Goal: Information Seeking & Learning: Learn about a topic

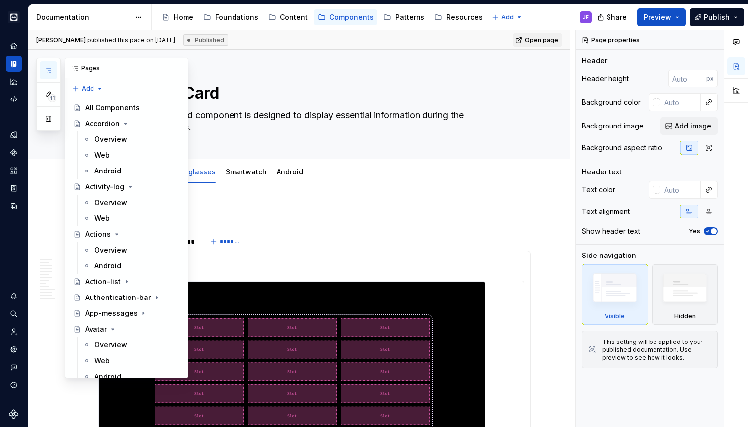
click at [49, 71] on icon "button" at bounding box center [48, 70] width 8 height 8
click at [239, 21] on div "Foundations" at bounding box center [236, 17] width 43 height 10
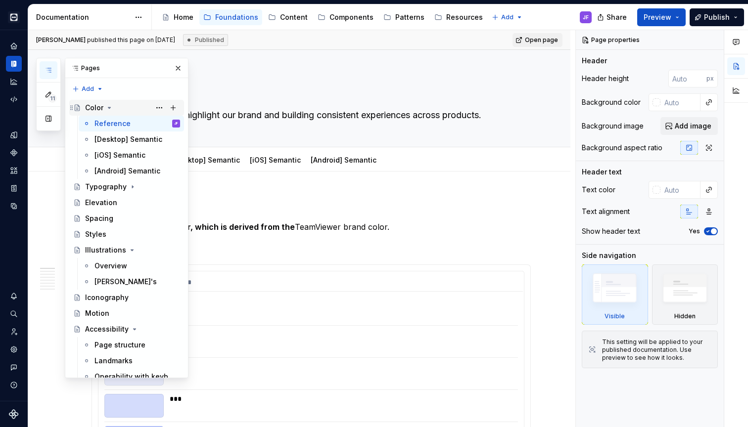
click at [105, 107] on icon "Page tree" at bounding box center [109, 108] width 8 height 8
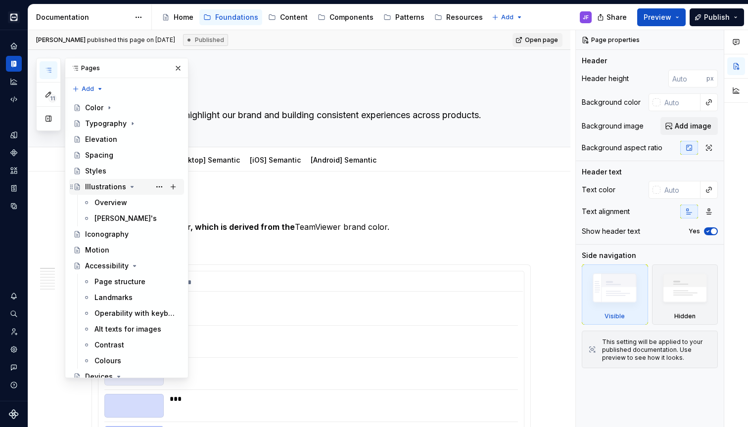
click at [109, 189] on div "Illustrations" at bounding box center [105, 187] width 41 height 10
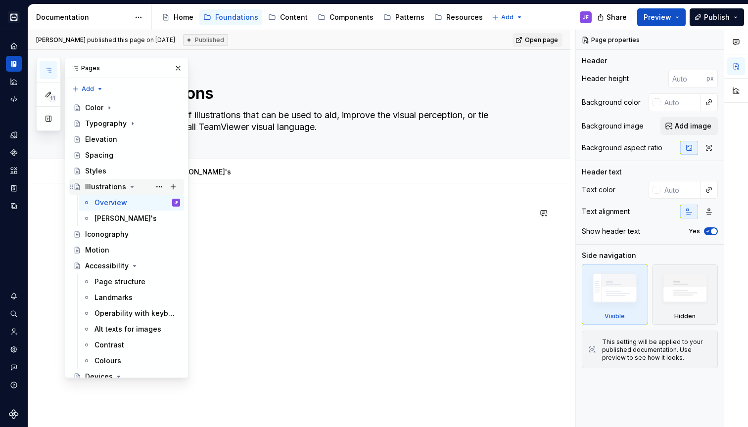
click at [131, 187] on icon "Page tree" at bounding box center [132, 187] width 8 height 8
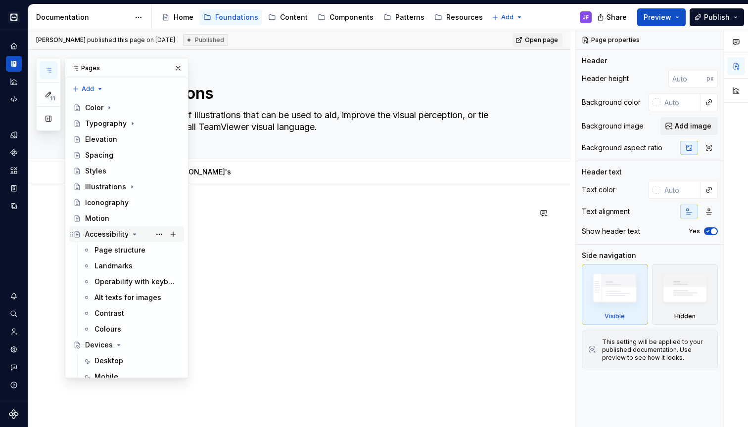
click at [131, 233] on icon "Page tree" at bounding box center [135, 234] width 8 height 8
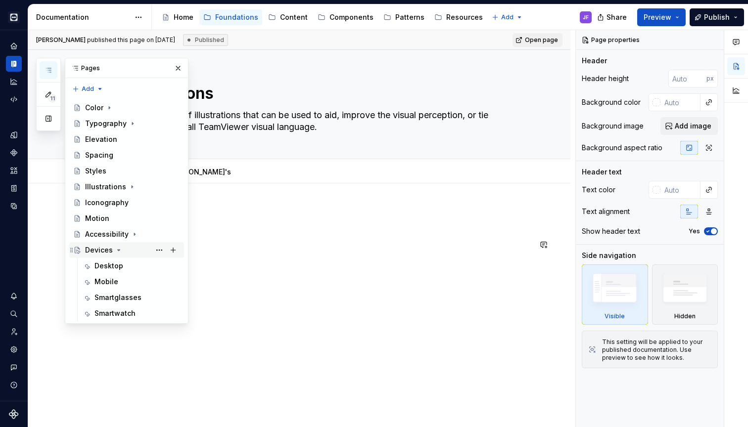
click at [120, 252] on icon "Page tree" at bounding box center [119, 250] width 8 height 8
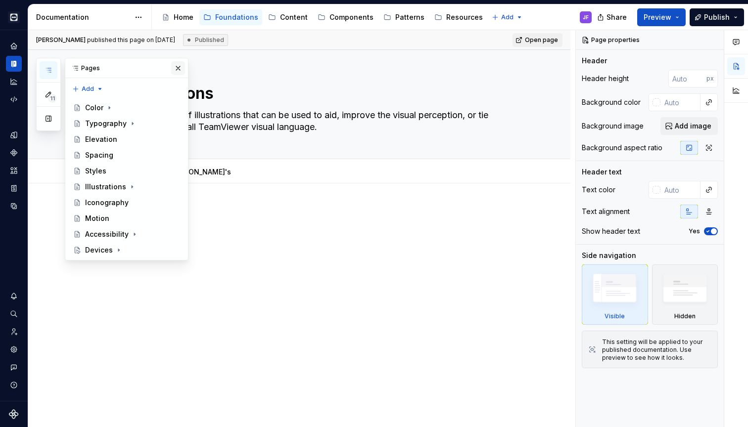
click at [177, 67] on button "button" at bounding box center [178, 68] width 14 height 14
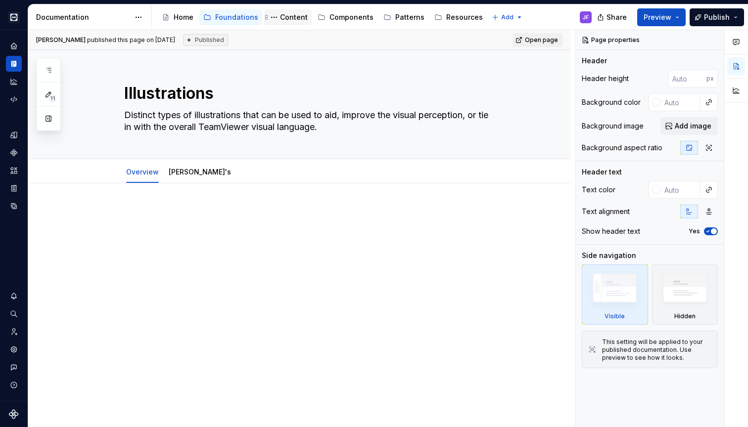
click at [292, 17] on div "Content" at bounding box center [294, 17] width 28 height 10
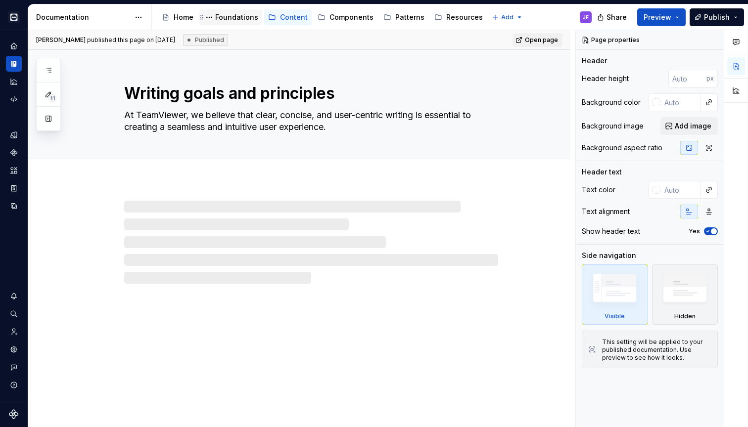
click at [242, 22] on div "Foundations" at bounding box center [230, 17] width 55 height 12
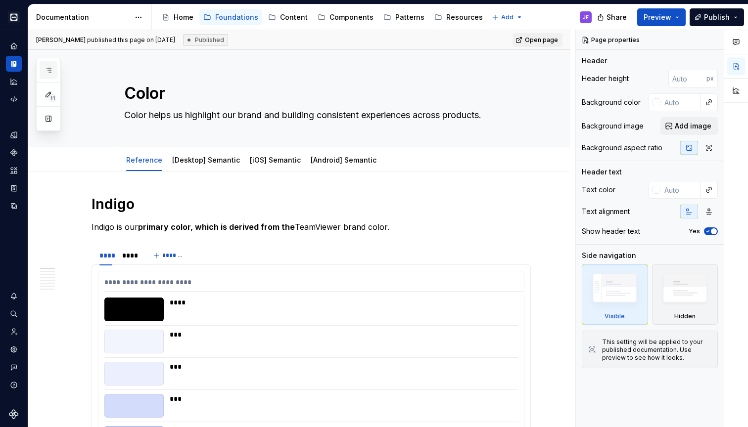
click at [48, 68] on icon "button" at bounding box center [48, 70] width 8 height 8
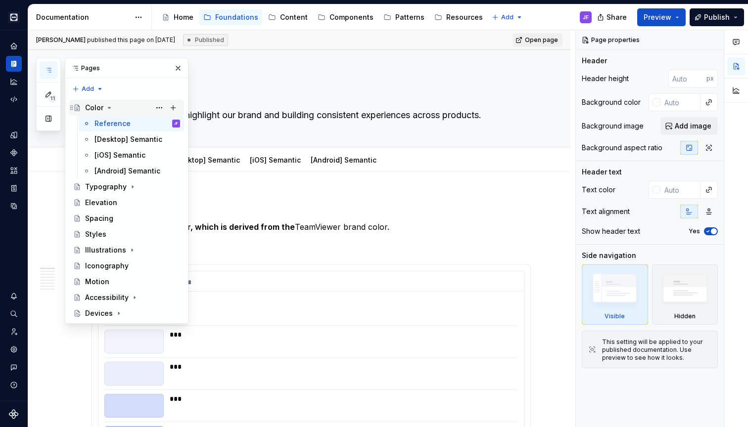
click at [108, 107] on icon "Page tree" at bounding box center [109, 108] width 8 height 8
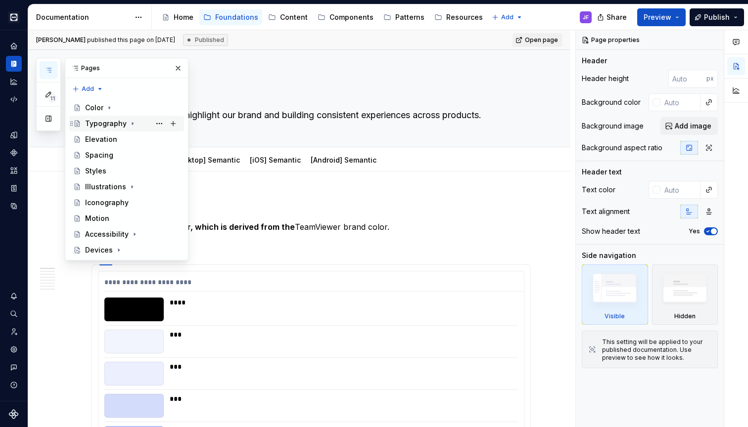
click at [107, 127] on div "Typography" at bounding box center [106, 124] width 42 height 10
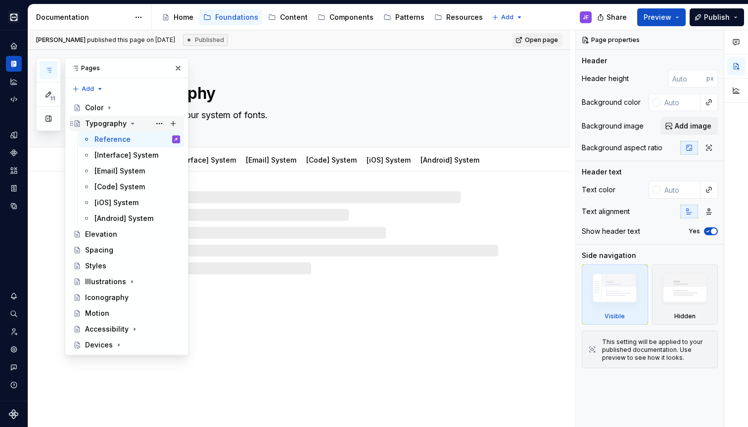
click at [130, 121] on icon "Page tree" at bounding box center [133, 124] width 8 height 8
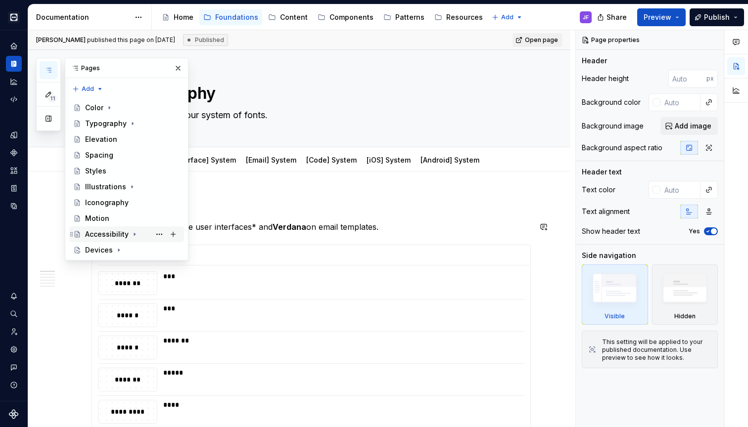
click at [109, 238] on div "Accessibility" at bounding box center [107, 234] width 44 height 10
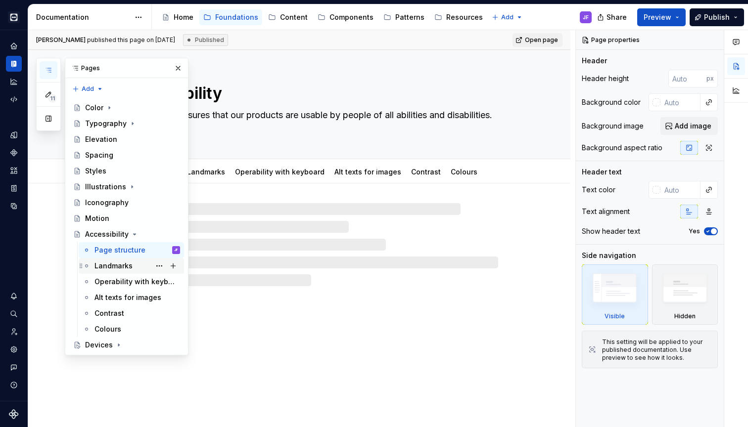
click at [115, 266] on div "Landmarks" at bounding box center [113, 266] width 38 height 10
click at [116, 282] on div "Operability with keyboard" at bounding box center [122, 282] width 56 height 10
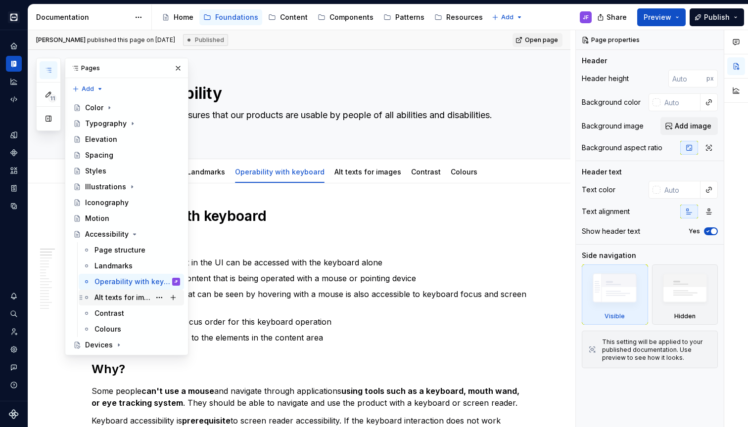
click at [116, 296] on div "Alt texts for images" at bounding box center [122, 298] width 56 height 10
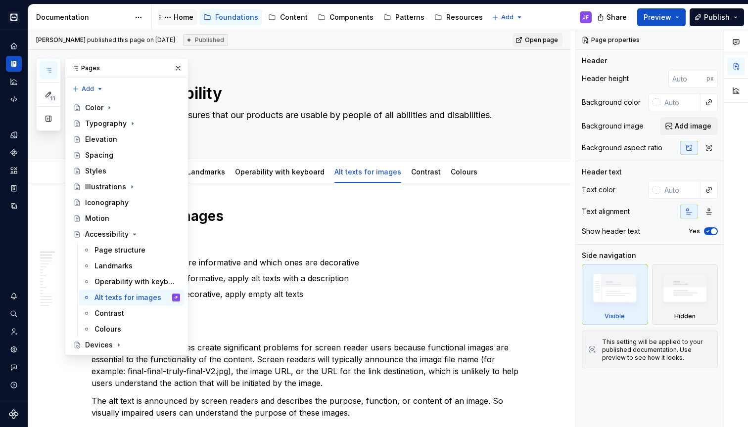
click at [189, 23] on div "Home" at bounding box center [178, 17] width 40 height 16
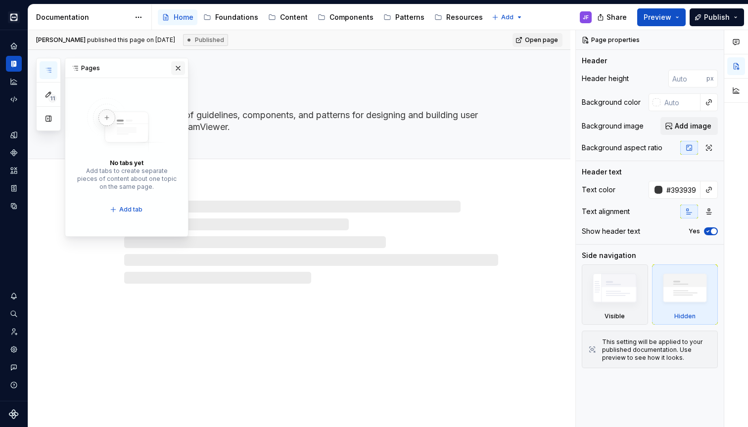
click at [177, 65] on button "button" at bounding box center [178, 68] width 14 height 14
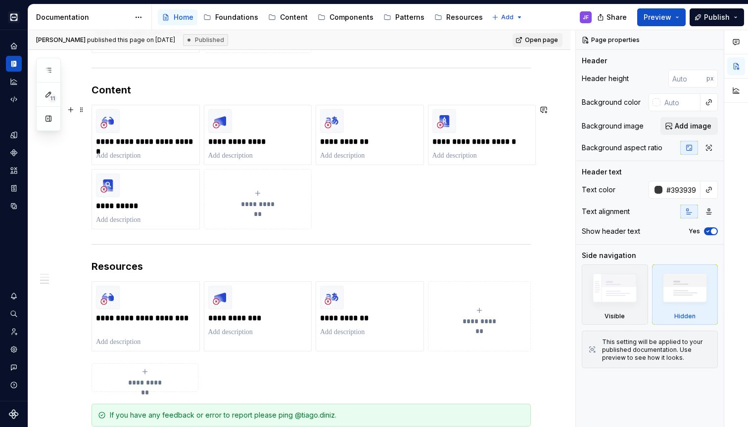
scroll to position [724, 0]
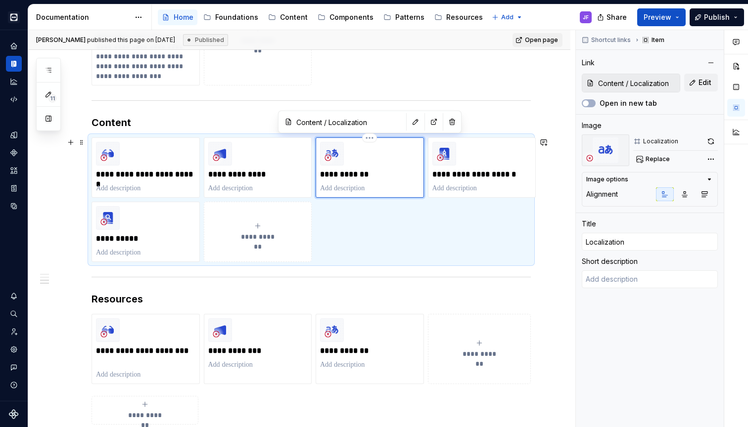
click at [383, 179] on div "**********" at bounding box center [369, 167] width 99 height 51
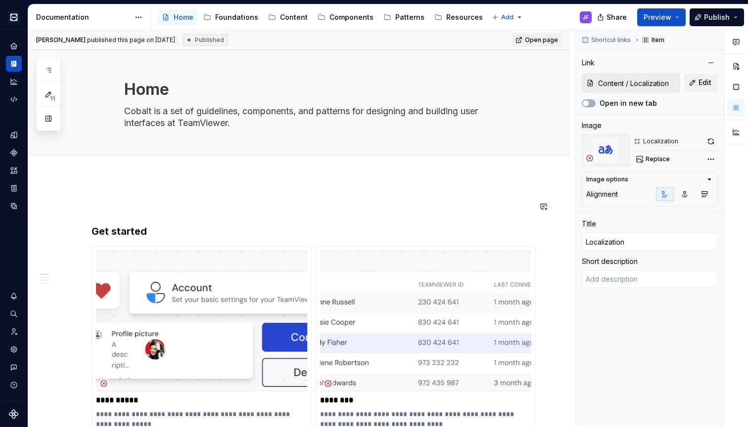
scroll to position [1, 0]
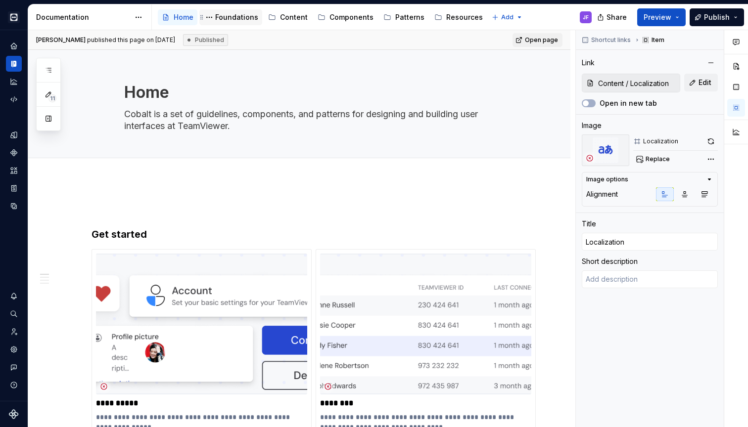
click at [238, 22] on div "Foundations" at bounding box center [236, 17] width 43 height 10
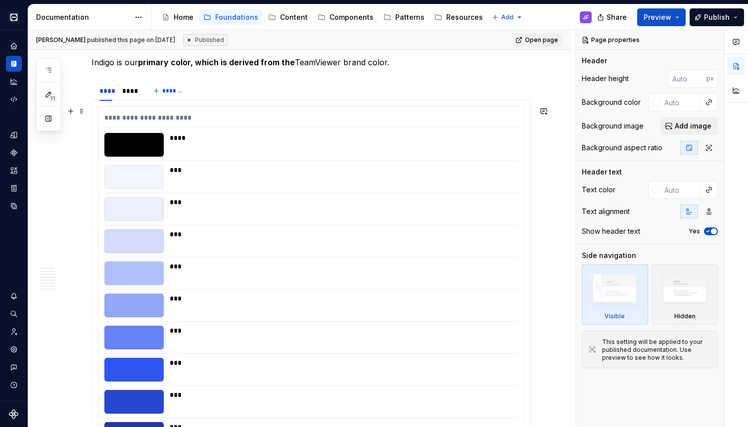
scroll to position [28, 0]
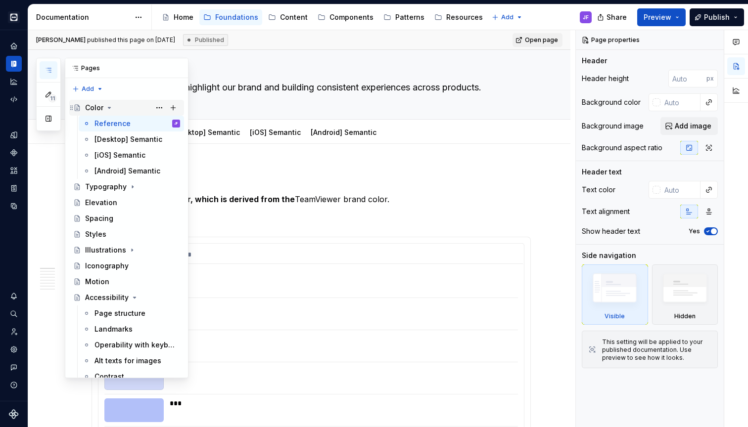
click at [110, 110] on icon "Page tree" at bounding box center [109, 108] width 8 height 8
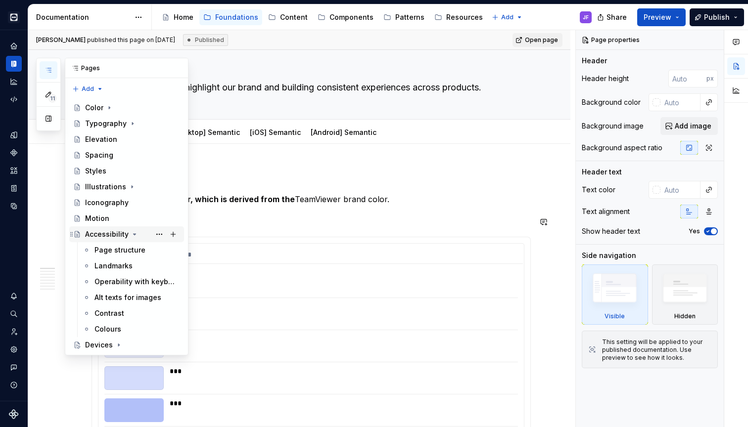
click at [132, 233] on icon "Page tree" at bounding box center [135, 234] width 8 height 8
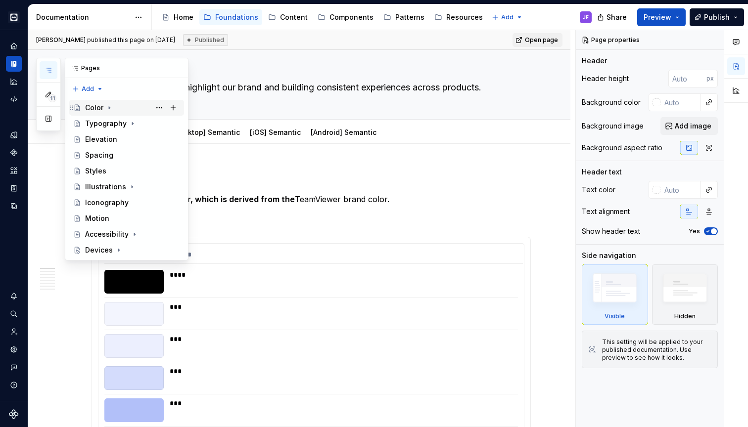
click at [123, 105] on div "Color" at bounding box center [132, 108] width 95 height 14
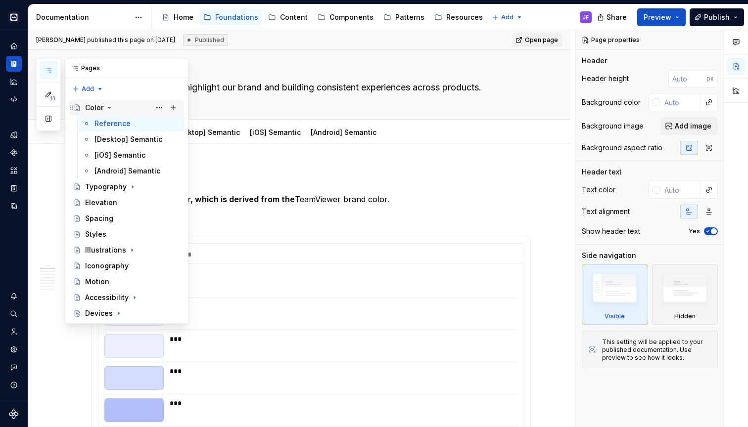
click at [125, 105] on div "Color" at bounding box center [132, 108] width 95 height 14
click at [110, 109] on icon "Page tree" at bounding box center [109, 108] width 8 height 8
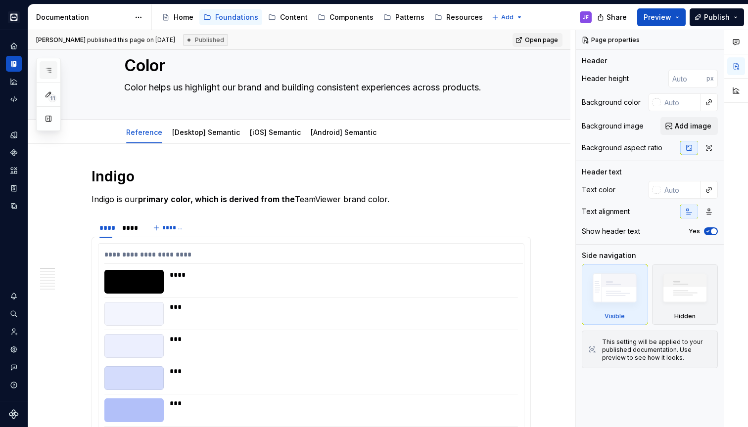
click at [50, 72] on icon "button" at bounding box center [48, 70] width 8 height 8
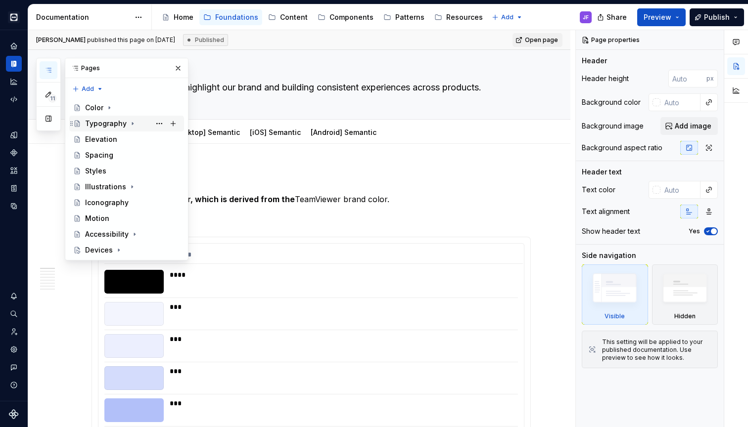
click at [98, 126] on div "Typography" at bounding box center [106, 124] width 42 height 10
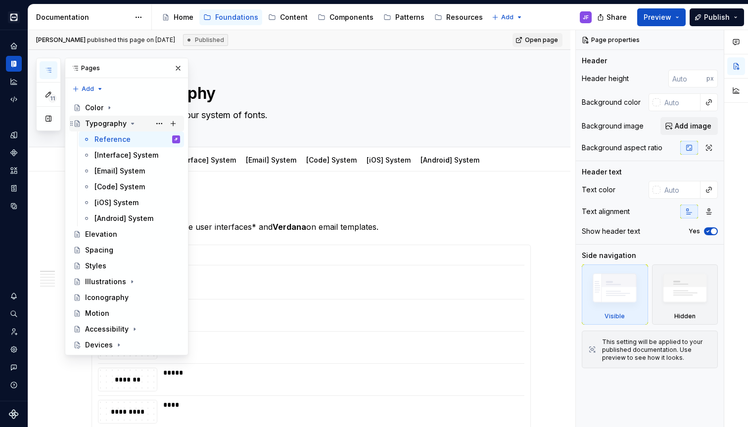
click at [105, 124] on div "Typography" at bounding box center [106, 124] width 42 height 10
click at [130, 122] on icon "Page tree" at bounding box center [133, 124] width 8 height 8
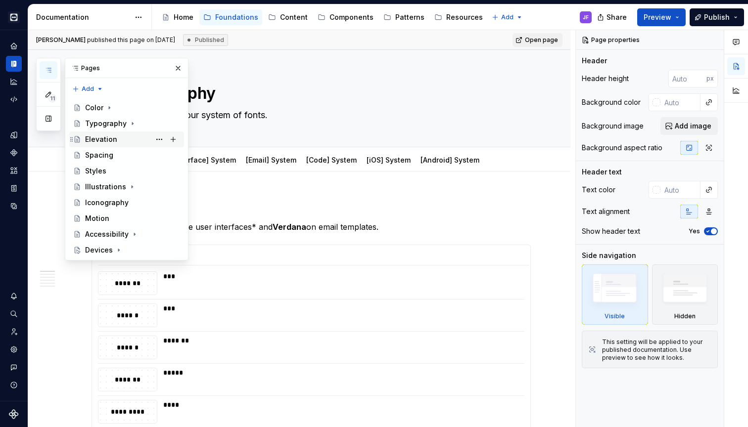
click at [115, 139] on div "Elevation" at bounding box center [132, 140] width 95 height 14
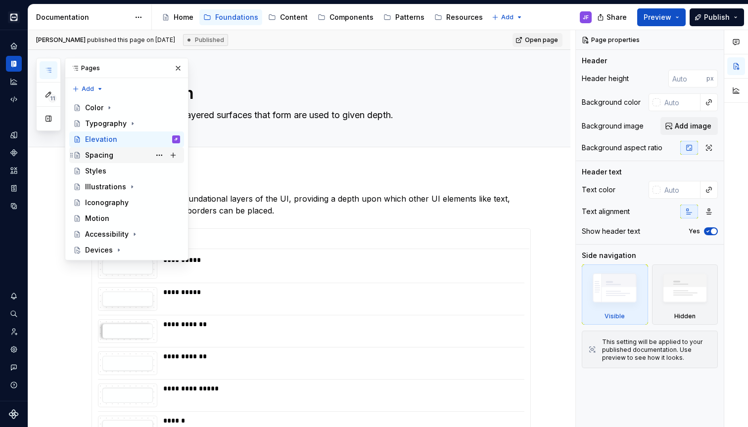
click at [107, 158] on div "Spacing" at bounding box center [99, 155] width 28 height 10
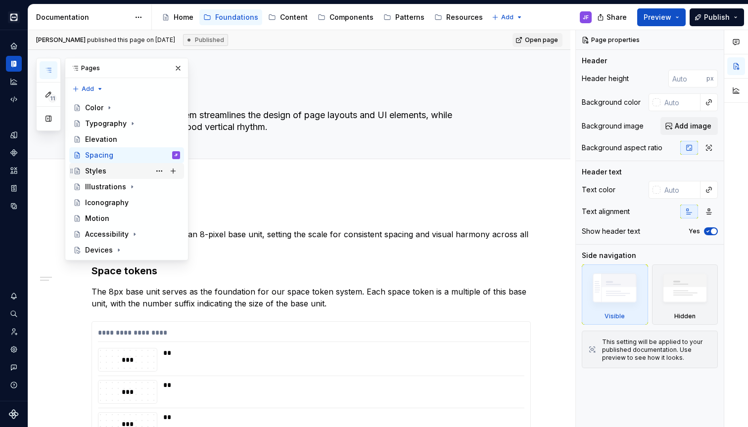
click at [106, 172] on div "Styles" at bounding box center [132, 171] width 95 height 14
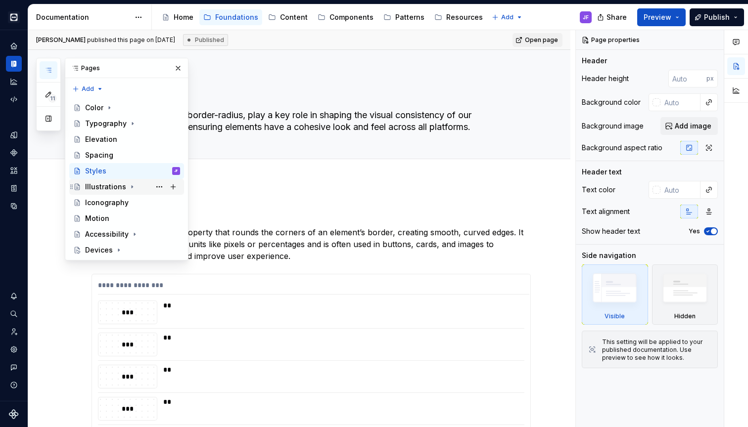
click at [106, 187] on div "Illustrations" at bounding box center [105, 187] width 41 height 10
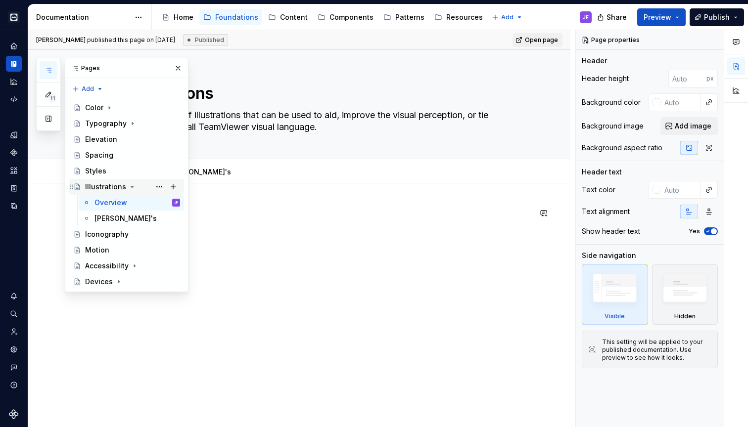
click at [131, 186] on icon "Page tree" at bounding box center [132, 186] width 2 height 1
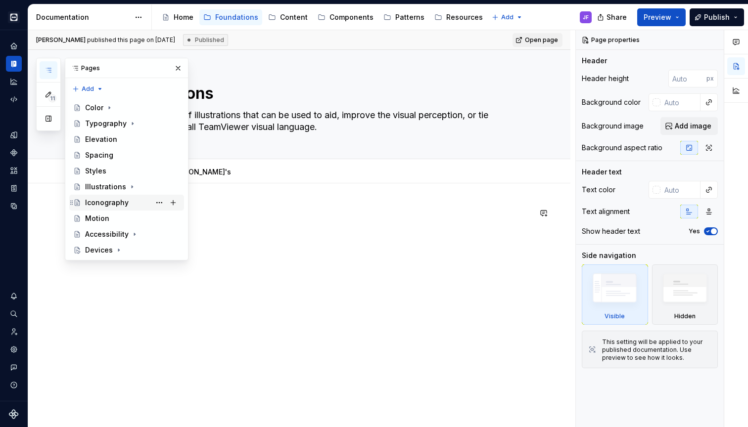
click at [124, 199] on div "Iconography" at bounding box center [107, 203] width 44 height 10
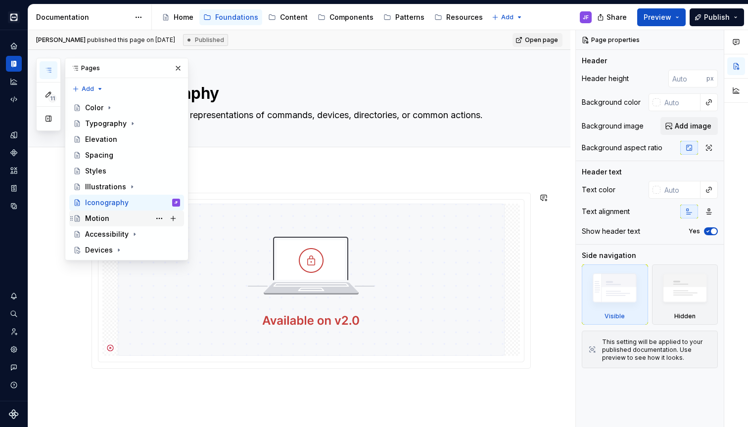
click at [116, 220] on div "Motion" at bounding box center [132, 219] width 95 height 14
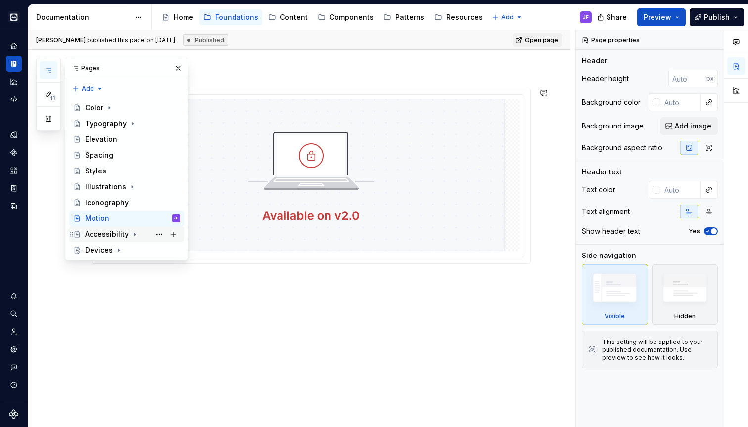
scroll to position [105, 0]
click at [81, 240] on div "Accessibility" at bounding box center [126, 234] width 107 height 14
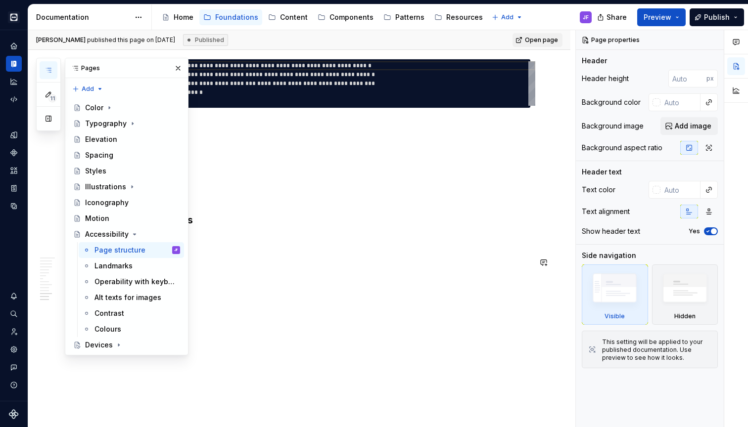
scroll to position [2268, 0]
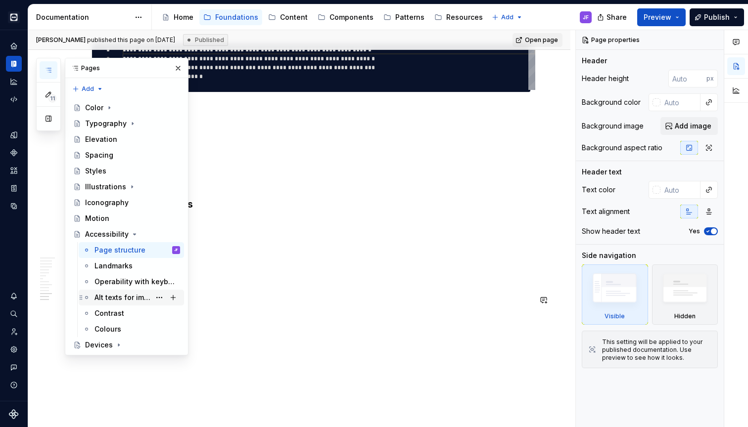
click at [122, 299] on div "Alt texts for images" at bounding box center [122, 298] width 56 height 10
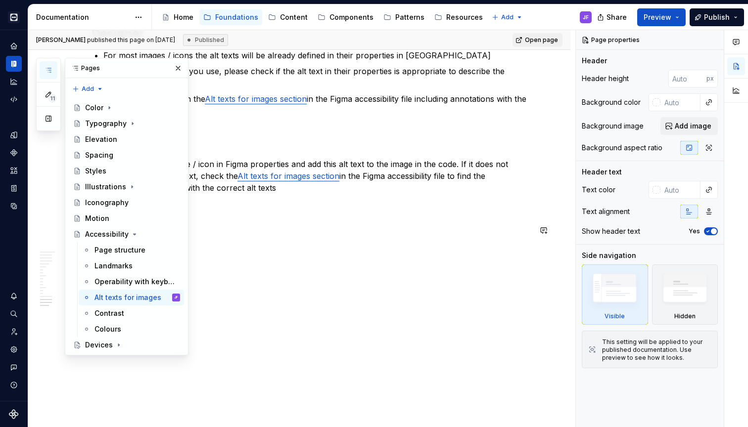
scroll to position [2968, 0]
click at [112, 312] on div "Contrast" at bounding box center [109, 314] width 30 height 10
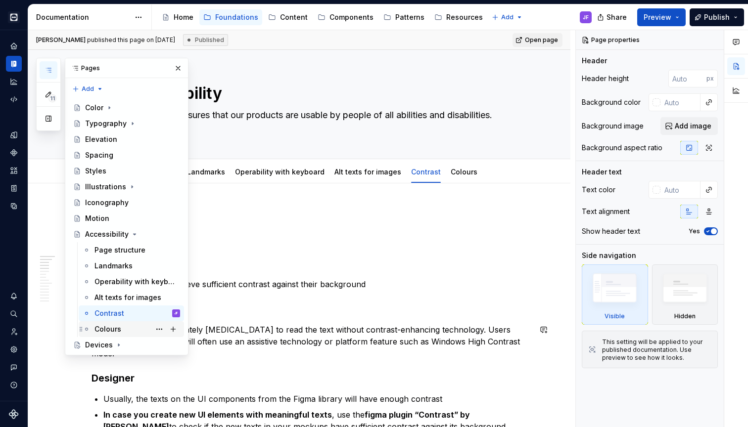
click at [115, 329] on div "Colours" at bounding box center [107, 329] width 27 height 10
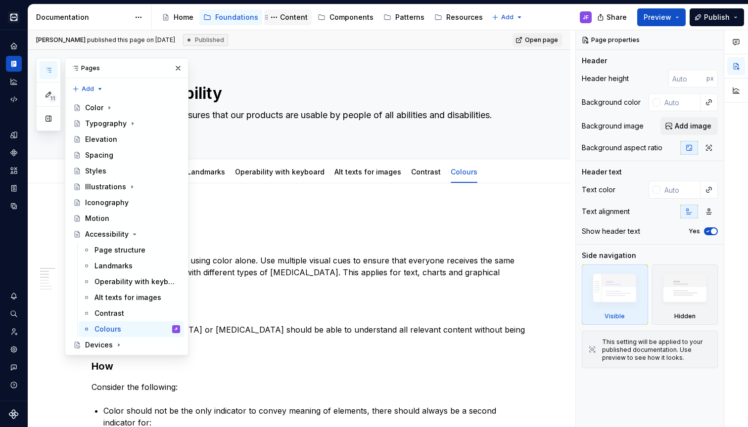
click at [289, 17] on div "Content" at bounding box center [294, 17] width 28 height 10
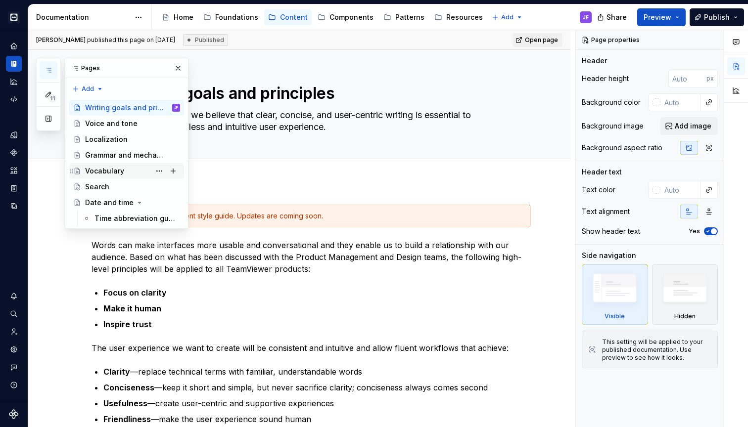
click at [109, 170] on div "Vocabulary" at bounding box center [104, 171] width 39 height 10
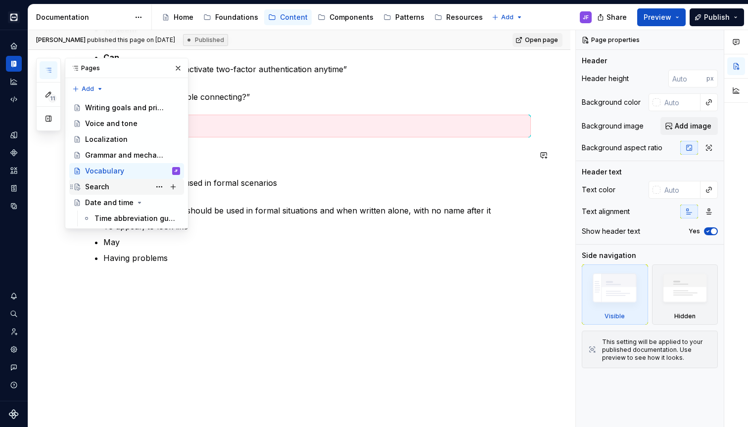
scroll to position [355, 0]
click at [107, 189] on div "Search" at bounding box center [97, 187] width 24 height 10
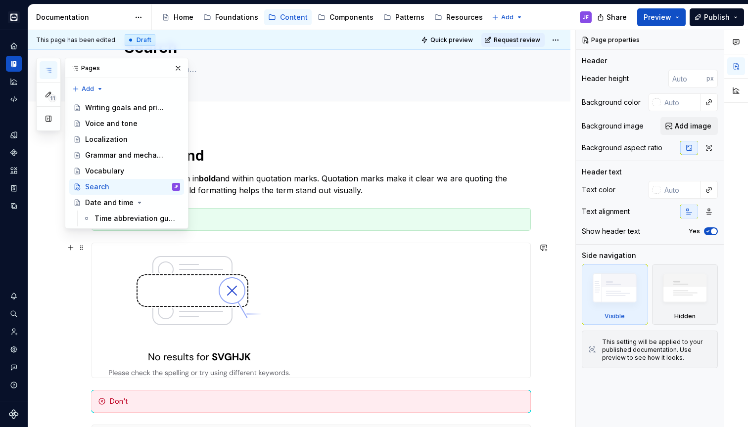
scroll to position [23, 0]
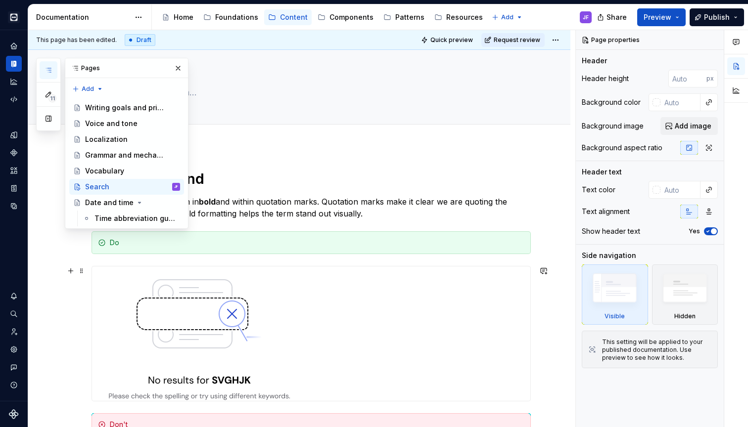
click at [243, 329] on img at bounding box center [199, 333] width 215 height 134
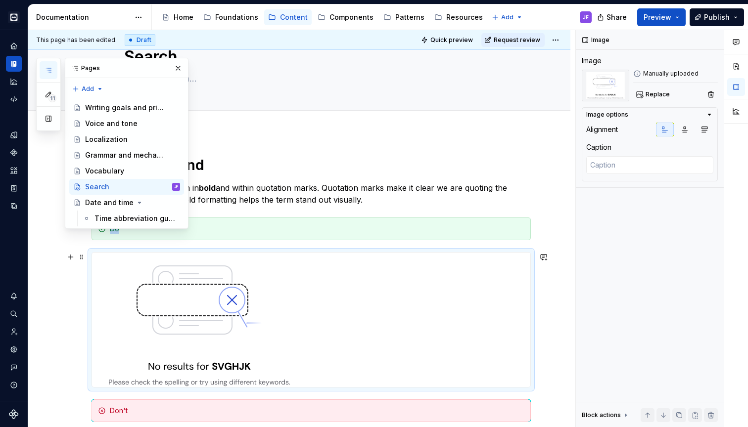
scroll to position [36, 0]
click at [286, 231] on div "Do" at bounding box center [317, 229] width 414 height 10
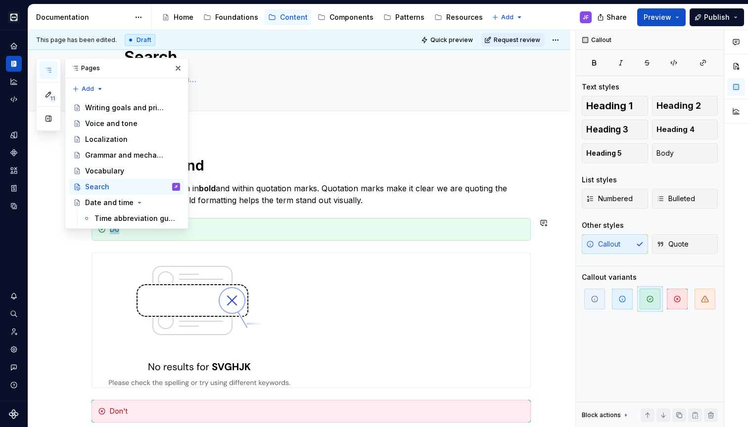
click at [276, 282] on img at bounding box center [199, 320] width 215 height 134
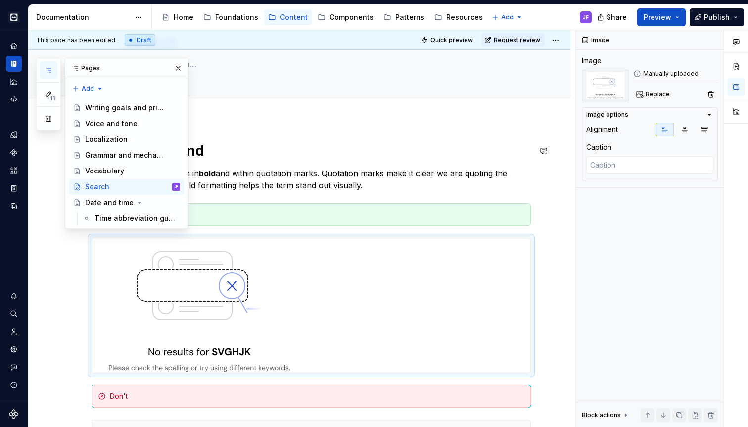
scroll to position [72, 0]
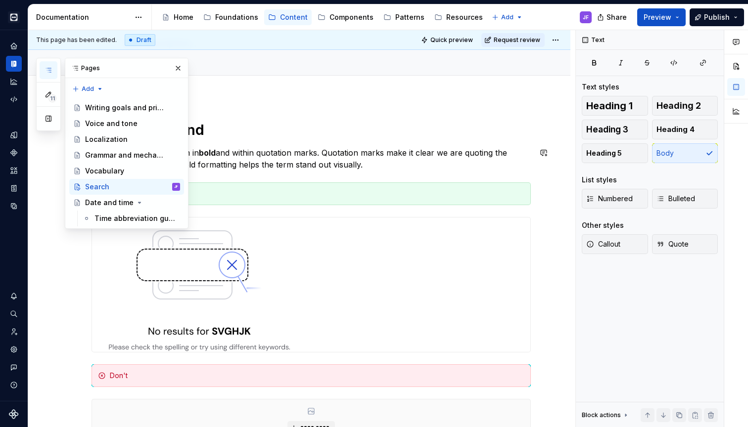
click at [401, 143] on div "No results found Display the searched term in bold and within quotation marks. …" at bounding box center [310, 356] width 439 height 471
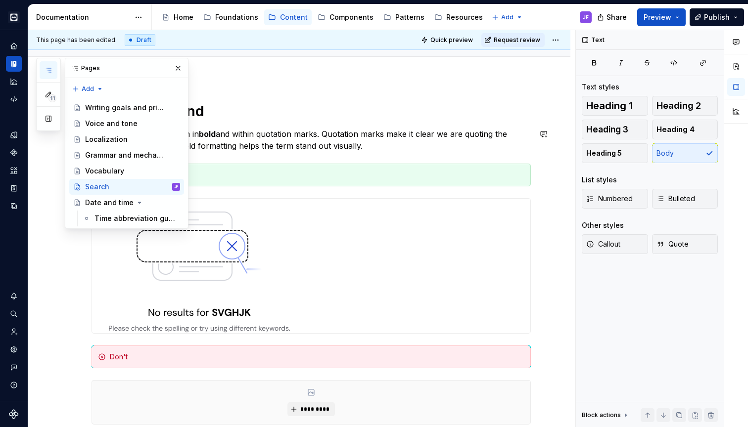
scroll to position [94, 0]
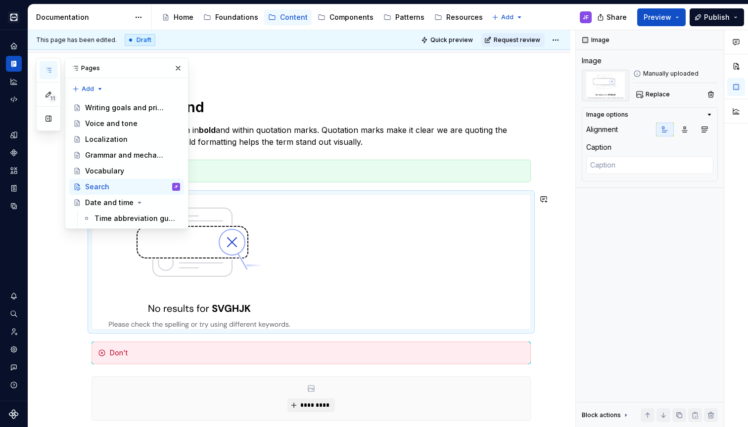
click at [229, 235] on img at bounding box center [199, 262] width 215 height 134
click at [177, 71] on button "button" at bounding box center [178, 68] width 14 height 14
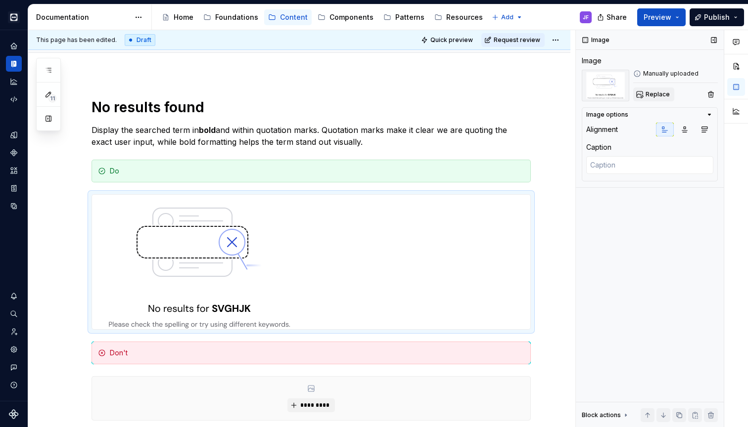
click at [655, 95] on span "Replace" at bounding box center [657, 94] width 24 height 8
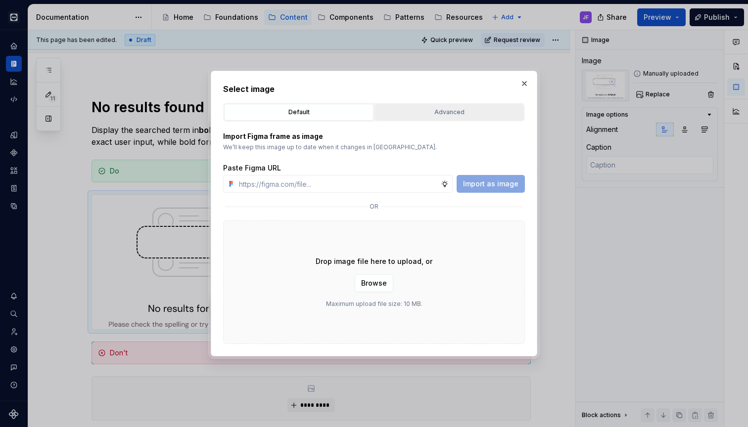
click at [458, 108] on div "Advanced" at bounding box center [449, 112] width 142 height 10
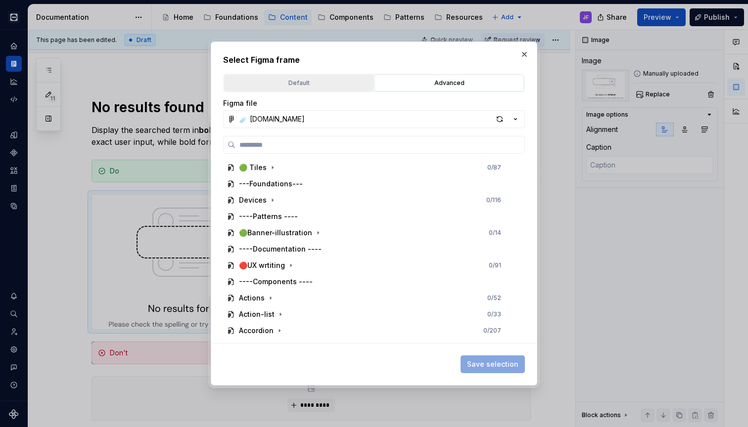
click at [345, 78] on div "Default" at bounding box center [298, 83] width 142 height 10
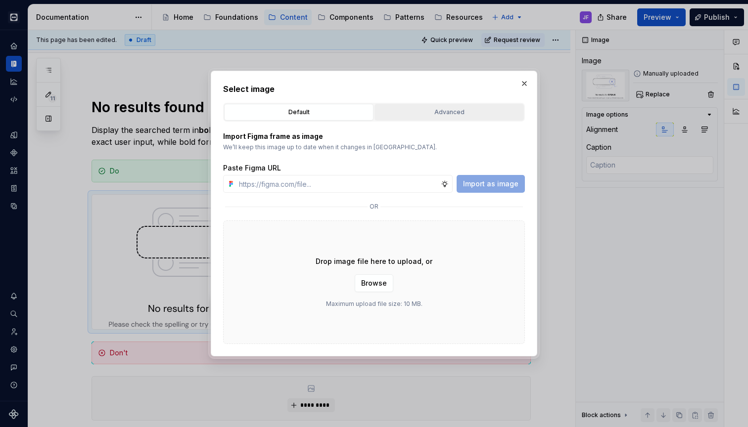
click at [455, 111] on div "Advanced" at bounding box center [449, 112] width 142 height 10
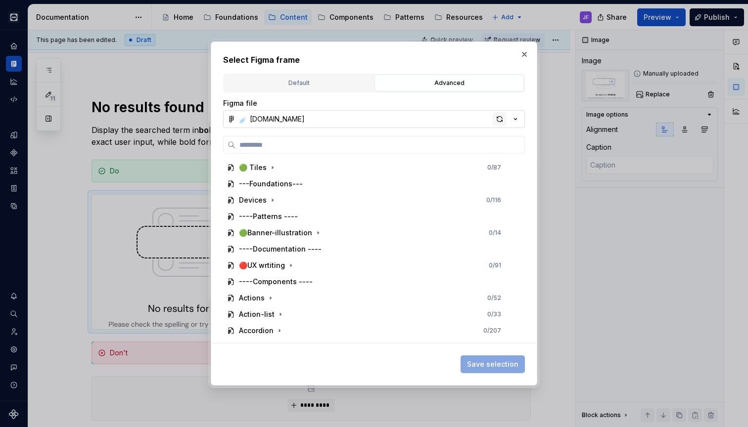
click at [496, 119] on div "button" at bounding box center [499, 119] width 14 height 14
type textarea "*"
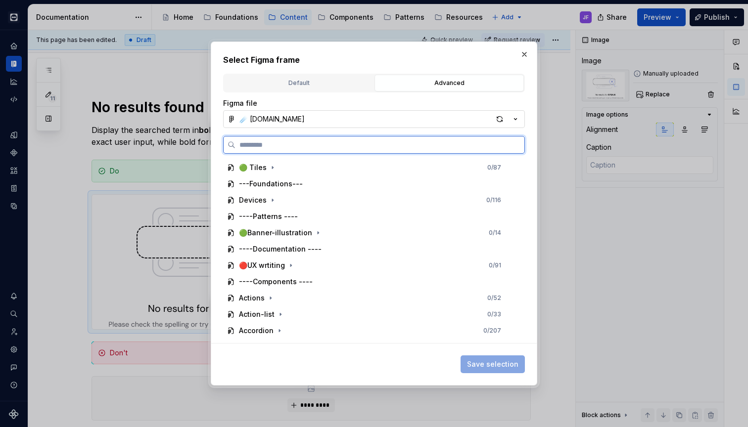
paste input "**********"
type input "**********"
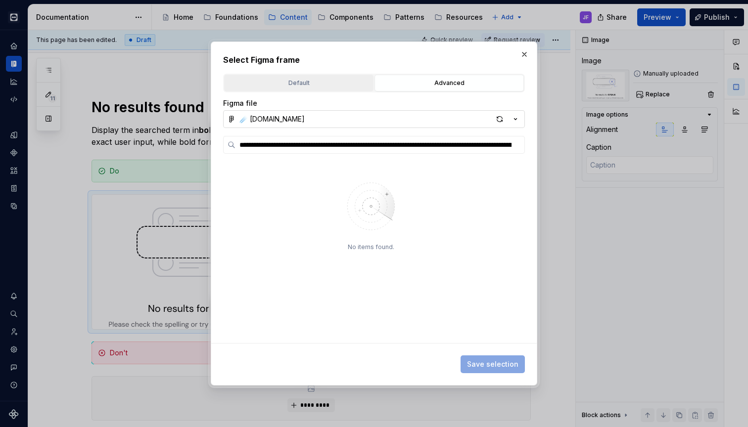
click at [344, 85] on div "Default" at bounding box center [298, 83] width 142 height 10
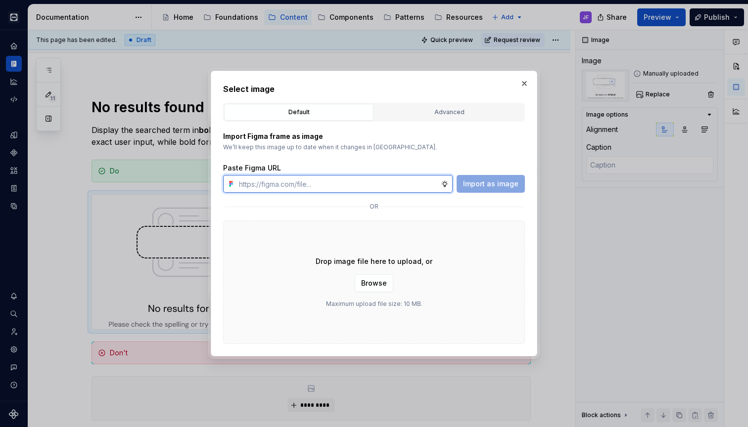
click at [353, 188] on input "text" at bounding box center [338, 184] width 206 height 18
type input "x"
paste input "[URL][DOMAIN_NAME][DOMAIN_NAME]"
type input "[URL][DOMAIN_NAME][DOMAIN_NAME]"
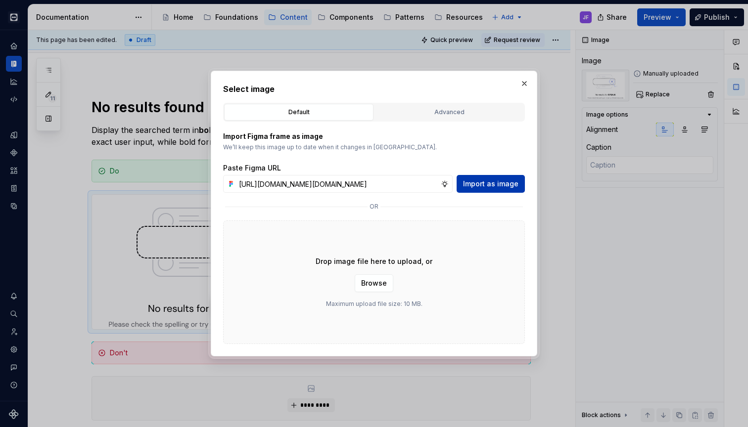
click at [492, 179] on button "Import as image" at bounding box center [490, 184] width 68 height 18
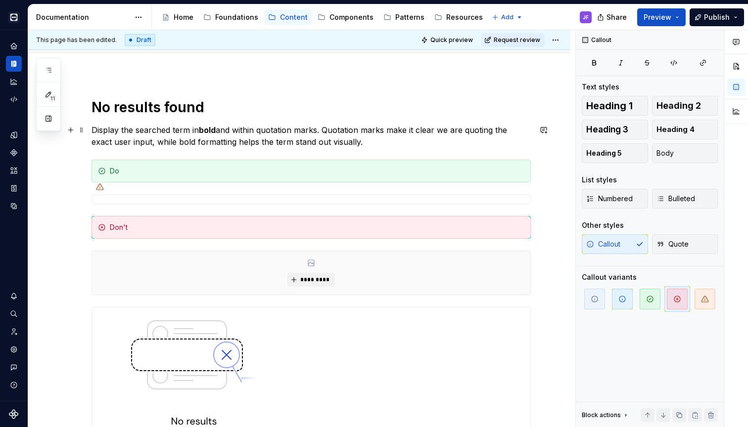
click at [379, 148] on div "No results found Display the searched term in bold and within quotation marks. …" at bounding box center [310, 270] width 439 height 345
click at [367, 143] on p "Display the searched term in bold and within quotation marks. Quotation marks m…" at bounding box center [310, 136] width 439 height 24
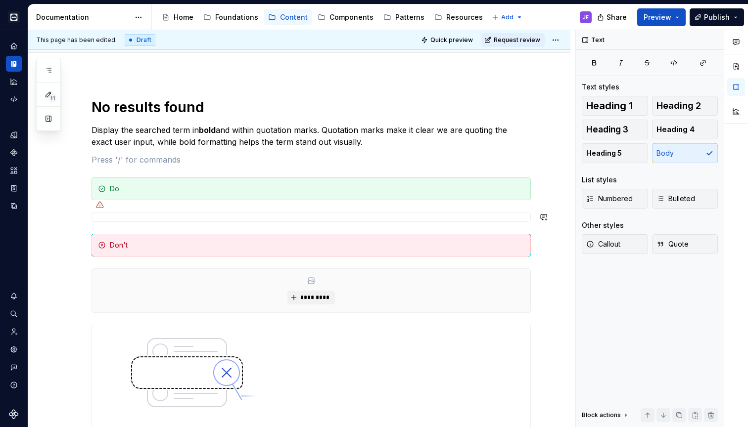
type textarea "*"
click at [100, 208] on icon at bounding box center [99, 205] width 7 height 6
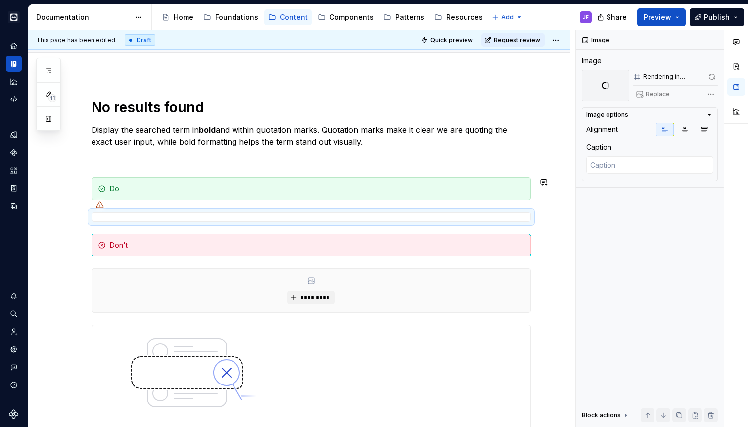
click at [115, 166] on div "No results found Display the searched term in bold and within quotation marks. …" at bounding box center [310, 279] width 439 height 363
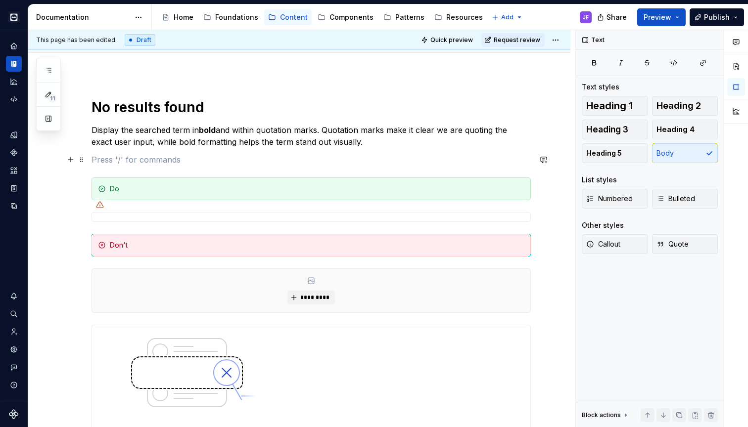
click at [100, 163] on p at bounding box center [310, 160] width 439 height 12
click at [74, 161] on button "button" at bounding box center [71, 160] width 14 height 14
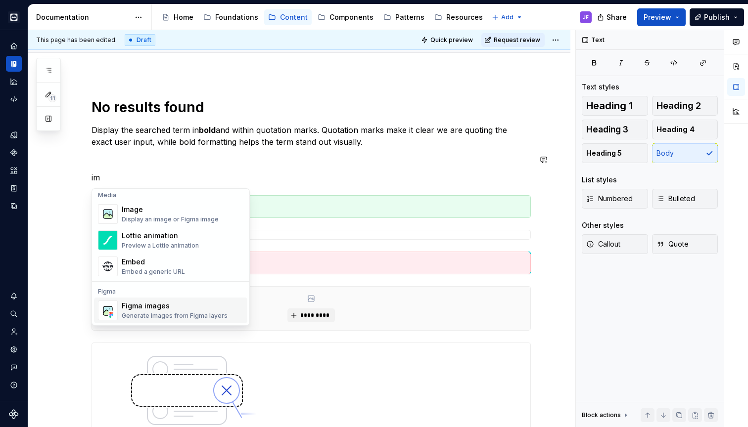
scroll to position [3, 0]
click at [162, 312] on div "Generate images from Figma layers" at bounding box center [175, 316] width 106 height 8
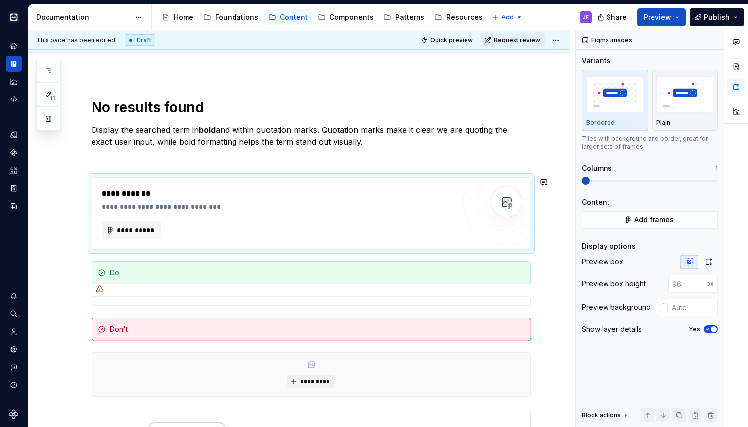
click at [197, 167] on div "**********" at bounding box center [310, 321] width 439 height 447
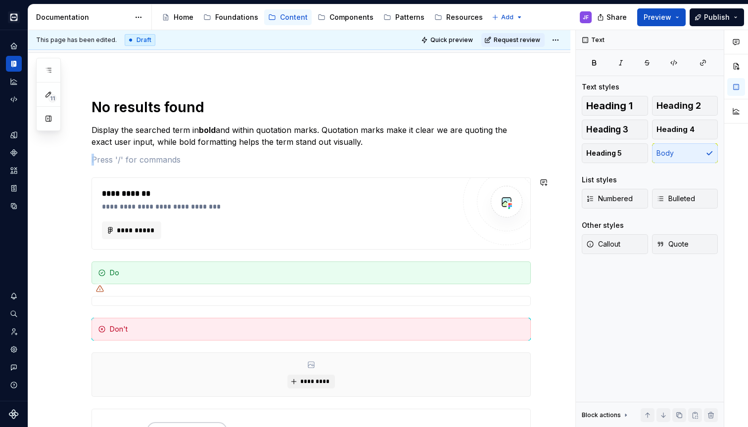
click at [195, 183] on div "**********" at bounding box center [311, 213] width 438 height 71
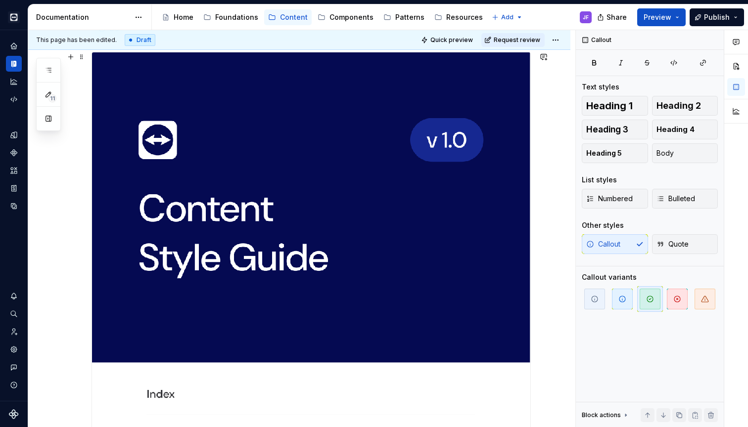
scroll to position [204, 0]
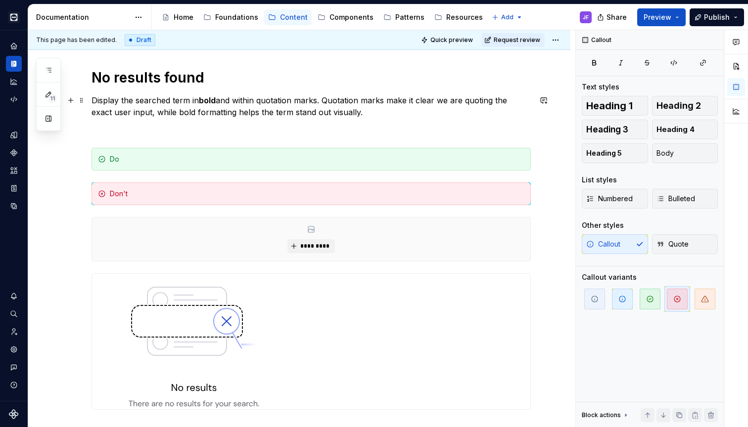
scroll to position [120, 0]
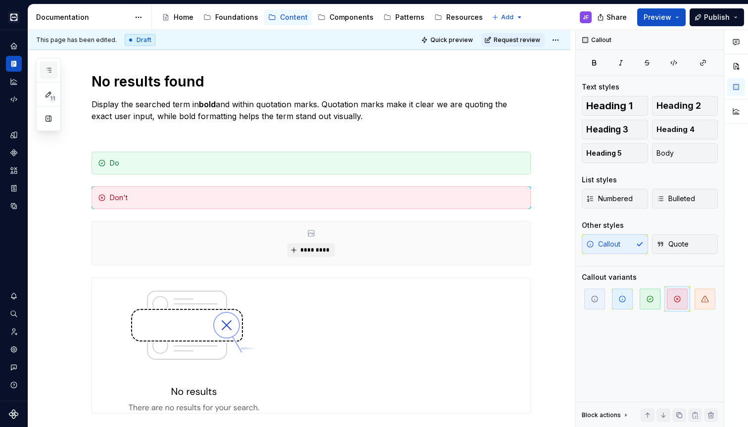
click at [51, 71] on icon "button" at bounding box center [48, 70] width 8 height 8
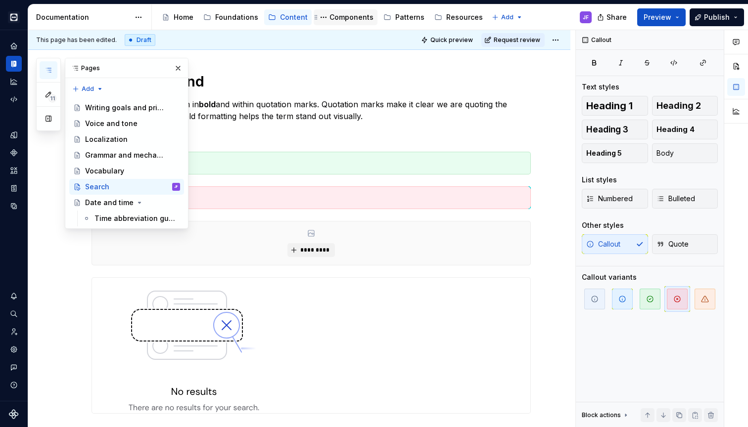
click at [332, 13] on div "Components" at bounding box center [351, 17] width 44 height 10
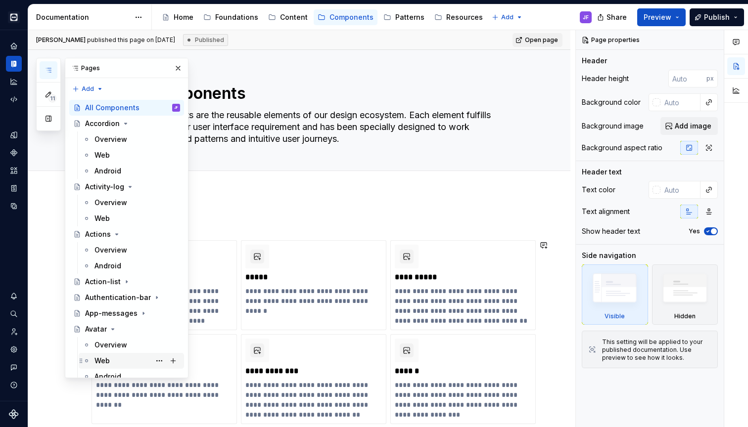
click at [108, 357] on div "Web" at bounding box center [101, 361] width 15 height 10
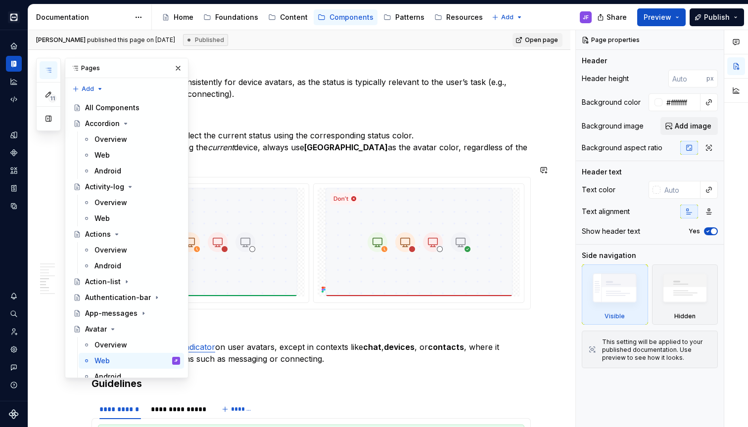
scroll to position [1349, 0]
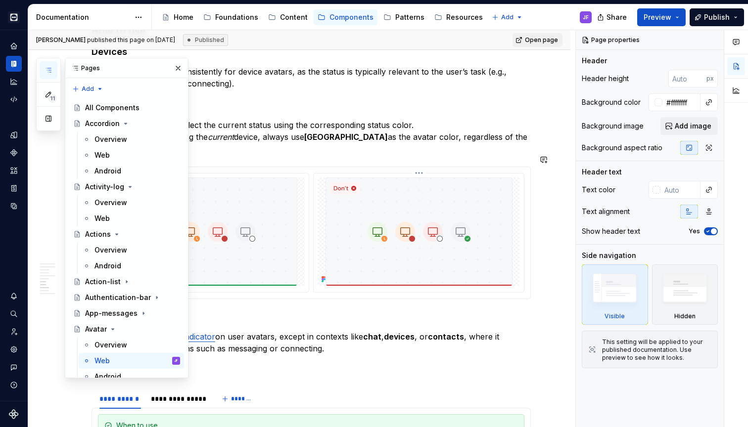
click at [340, 251] on img at bounding box center [418, 231] width 187 height 109
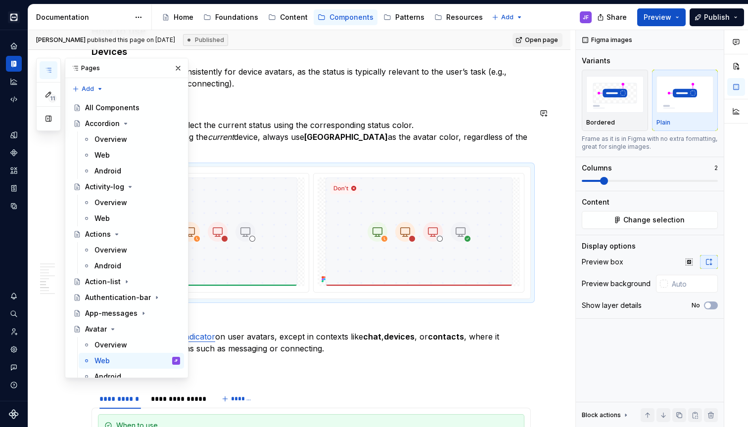
click at [528, 131] on p "Device avatars should reflect the current status using the corresponding status…" at bounding box center [310, 137] width 439 height 36
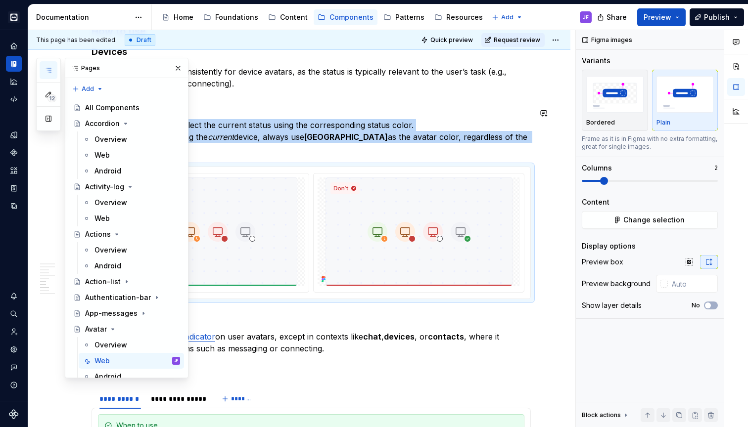
click at [447, 140] on p "Device avatars should reflect the current status using the corresponding status…" at bounding box center [310, 137] width 439 height 36
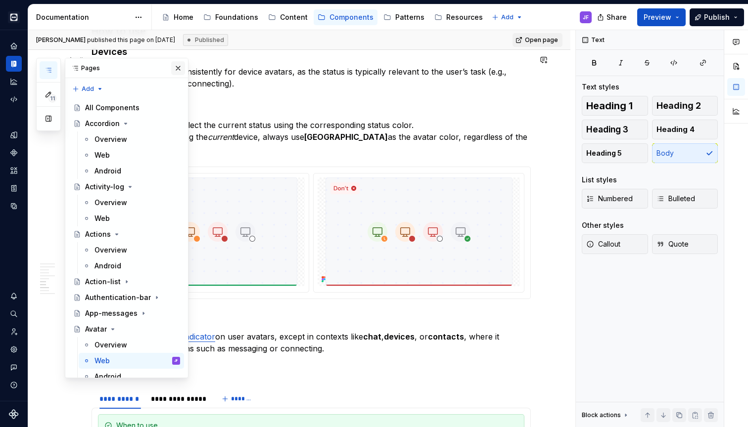
click at [177, 70] on button "button" at bounding box center [178, 68] width 14 height 14
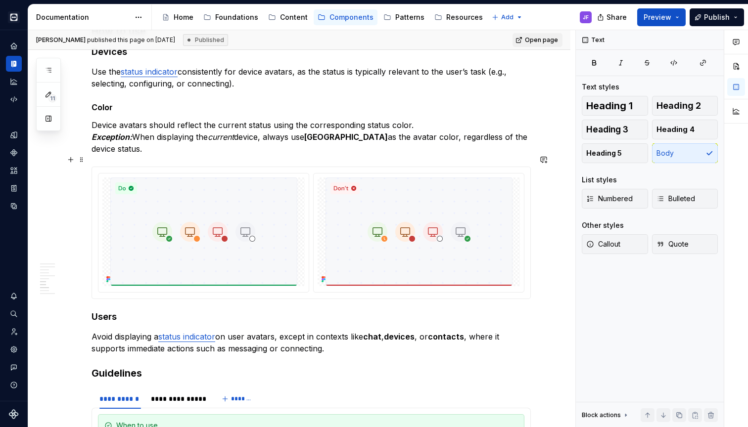
click at [197, 177] on img at bounding box center [203, 231] width 187 height 109
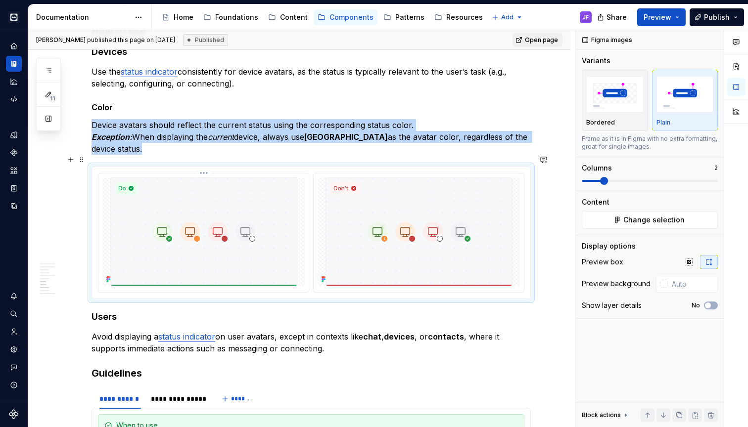
copy p "Device avatars should reflect the current status using the corresponding status…"
click at [280, 14] on div "Content" at bounding box center [294, 17] width 28 height 10
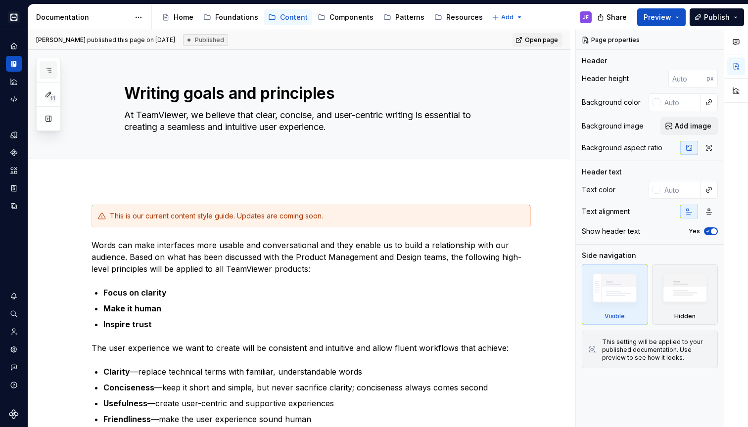
click at [51, 66] on button "button" at bounding box center [49, 70] width 18 height 18
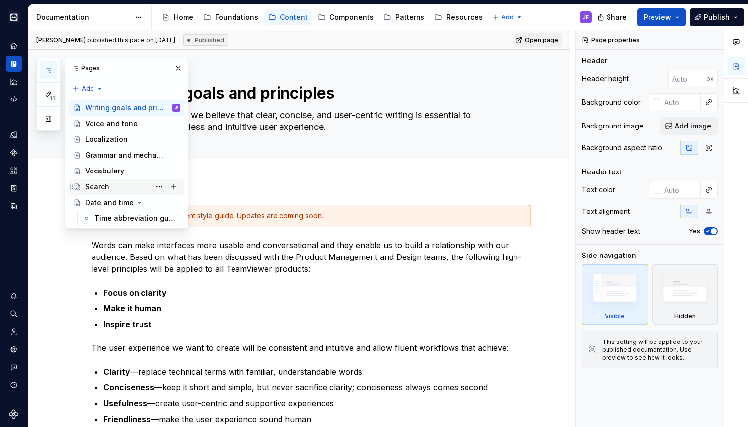
click at [100, 183] on div "Search" at bounding box center [97, 187] width 24 height 10
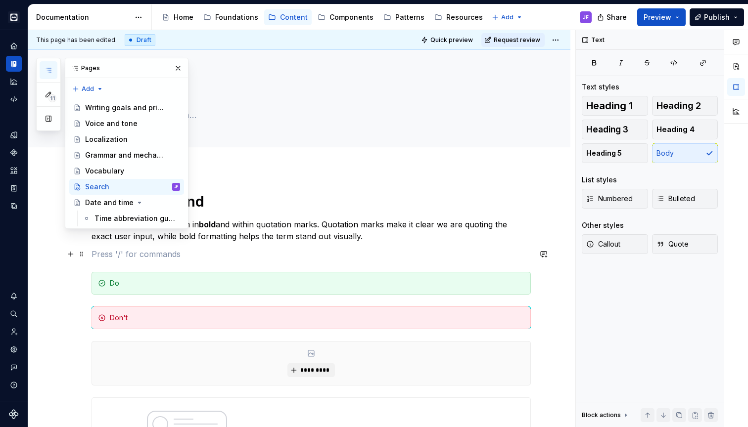
click at [236, 254] on p at bounding box center [310, 254] width 439 height 12
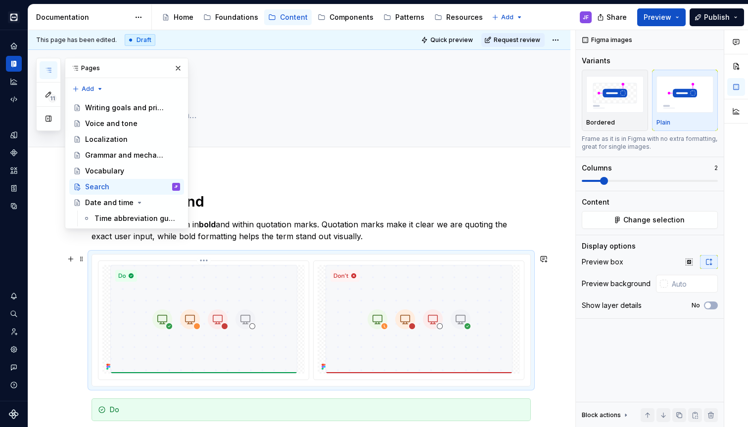
click at [285, 292] on img at bounding box center [203, 319] width 187 height 109
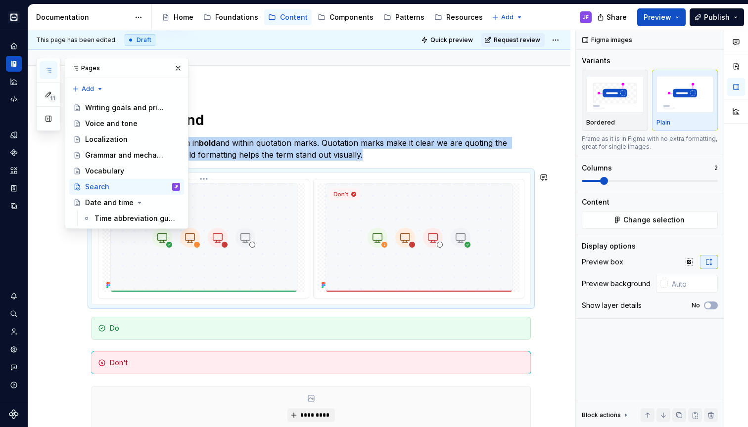
scroll to position [91, 0]
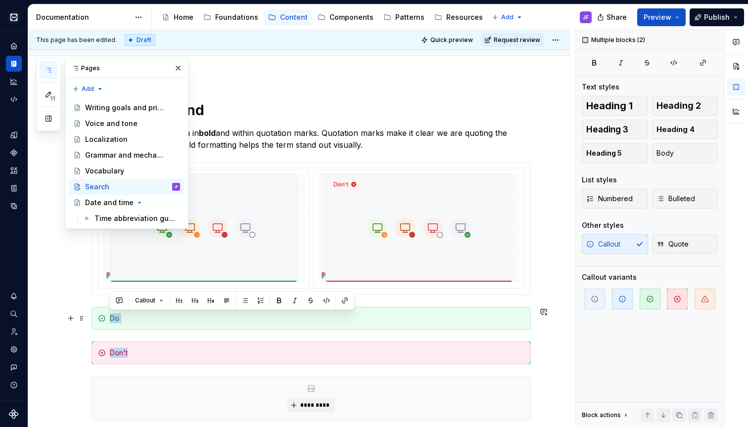
drag, startPoint x: 157, startPoint y: 355, endPoint x: 104, endPoint y: 314, distance: 67.3
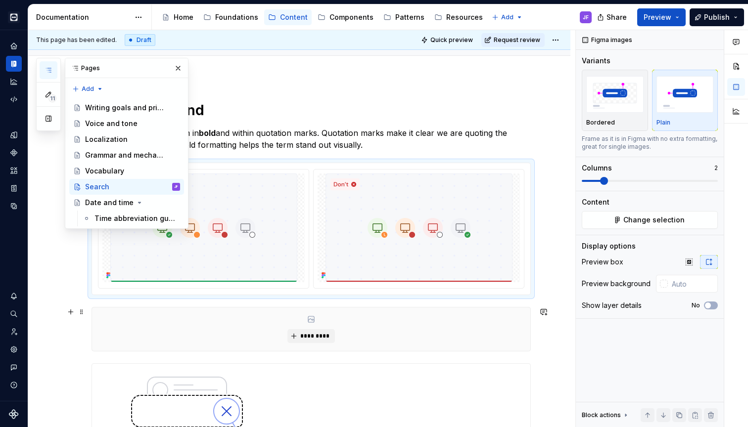
click at [160, 341] on div "*********" at bounding box center [311, 330] width 438 height 44
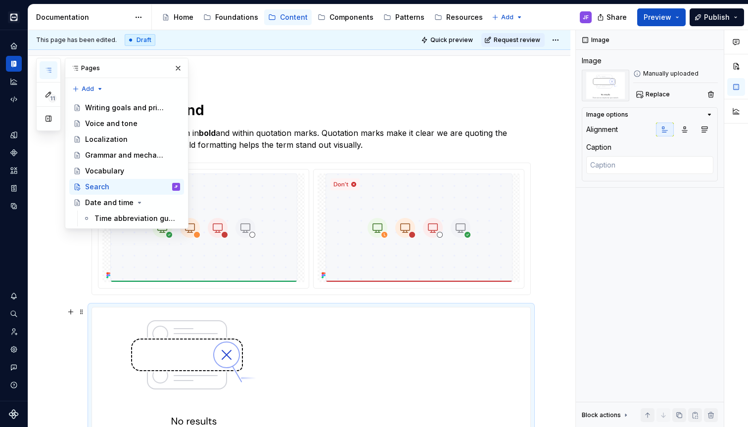
click at [164, 334] on img at bounding box center [194, 375] width 204 height 135
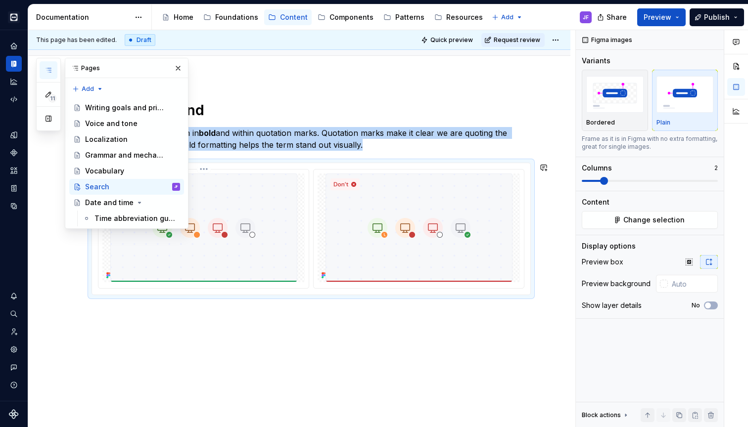
click at [277, 258] on img at bounding box center [203, 228] width 187 height 109
click at [290, 250] on img at bounding box center [203, 228] width 187 height 109
click at [208, 209] on img at bounding box center [203, 228] width 187 height 109
click at [637, 224] on span "Change selection" at bounding box center [653, 220] width 61 height 10
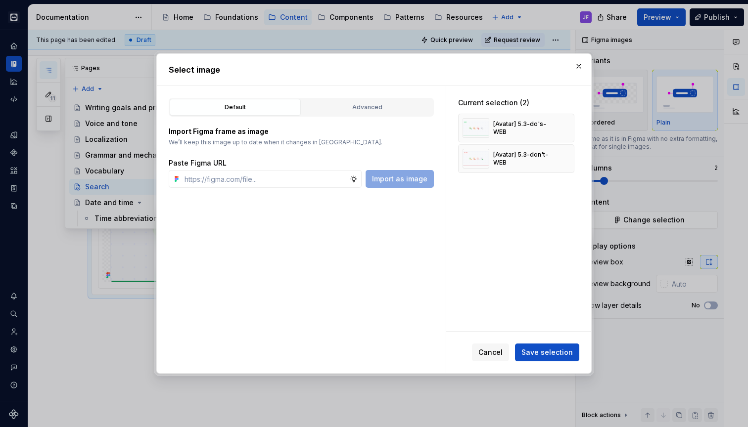
type textarea "*"
click at [333, 175] on input "text" at bounding box center [264, 179] width 169 height 18
type input "[URL][DOMAIN_NAME][DOMAIN_NAME]"
click at [397, 175] on span "Import as image" at bounding box center [399, 179] width 55 height 10
click at [265, 179] on input "text" at bounding box center [264, 179] width 169 height 18
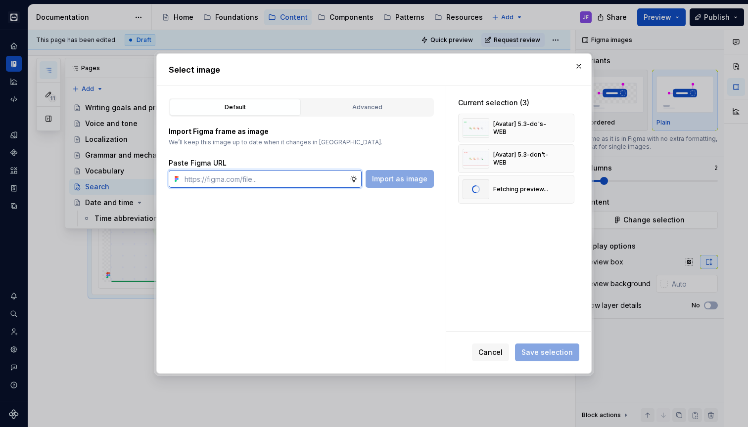
paste input "[URL][DOMAIN_NAME][DOMAIN_NAME]"
type input "[URL][DOMAIN_NAME][DOMAIN_NAME]"
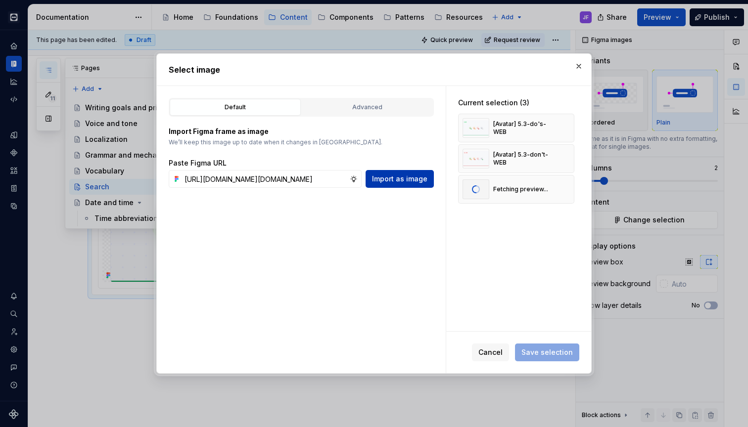
click at [393, 181] on span "Import as image" at bounding box center [399, 179] width 55 height 10
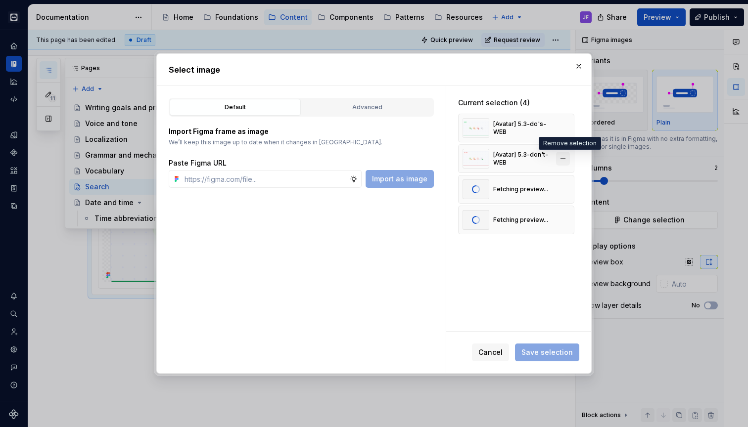
click at [566, 160] on button "button" at bounding box center [563, 159] width 14 height 14
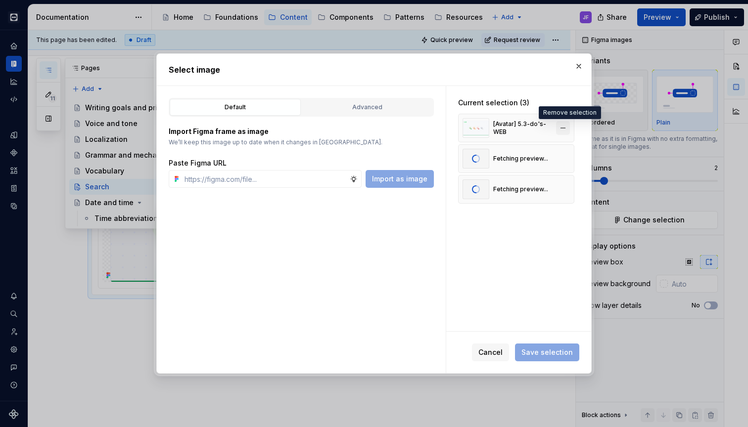
click at [566, 126] on button "button" at bounding box center [563, 128] width 14 height 14
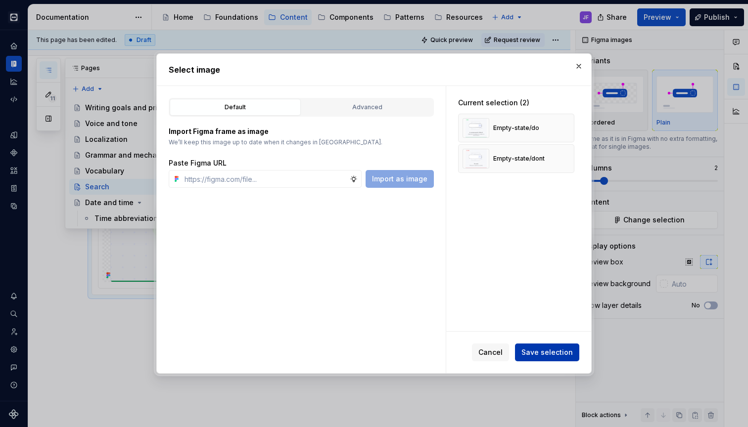
click at [558, 355] on span "Save selection" at bounding box center [546, 353] width 51 height 10
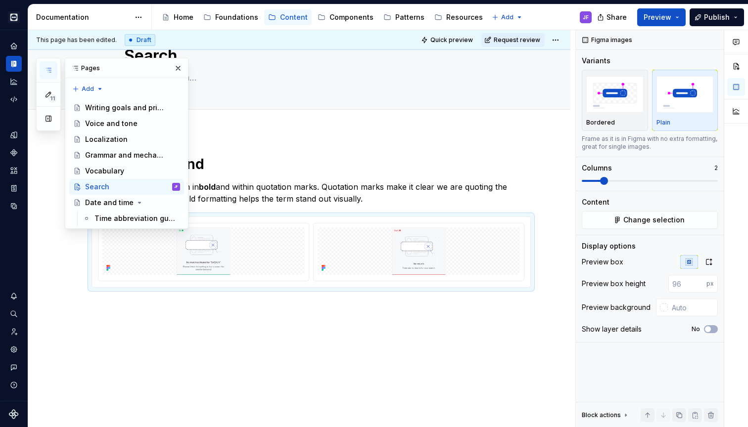
scroll to position [0, 0]
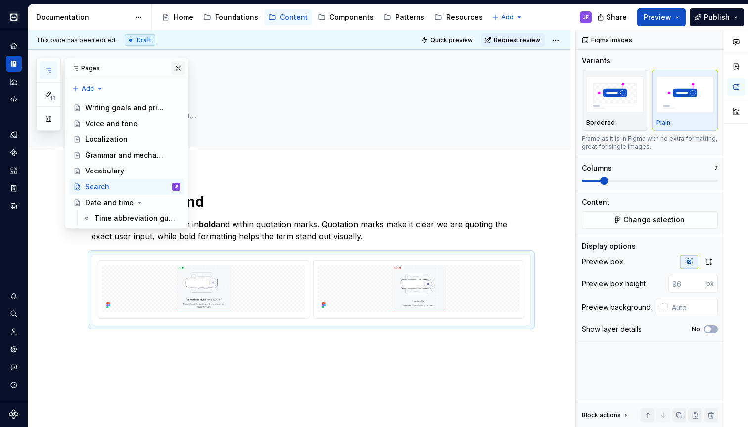
click at [179, 68] on button "button" at bounding box center [178, 68] width 14 height 14
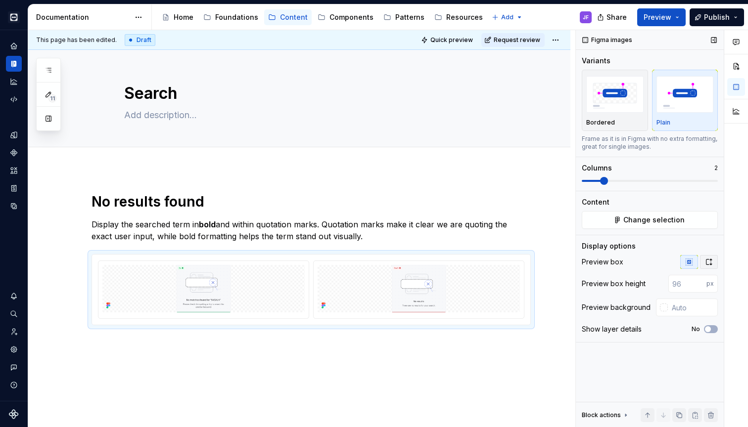
click at [711, 260] on icon "button" at bounding box center [709, 262] width 8 height 8
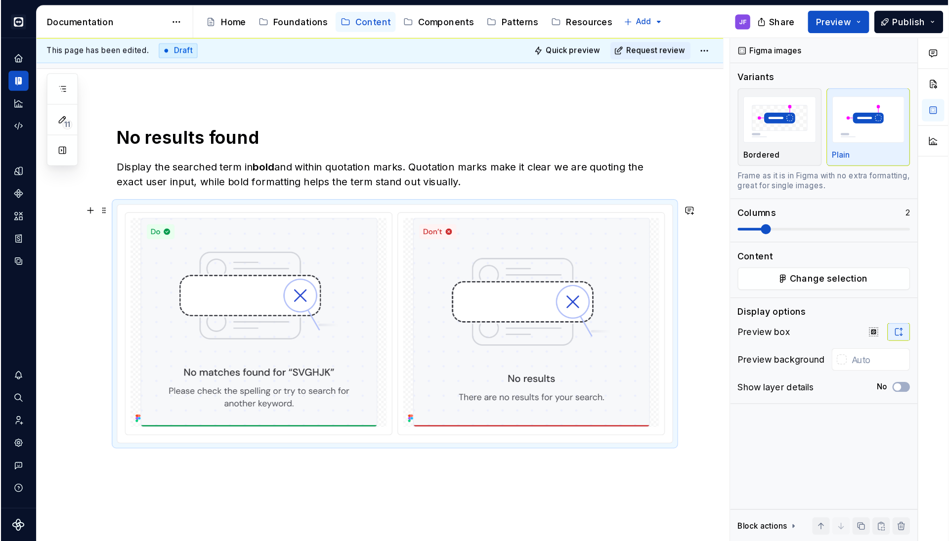
scroll to position [94, 0]
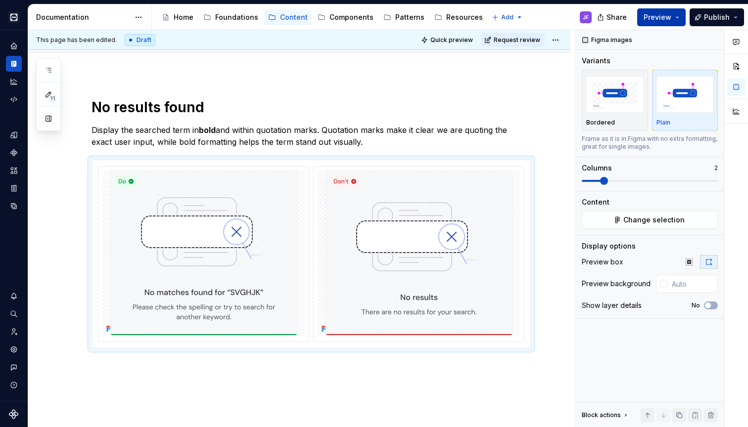
click at [676, 17] on button "Preview" at bounding box center [661, 17] width 48 height 18
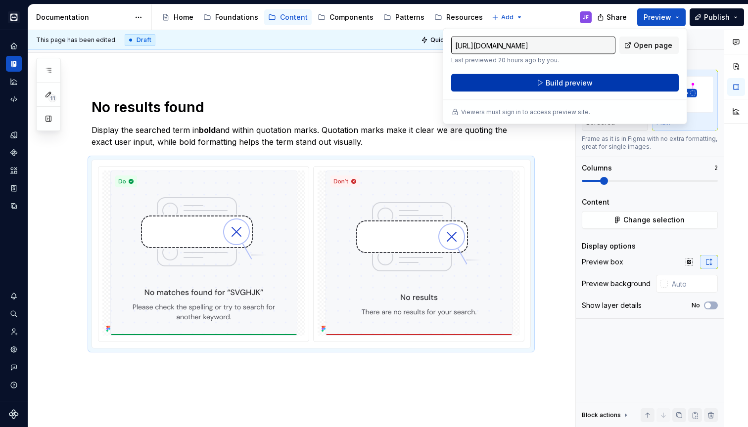
click at [609, 80] on button "Build preview" at bounding box center [564, 83] width 227 height 18
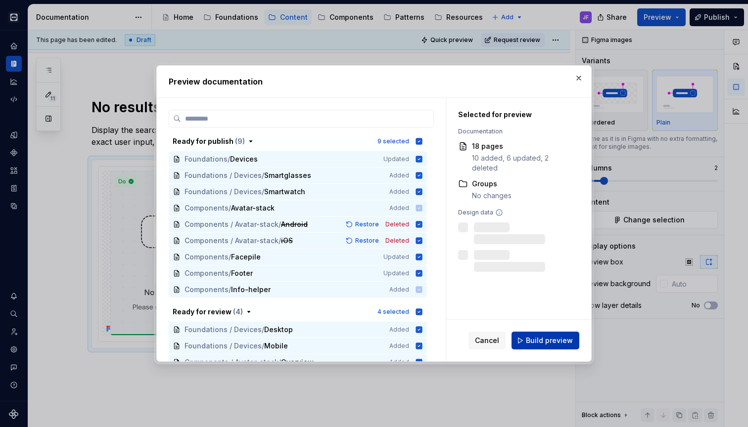
click at [547, 340] on span "Build preview" at bounding box center [549, 341] width 47 height 10
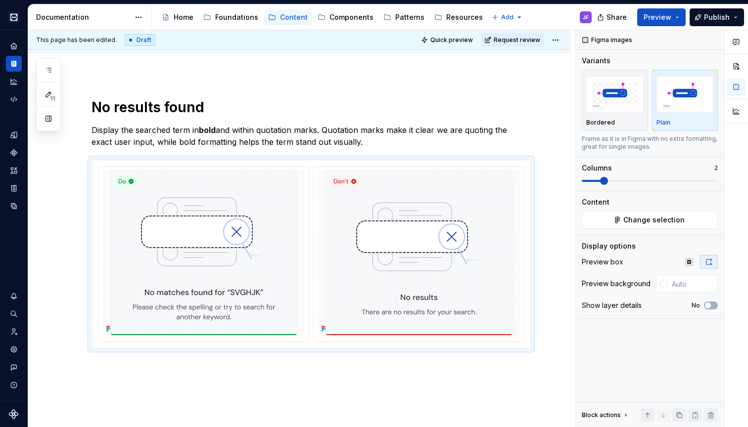
click at [689, 10] on div "Share Preview Publish" at bounding box center [673, 16] width 148 height 25
click at [678, 17] on button "Preview" at bounding box center [661, 17] width 48 height 18
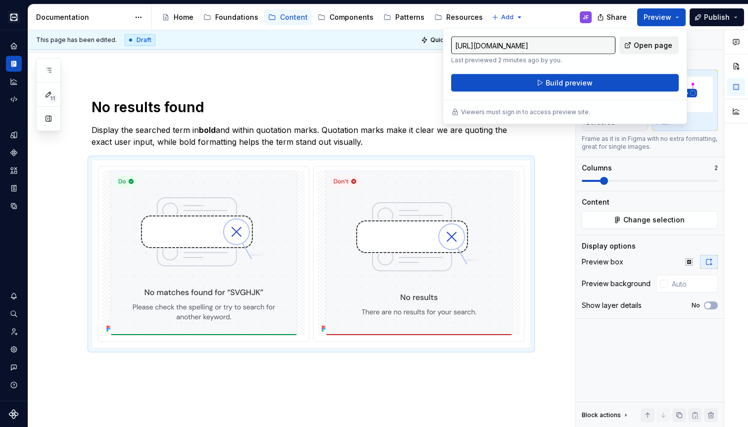
click at [640, 43] on span "Open page" at bounding box center [652, 46] width 39 height 10
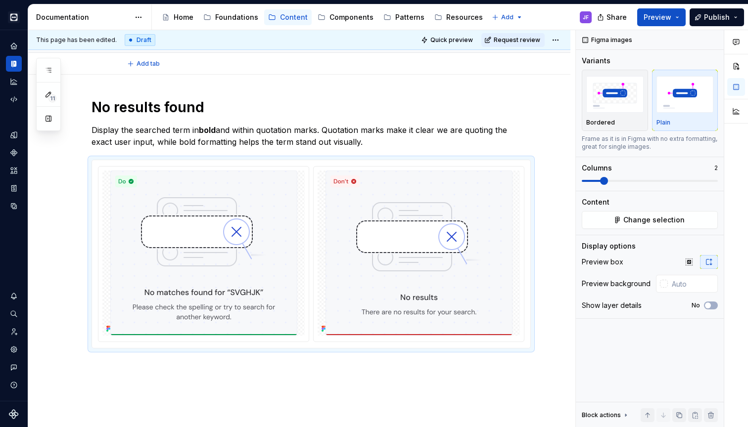
click at [412, 72] on div "Add tab" at bounding box center [299, 64] width 542 height 22
click at [524, 41] on span "Request review" at bounding box center [516, 40] width 46 height 8
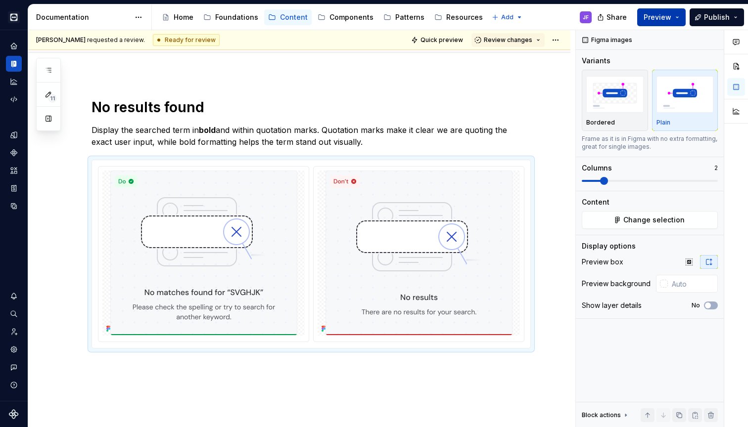
click at [679, 24] on button "Preview" at bounding box center [661, 17] width 48 height 18
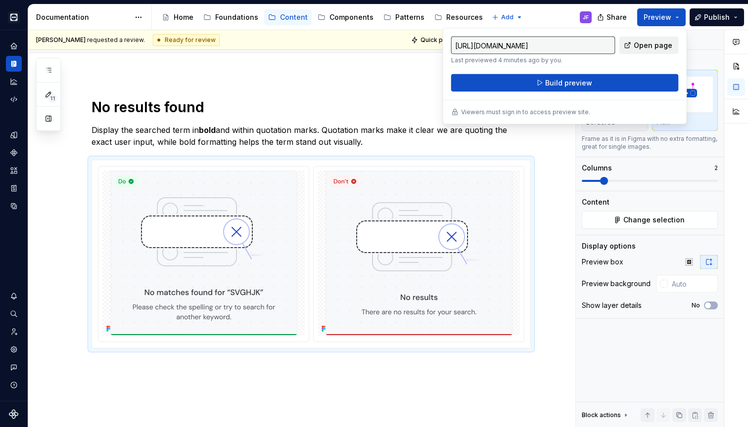
click at [651, 48] on span "Open page" at bounding box center [652, 46] width 39 height 10
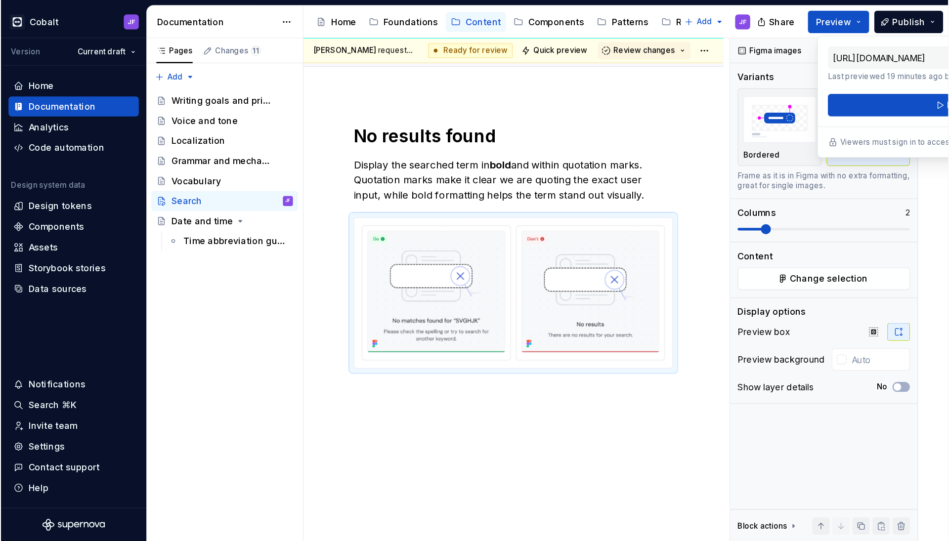
scroll to position [41, 0]
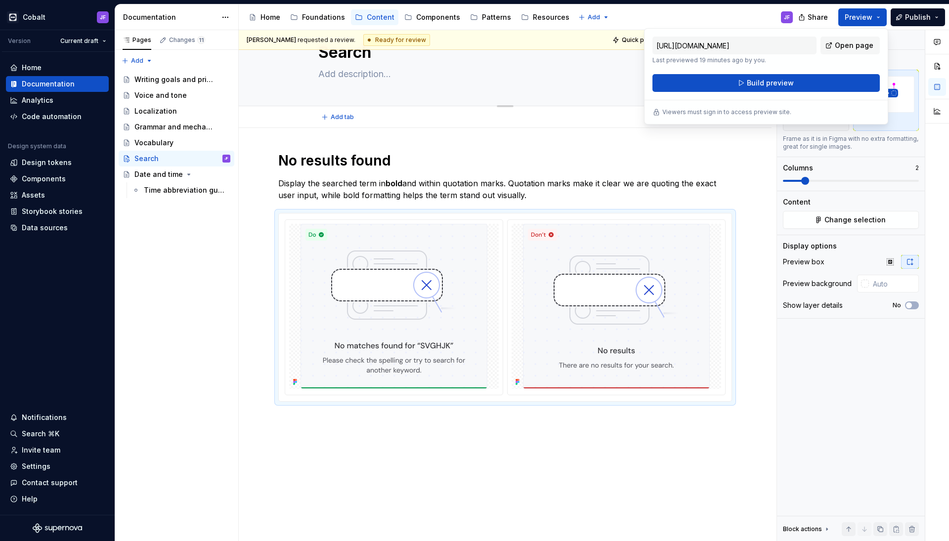
click at [584, 88] on div "Search" at bounding box center [505, 57] width 374 height 97
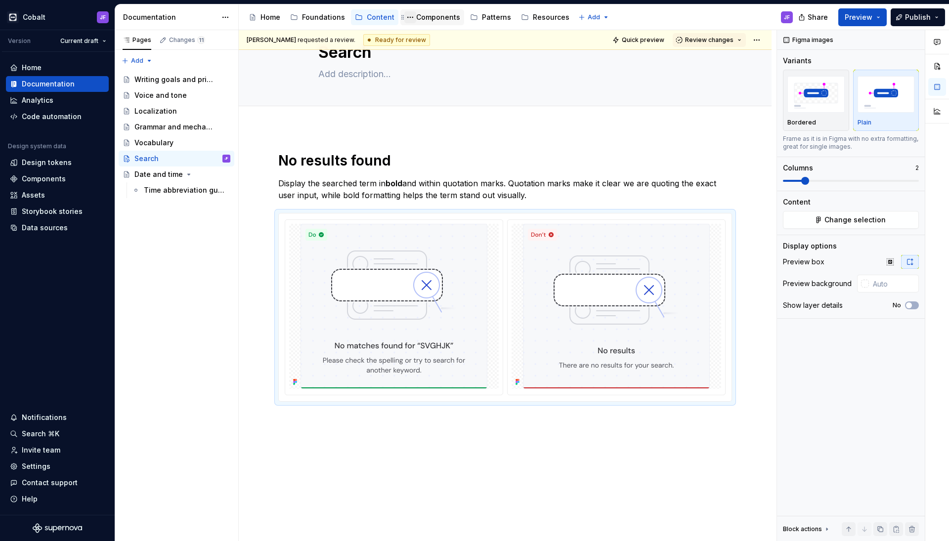
click at [411, 19] on button "Page tree" at bounding box center [410, 17] width 12 height 12
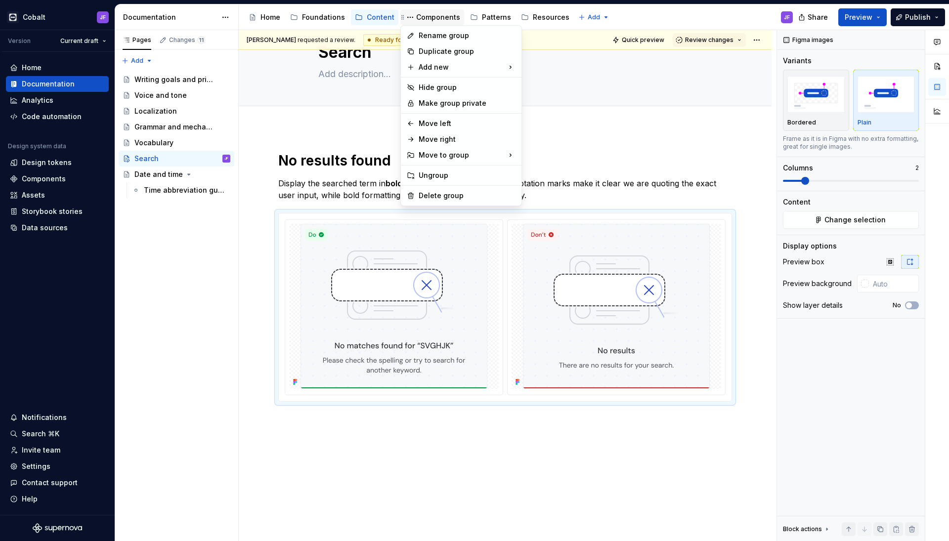
click at [428, 18] on html "Cobalt JF Version Current draft Home Documentation Analytics Code automation De…" at bounding box center [474, 270] width 949 height 541
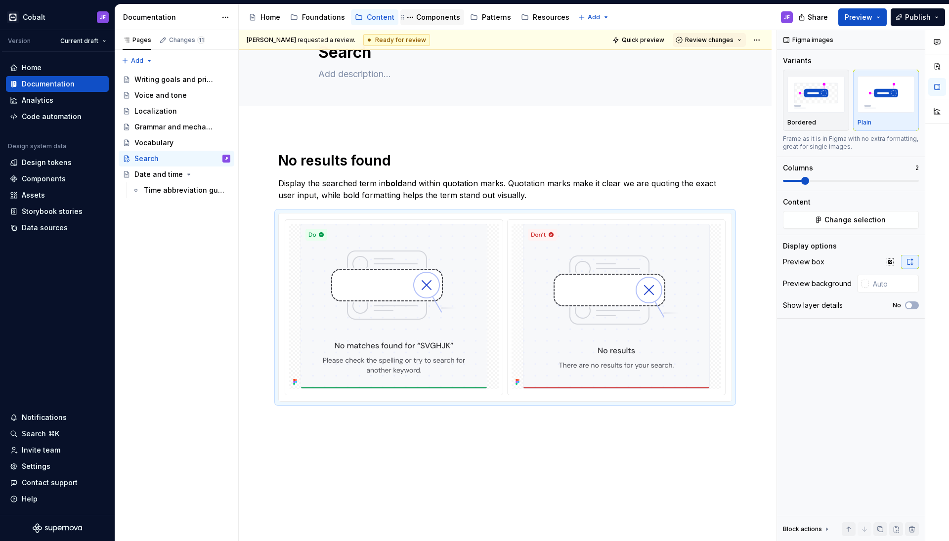
click at [431, 18] on div "Components" at bounding box center [438, 17] width 44 height 10
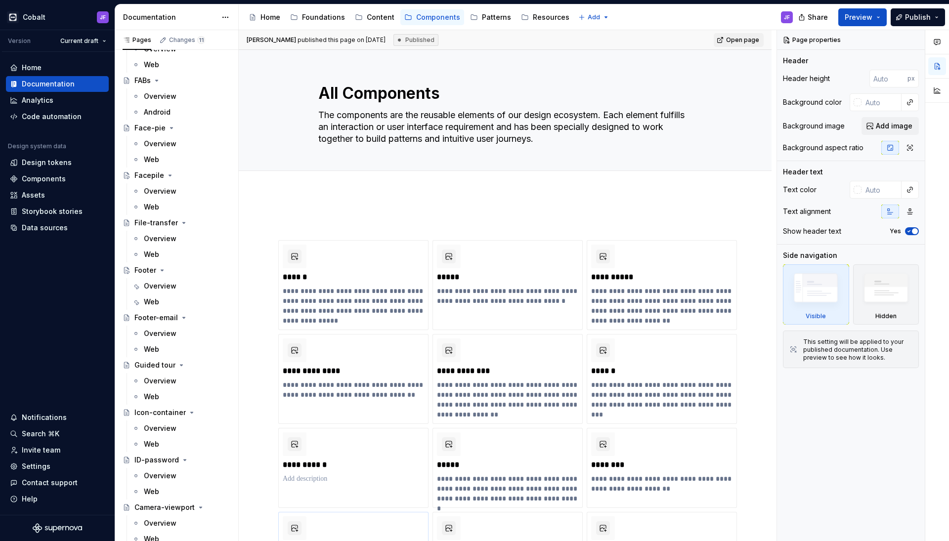
scroll to position [996, 0]
click at [159, 302] on div "Web" at bounding box center [187, 302] width 87 height 14
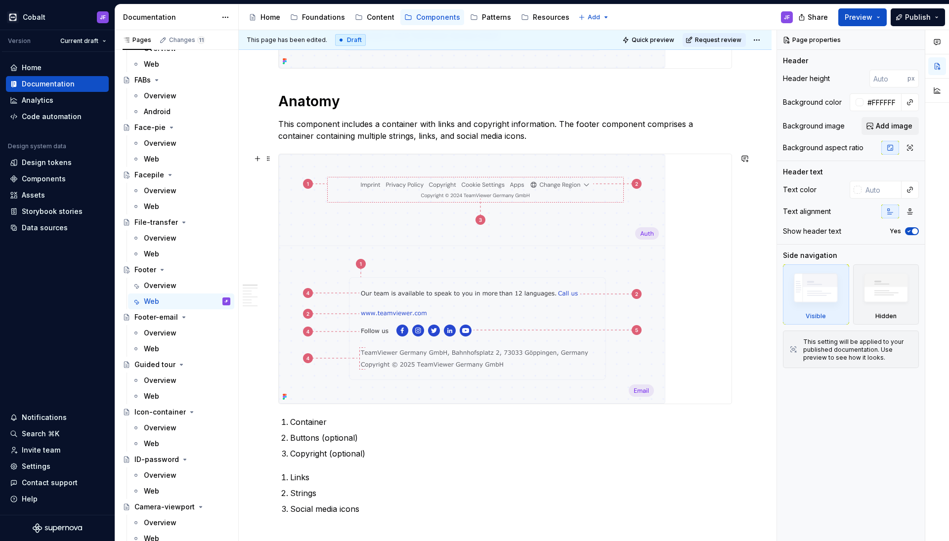
scroll to position [283, 0]
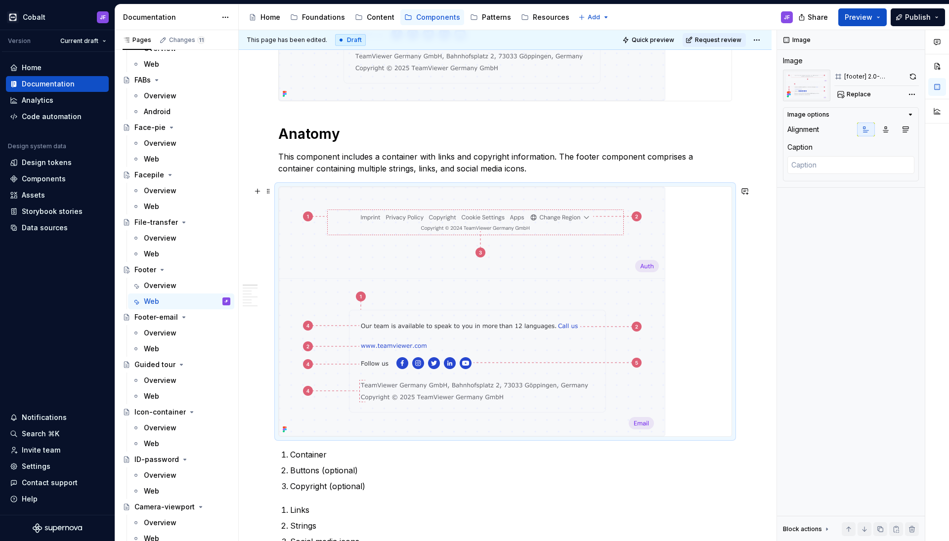
click at [453, 254] on img at bounding box center [472, 312] width 387 height 250
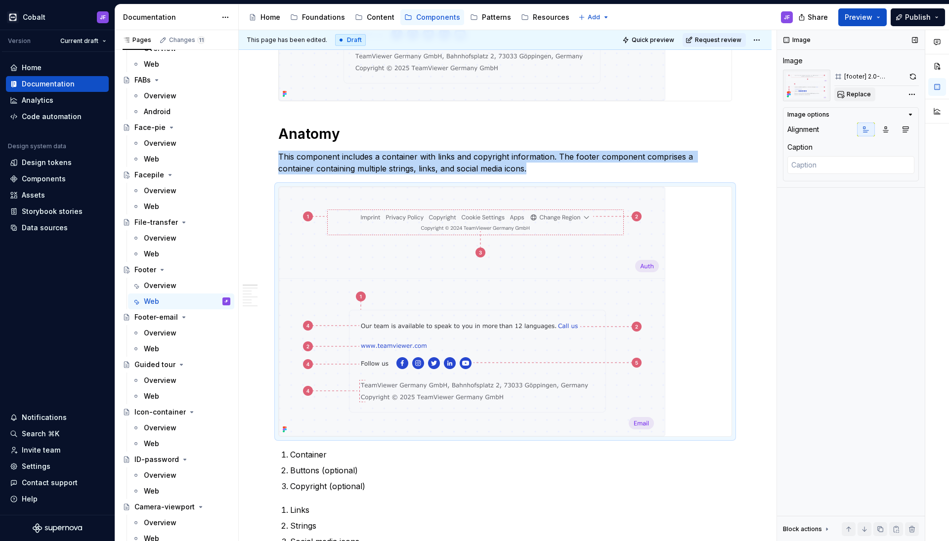
click at [747, 91] on span "Replace" at bounding box center [859, 94] width 24 height 8
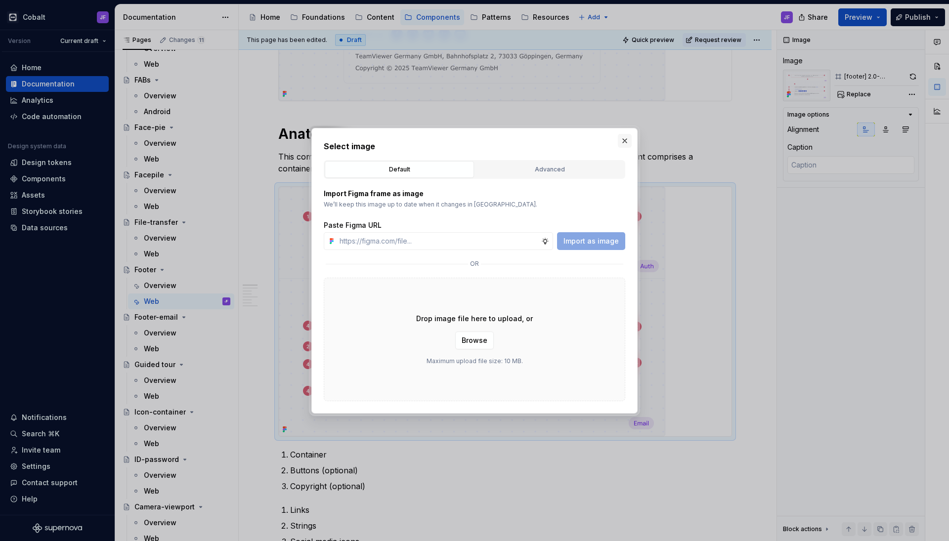
click at [631, 139] on button "button" at bounding box center [625, 141] width 14 height 14
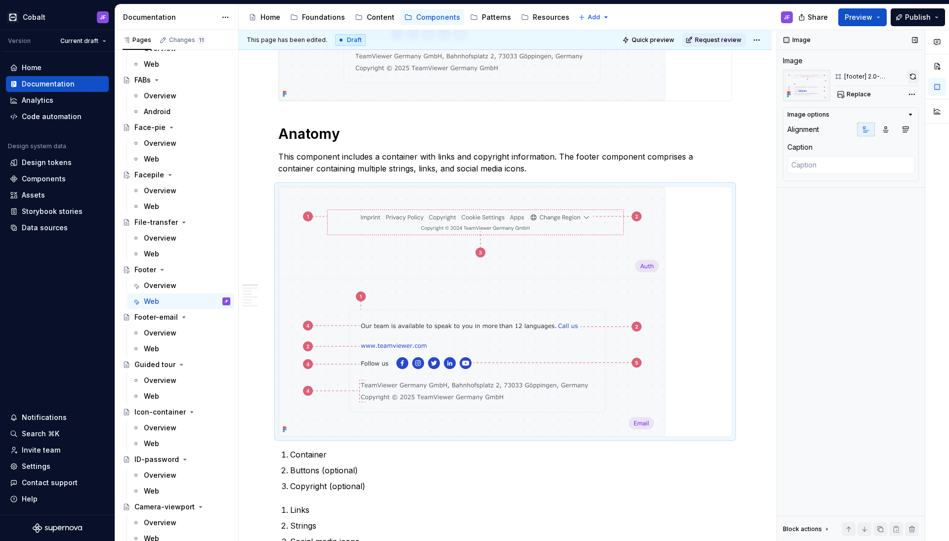
click at [747, 80] on button "button" at bounding box center [913, 77] width 11 height 14
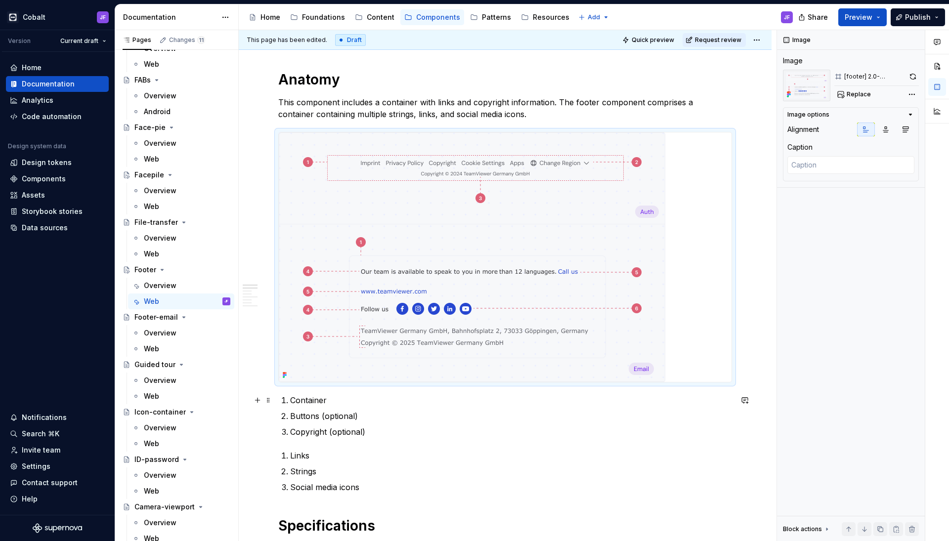
type textarea "*"
click at [333, 401] on p "Container" at bounding box center [511, 401] width 442 height 12
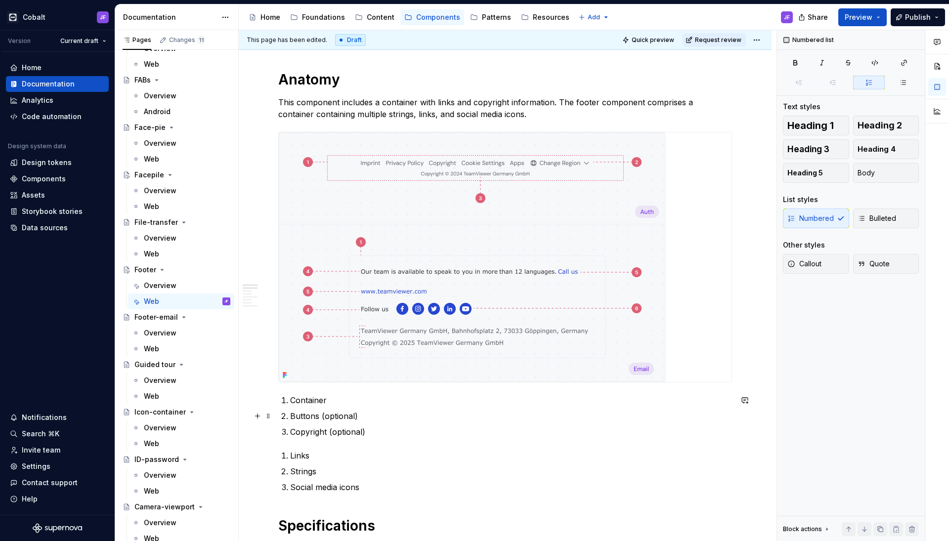
click at [358, 416] on p "Buttons (optional)" at bounding box center [511, 416] width 442 height 12
click at [369, 427] on p "Copyright (optional)" at bounding box center [511, 432] width 442 height 12
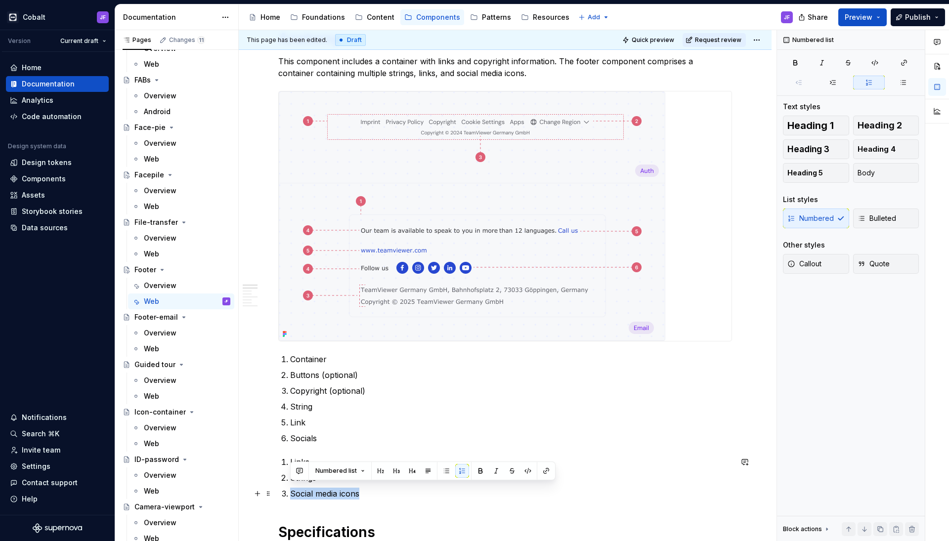
scroll to position [383, 0]
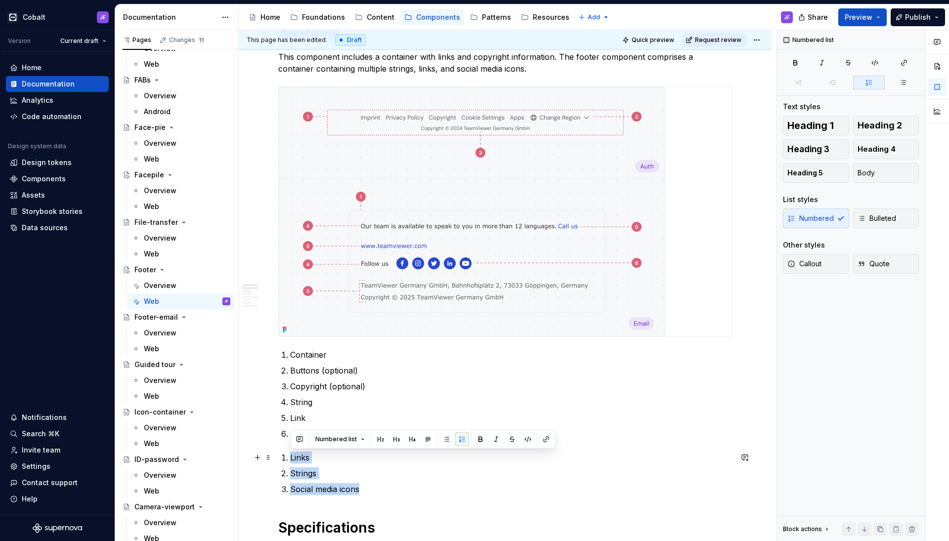
drag, startPoint x: 362, startPoint y: 498, endPoint x: 280, endPoint y: 459, distance: 90.9
click at [290, 427] on ol "Links Strings Social media icons" at bounding box center [511, 474] width 442 height 44
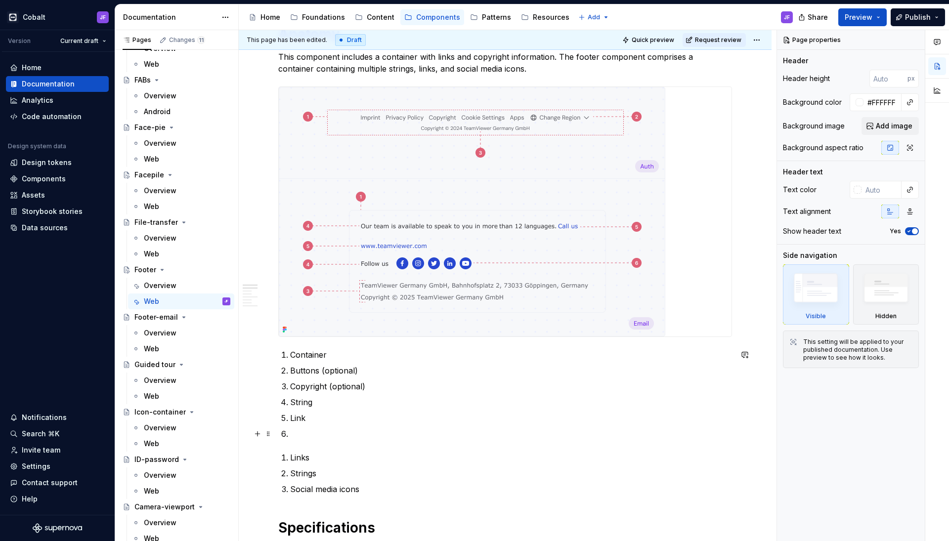
click at [310, 427] on p at bounding box center [511, 434] width 442 height 12
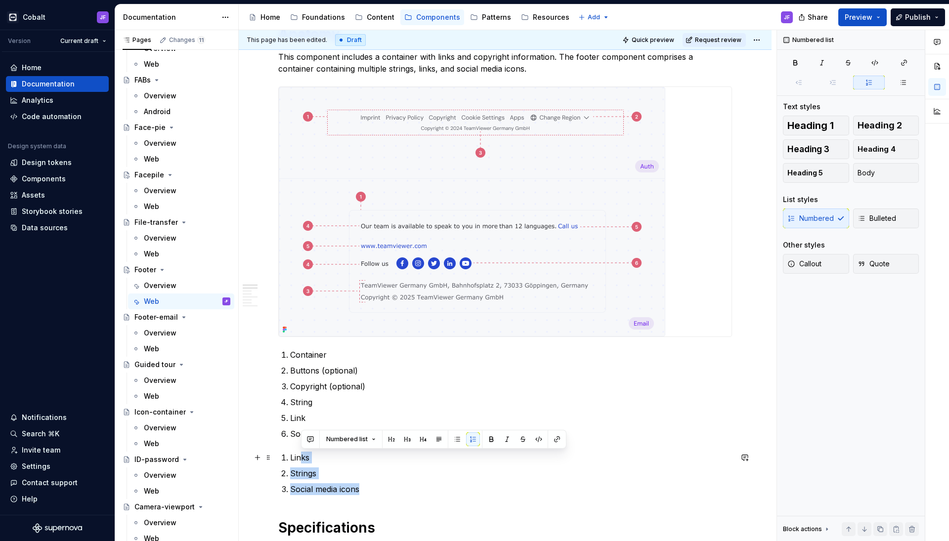
drag, startPoint x: 371, startPoint y: 491, endPoint x: 300, endPoint y: 460, distance: 77.5
click at [300, 427] on ol "Links Strings Social media icons" at bounding box center [511, 474] width 442 height 44
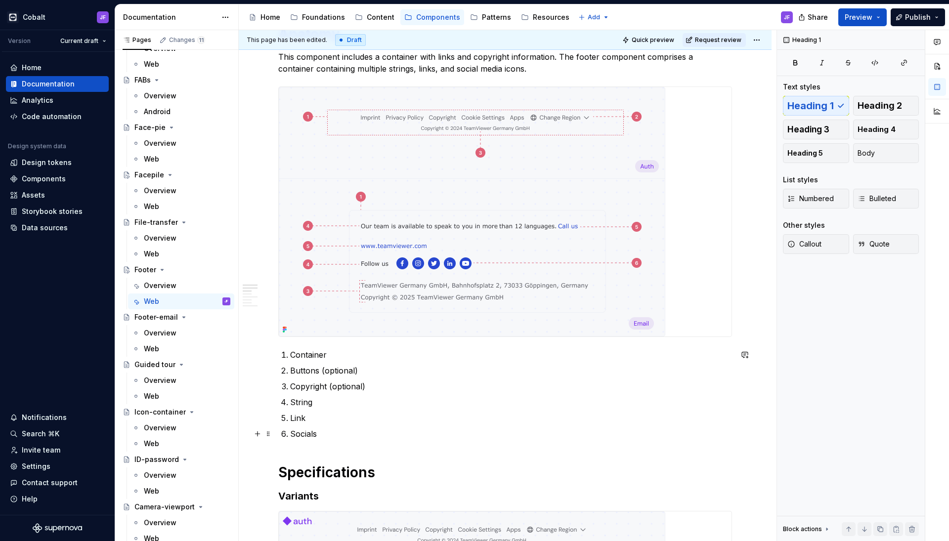
click at [346, 427] on p "Socials" at bounding box center [511, 434] width 442 height 12
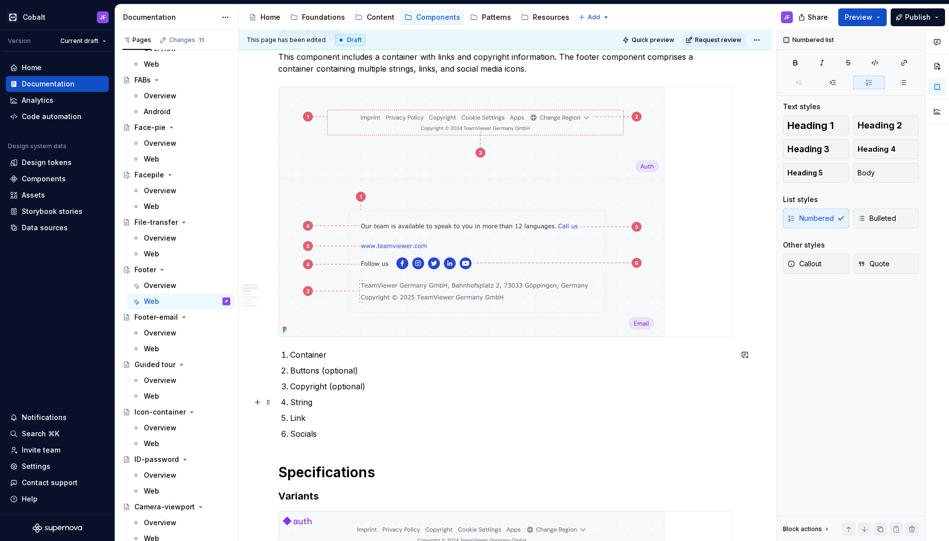
click at [359, 404] on p "String" at bounding box center [511, 403] width 442 height 12
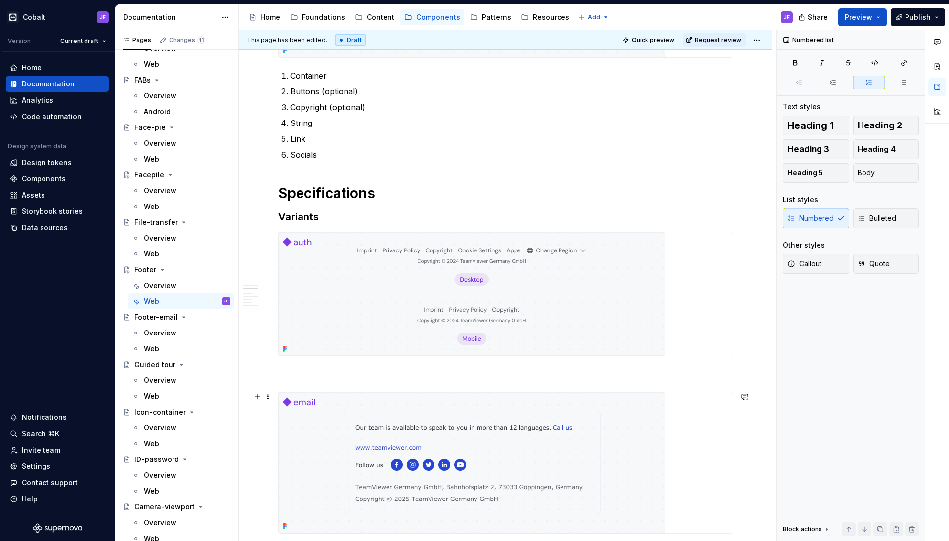
scroll to position [669, 0]
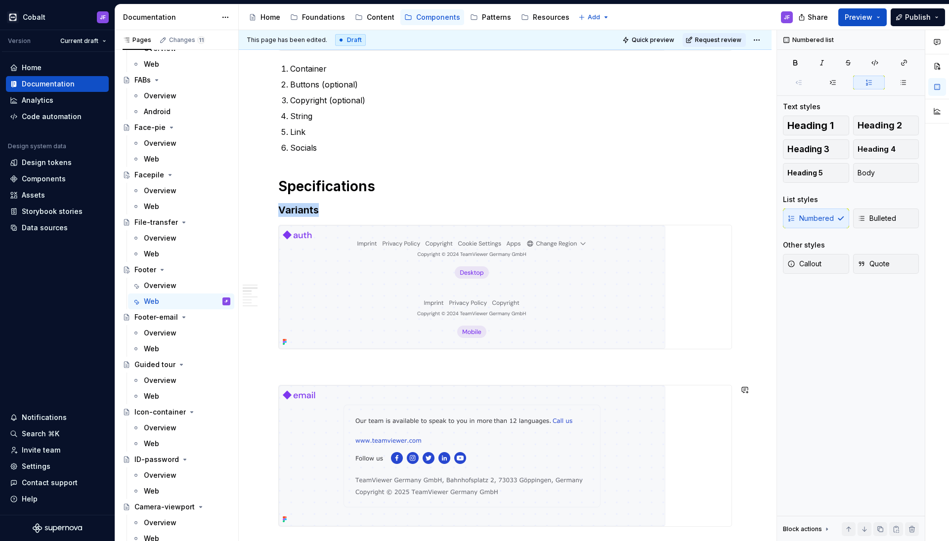
click at [404, 298] on img at bounding box center [472, 287] width 387 height 124
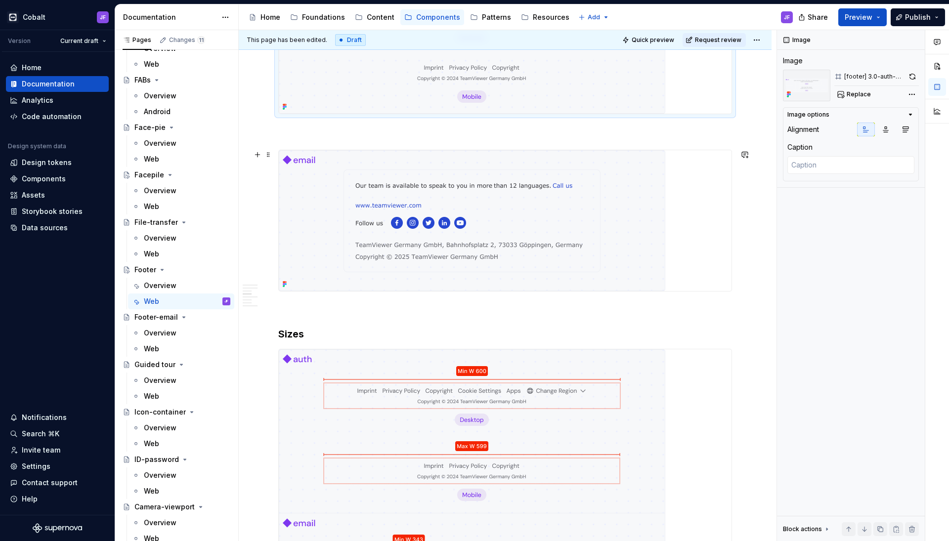
scroll to position [814, 0]
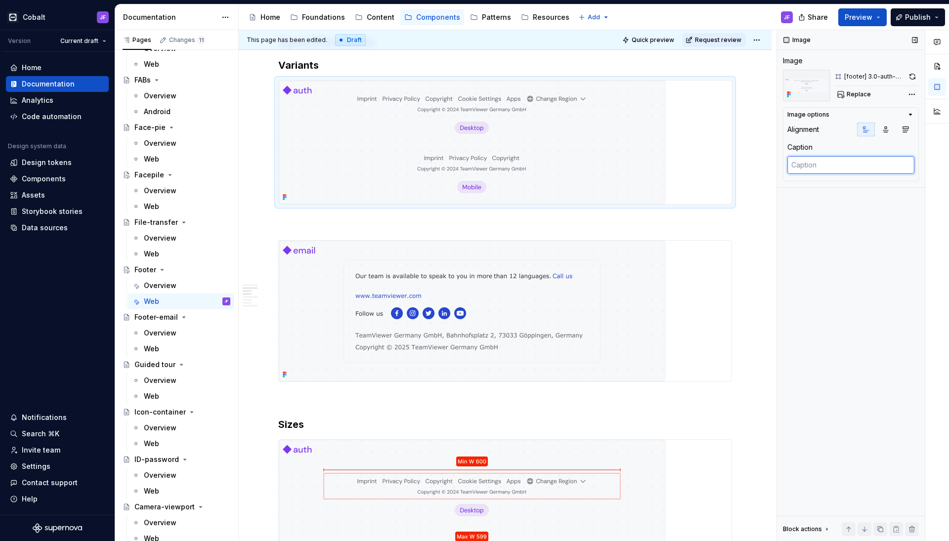
click at [747, 164] on textarea at bounding box center [851, 165] width 127 height 18
type textarea "*"
type textarea "U"
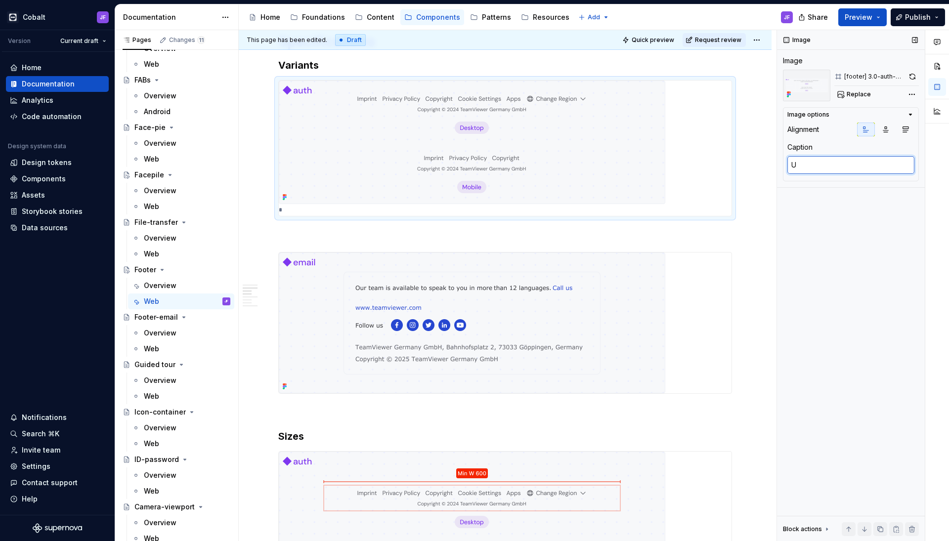
type textarea "*"
type textarea "Us"
type textarea "*"
type textarea "Use"
type textarea "*"
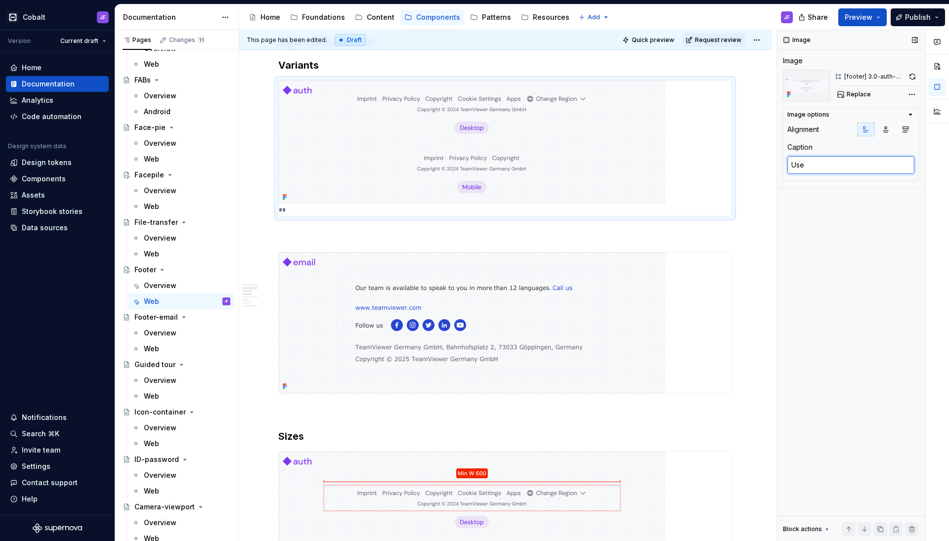
type textarea "Used"
type textarea "*"
type textarea "Used"
type textarea "*"
type textarea "Used i"
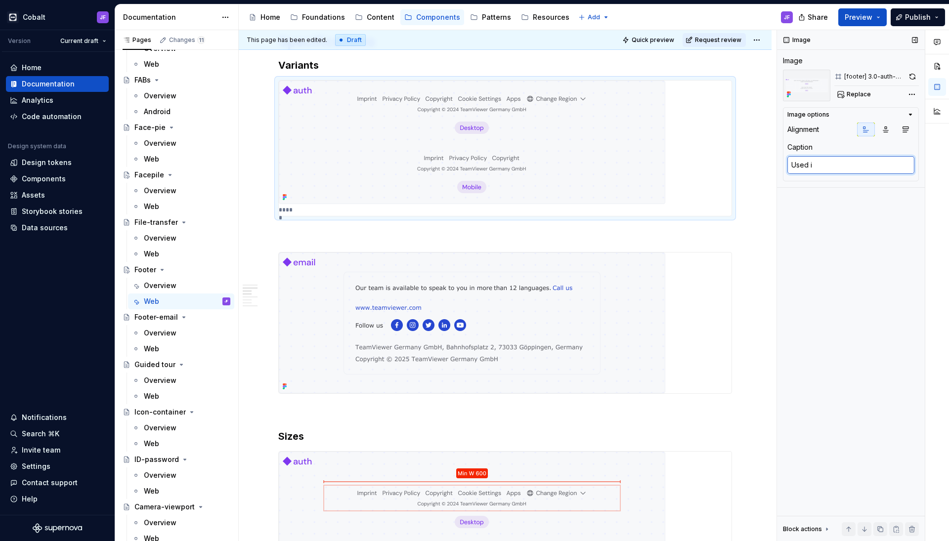
type textarea "*"
type textarea "Used in"
type textarea "*"
type textarea "Used in"
type textarea "*"
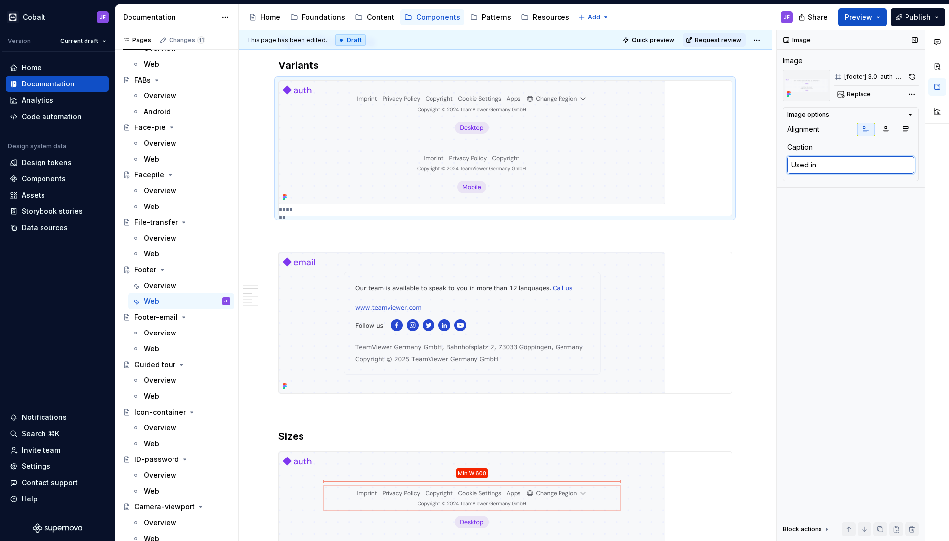
type textarea "Used in t"
type textarea "*"
type textarea "Used in th"
type textarea "*"
type textarea "Used in the"
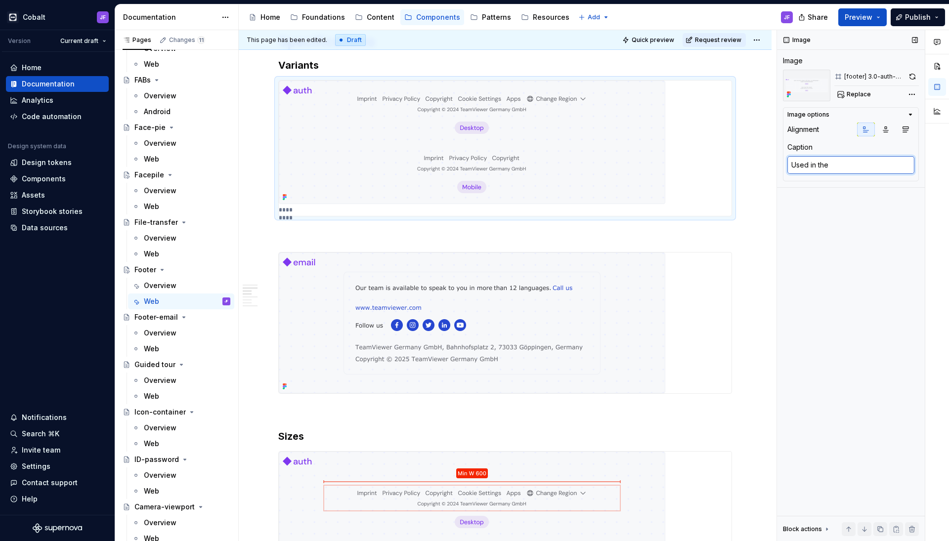
type textarea "*"
type textarea "Used in the"
type textarea "*"
type textarea "Used in the s"
type textarea "*"
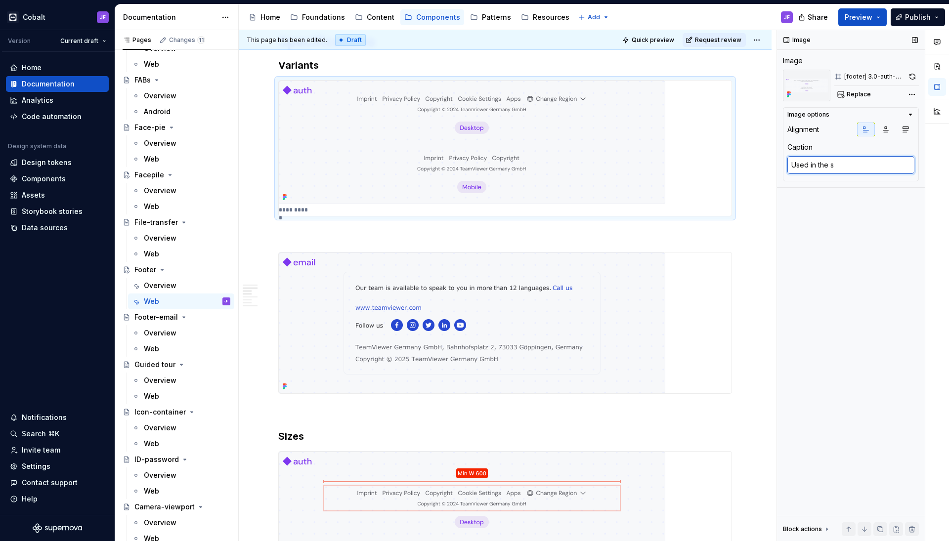
type textarea "Used in the si"
type textarea "*"
type textarea "Used in the sig"
type textarea "*"
type textarea "Used in the sign"
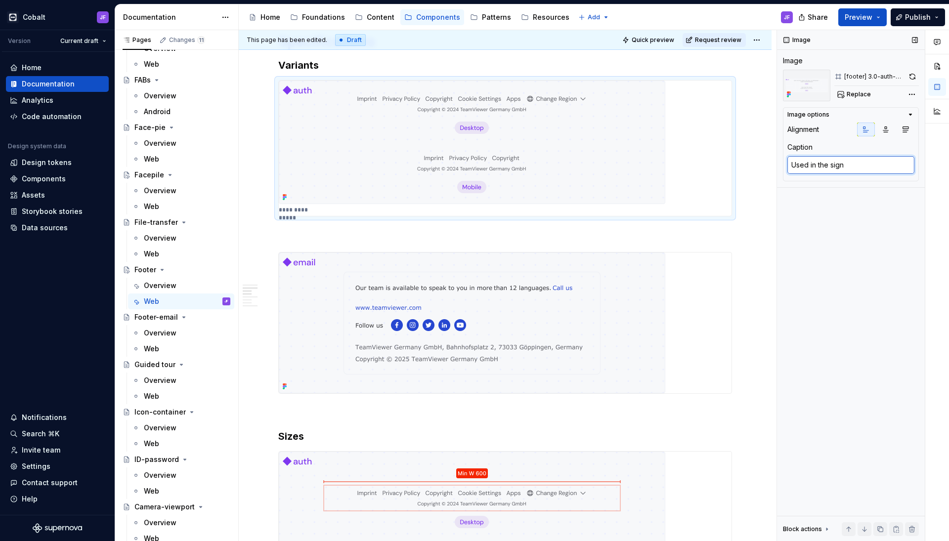
type textarea "*"
type textarea "Used in the sign"
type textarea "*"
type textarea "Used in the sign"
type textarea "*"
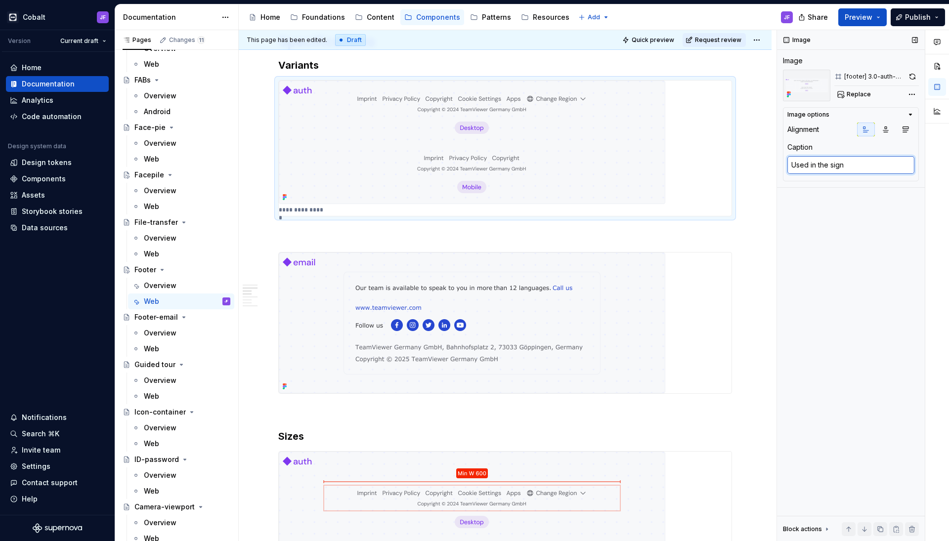
type textarea "Used in the sig"
type textarea "*"
type textarea "Used in the si"
type textarea "*"
type textarea "Used in the s"
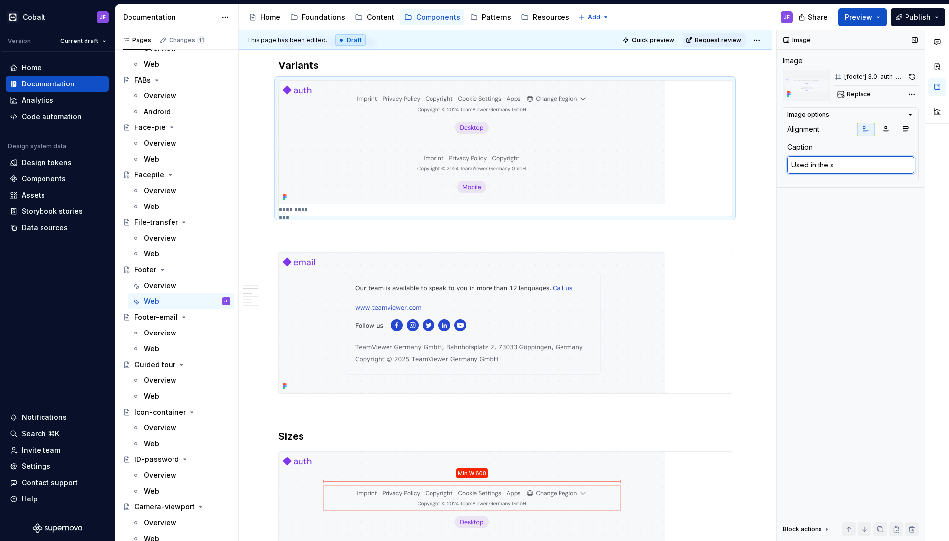
type textarea "*"
type textarea "Used in the"
type textarea "*"
type textarea "Used in the a"
type textarea "*"
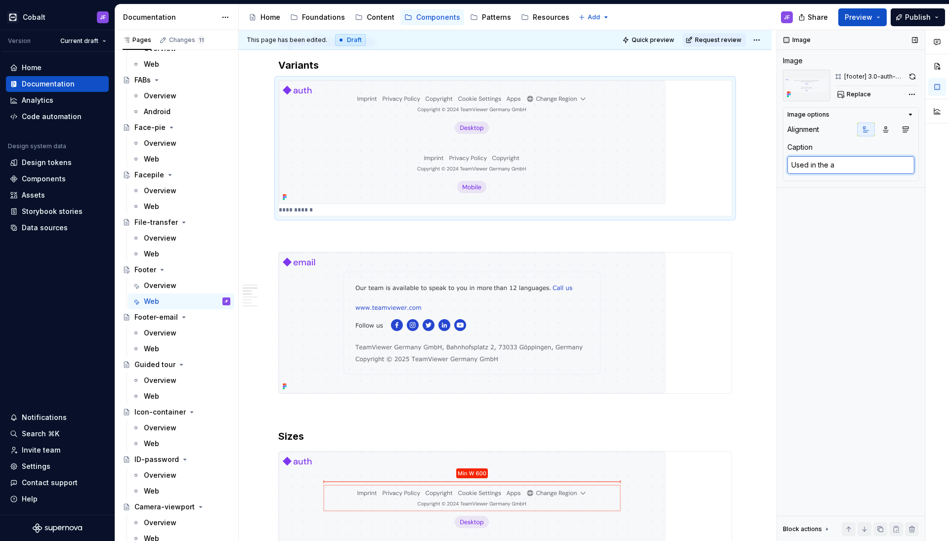
type textarea "Used in the au"
type textarea "*"
type textarea "Used in the aut"
type textarea "*"
type textarea "Used in the auth"
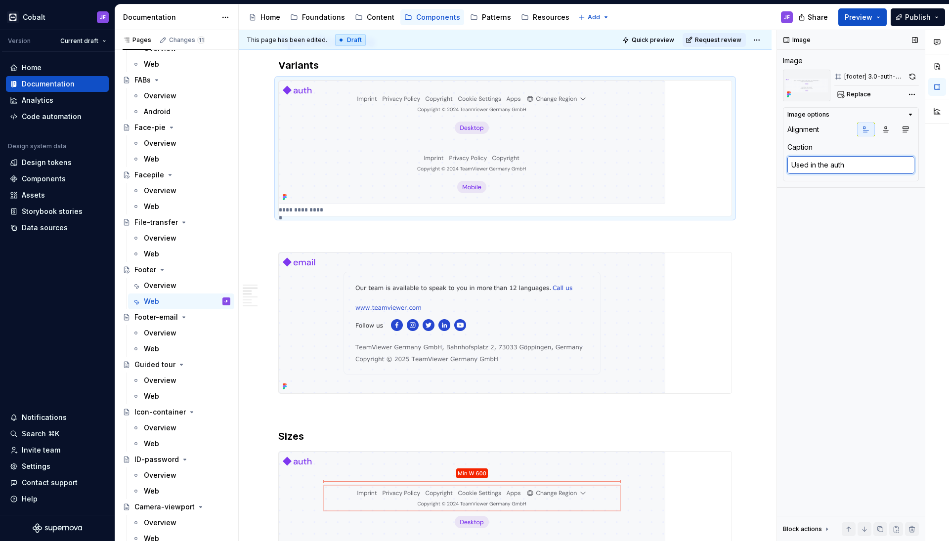
type textarea "*"
type textarea "Used in the authe"
type textarea "*"
type textarea "Used in the authen"
type textarea "*"
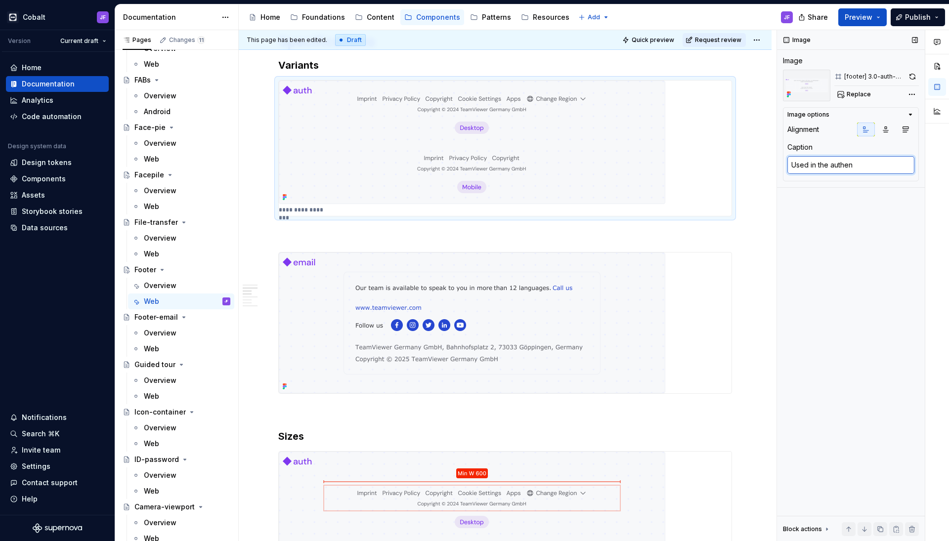
type textarea "Used in the authent"
type textarea "*"
type textarea "Used in the authenti"
type textarea "*"
type textarea "Used in the authentic"
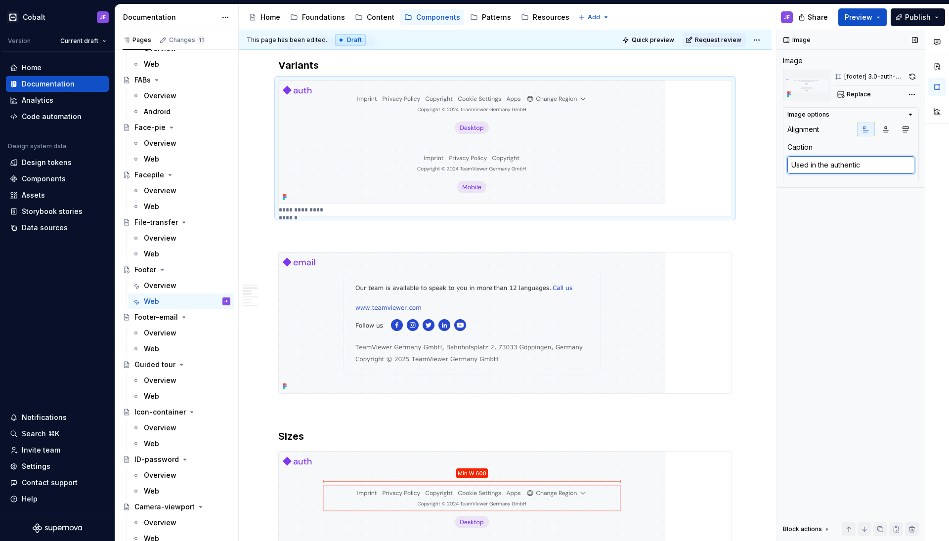
type textarea "*"
type textarea "Used in the authentica"
type textarea "*"
type textarea "Used in the authenticat"
type textarea "*"
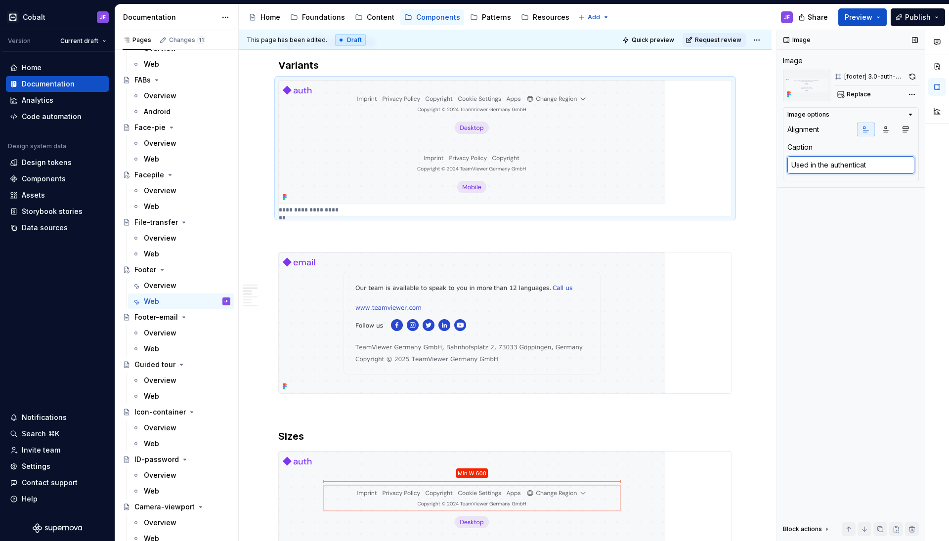
type textarea "Used in the authenticati"
type textarea "*"
type textarea "Used in the authenticatio"
type textarea "*"
type textarea "Used in the authentication"
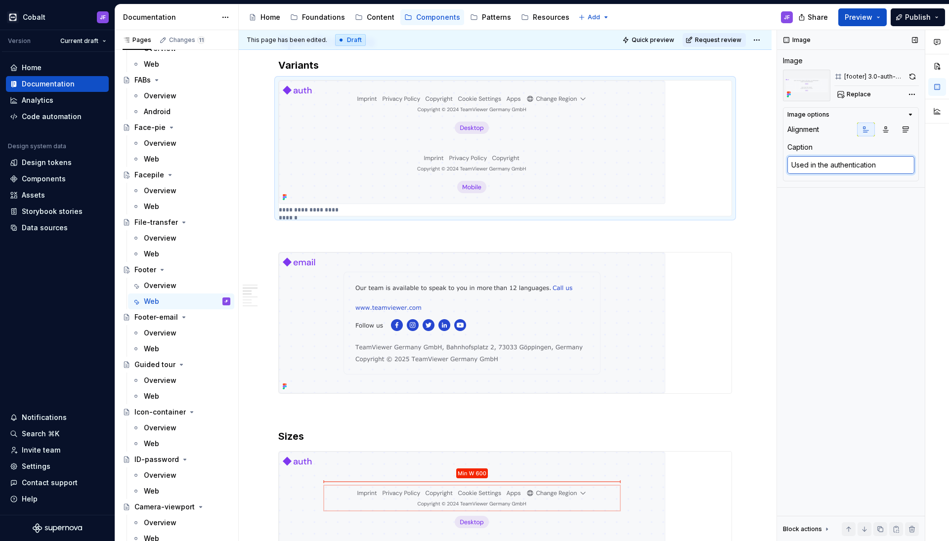
type textarea "*"
type textarea "Used in the authentication"
type textarea "*"
type textarea "Used in the authentication s"
type textarea "*"
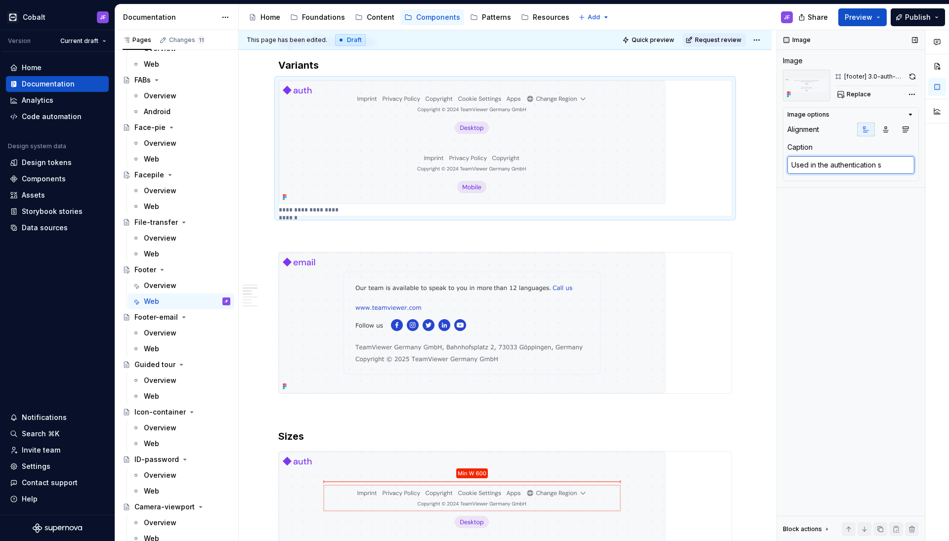
type textarea "Used in the authentication sc"
type textarea "*"
type textarea "Used in the authentication scr"
type textarea "*"
type textarea "Used in the authentication scre"
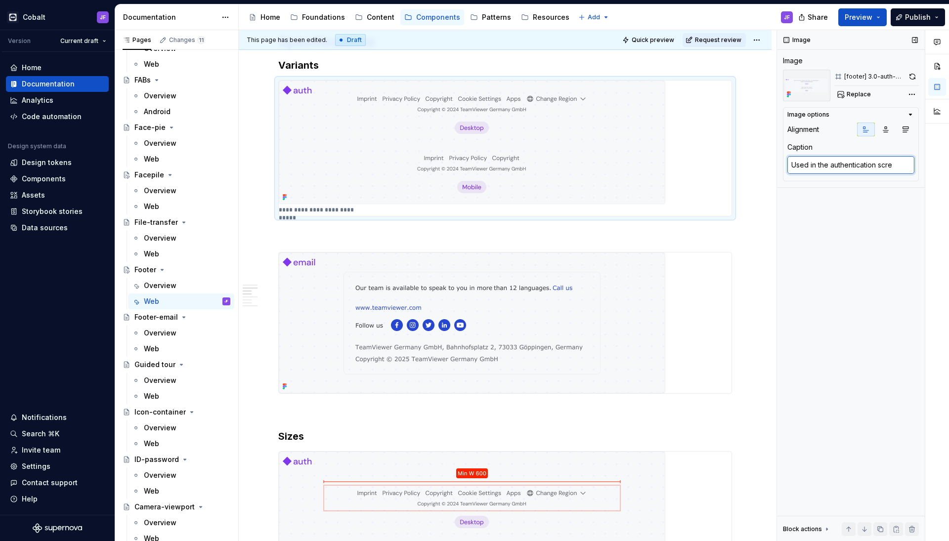
type textarea "*"
type textarea "Used in the authentication scree"
type textarea "*"
type textarea "Used in the authentication screen"
type textarea "*"
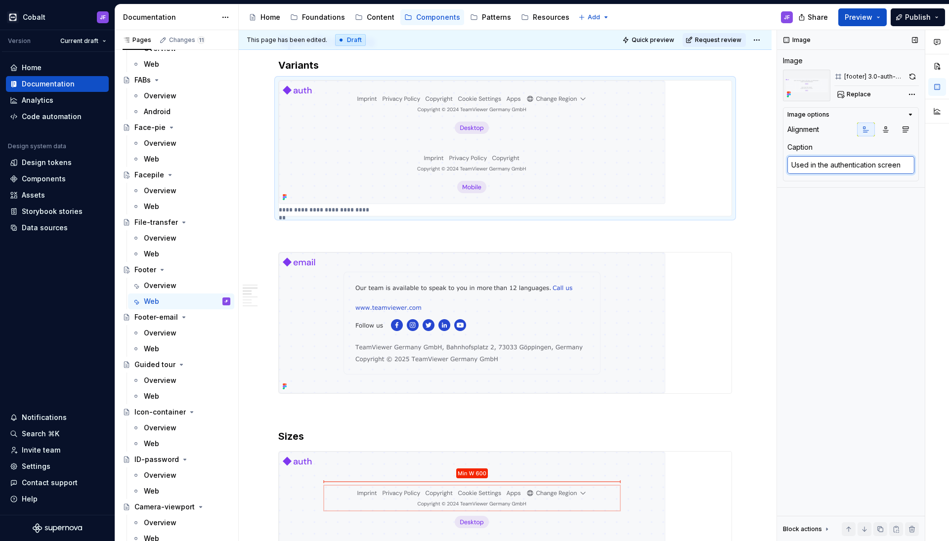
type textarea "Used in the authentication screens"
type textarea "*"
type textarea "Used in the authentication screens"
type textarea "*"
type textarea "Used in the authentication screens o"
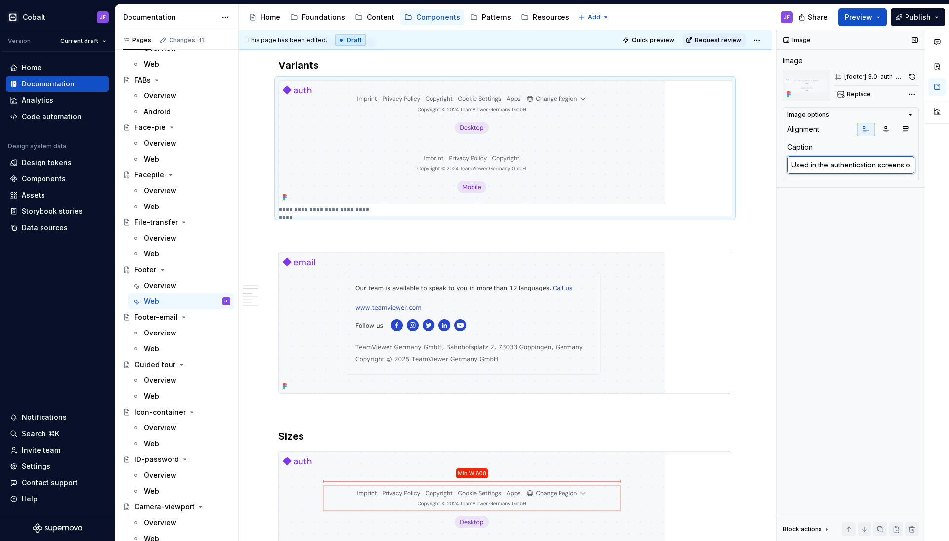
type textarea "*"
type textarea "Used in the authentication screens or"
type textarea "*"
type textarea "Used in the authentication screens or"
type textarea "*"
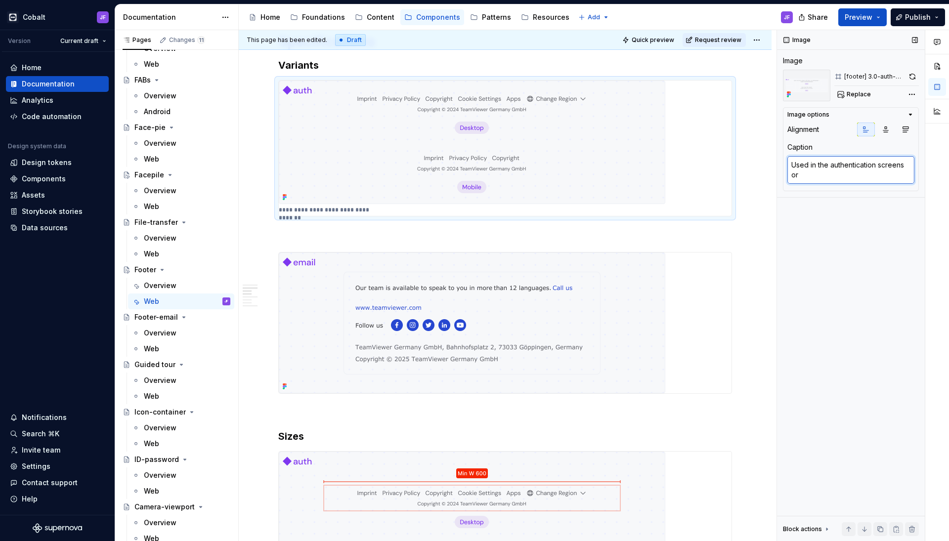
type textarea "Used in the authentication screens or s"
type textarea "*"
type textarea "Used in the authentication screens or st"
type textarea "*"
type textarea "Used in the authentication screens or ste"
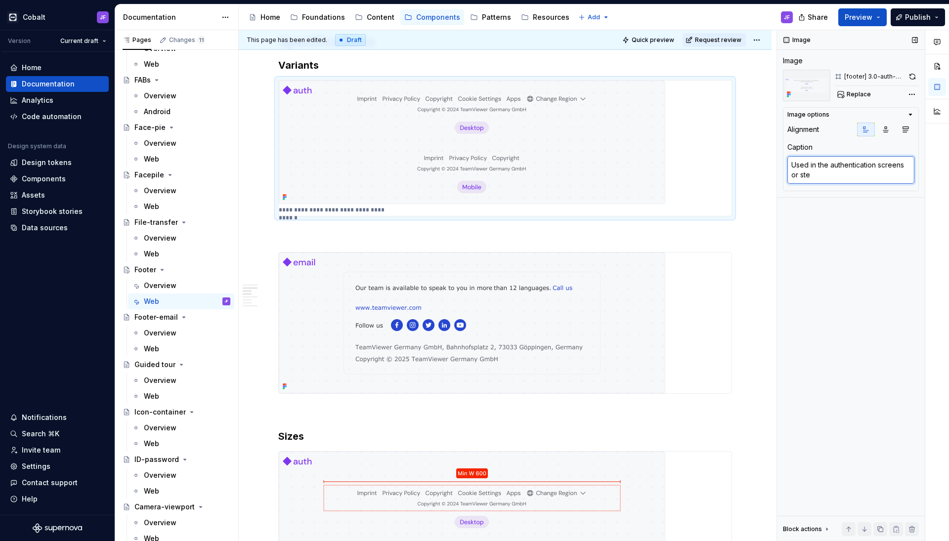
type textarea "*"
type textarea "Used in the authentication screens or steº"
type textarea "*"
type textarea "Used in the authentication screens or steºs"
type textarea "*"
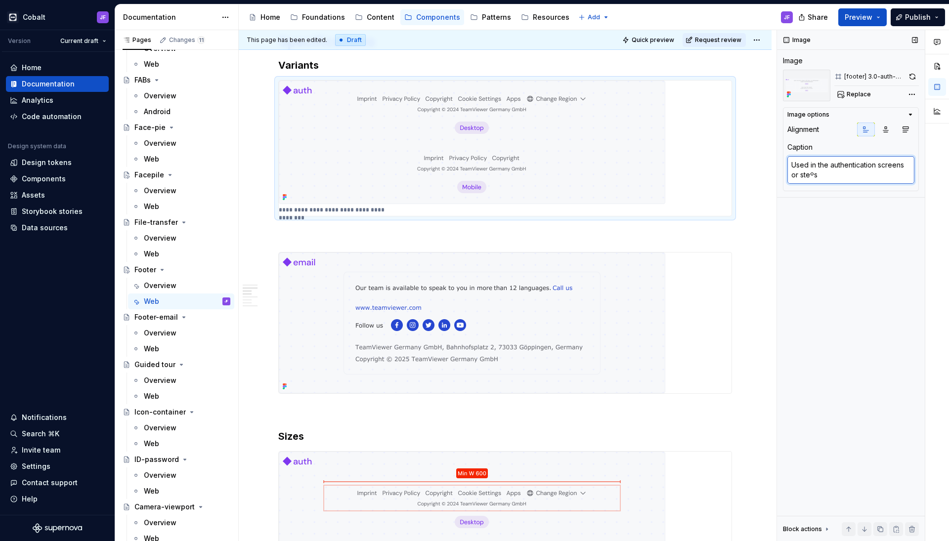
type textarea "Used in the authentication screens or steº"
type textarea "*"
type textarea "Used in the authentication screens or ste"
type textarea "*"
type textarea "Used in the authentication screens or step"
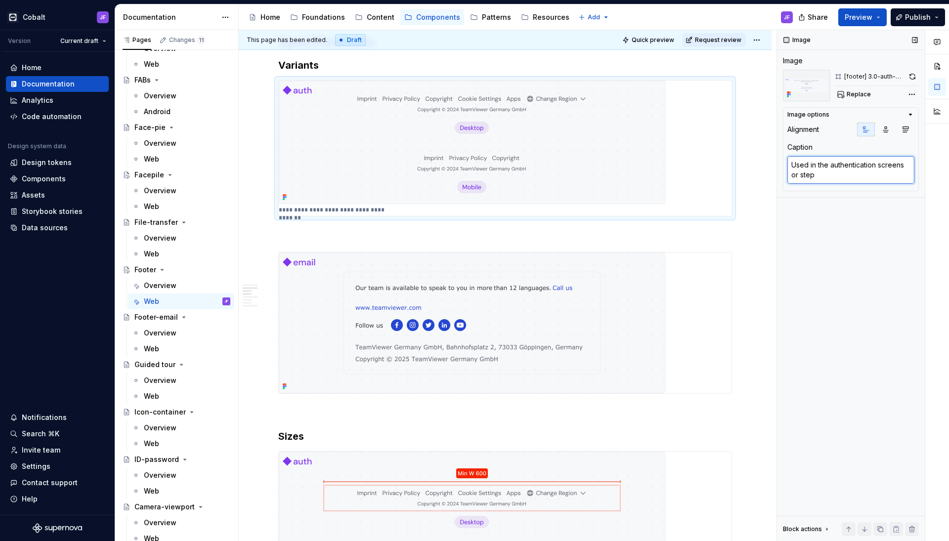
type textarea "*"
type textarea "Used in the authentication screens or step"
type textarea "*"
type textarea "Used in the authentication screens or step p"
type textarea "*"
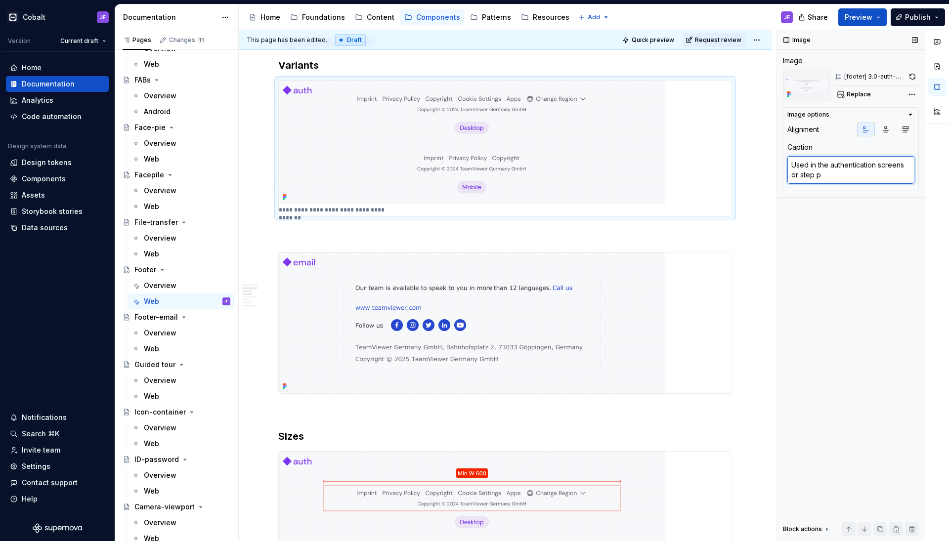
type textarea "Used in the authentication screens or step pa"
type textarea "*"
type textarea "Used in the authentication screens or step pag"
type textarea "*"
type textarea "Used in the authentication screens or step page"
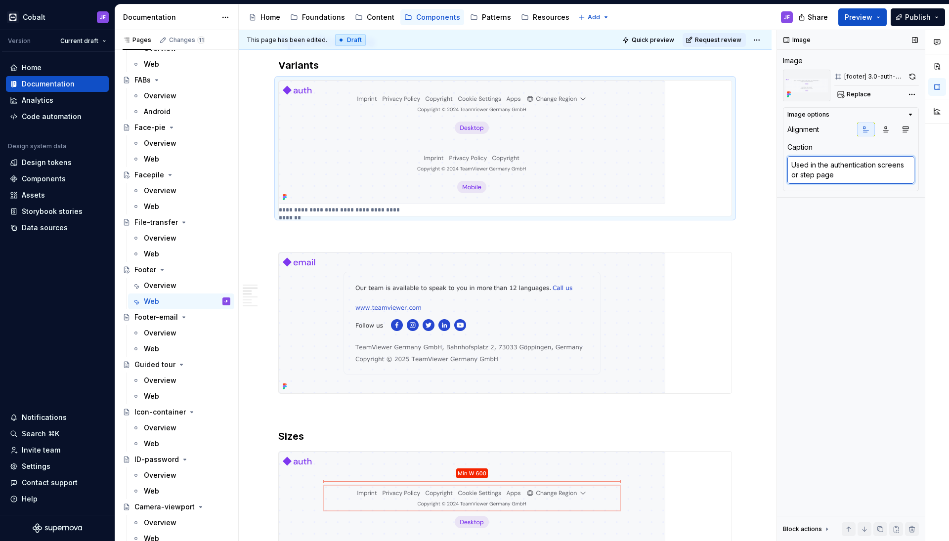
type textarea "*"
type textarea "Used in the authentication screens or step page."
type textarea "*"
click at [574, 332] on img at bounding box center [472, 323] width 387 height 141
click at [168, 328] on div "Overview" at bounding box center [187, 333] width 87 height 14
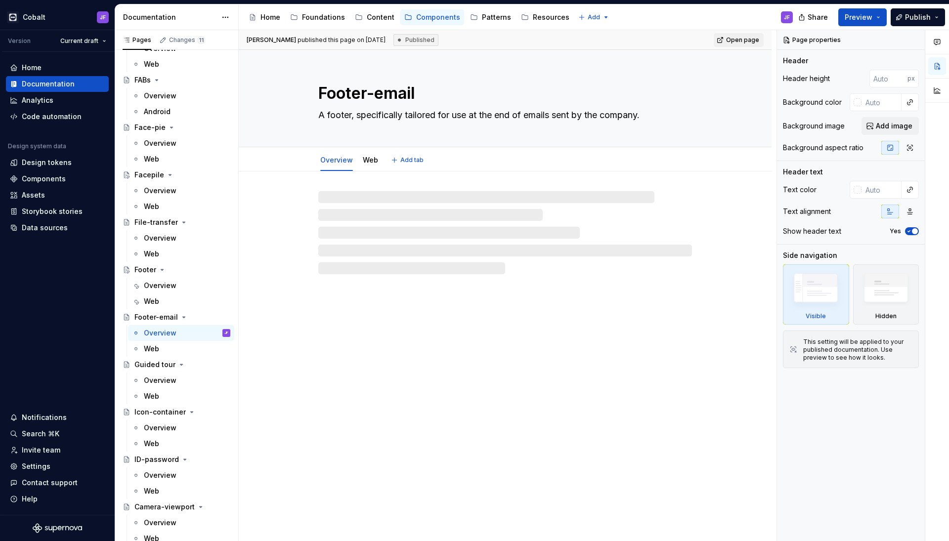
click at [436, 115] on textarea "A footer, specifically tailored for use at the end of emails sent by the compan…" at bounding box center [503, 115] width 374 height 16
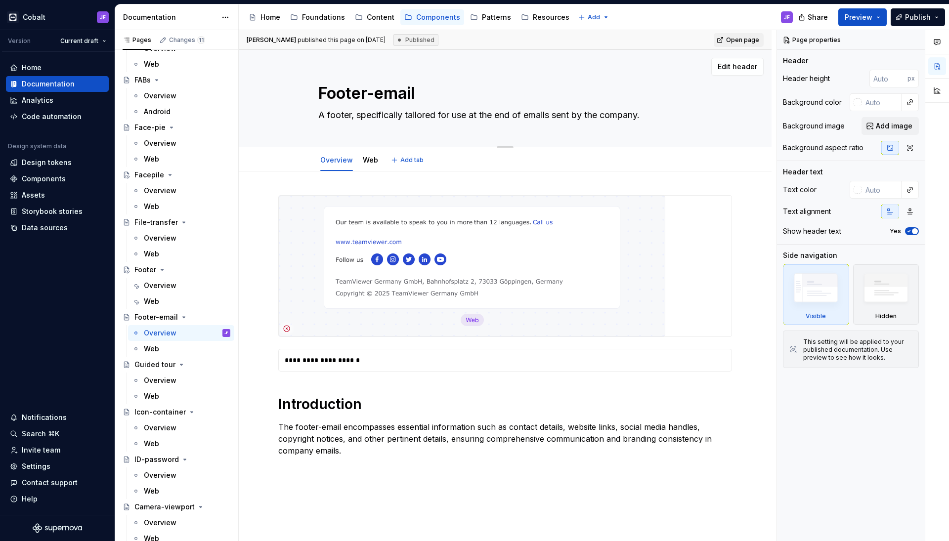
click at [436, 115] on textarea "A footer, specifically tailored for use at the end of emails sent by the compan…" at bounding box center [503, 115] width 374 height 16
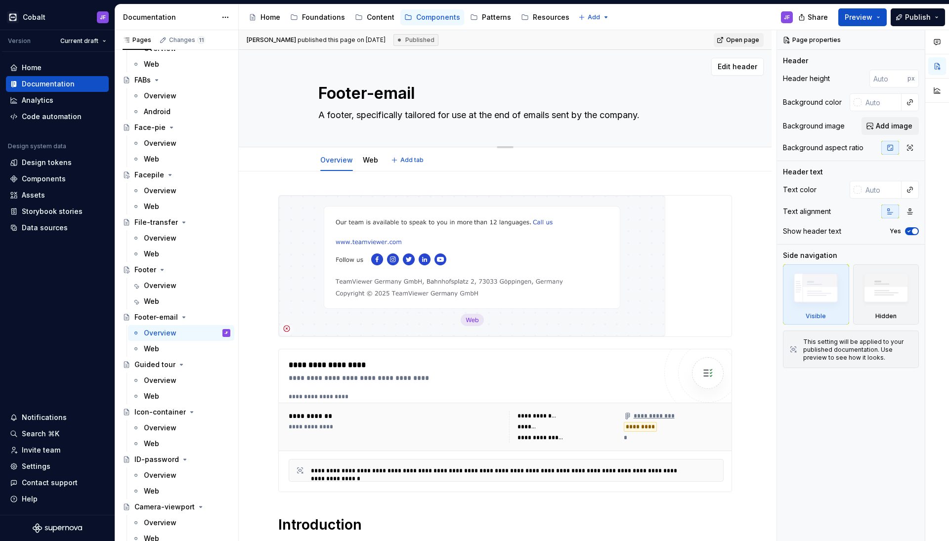
click at [445, 113] on textarea "A footer, specifically tailored for use at the end of emails sent by the compan…" at bounding box center [503, 115] width 374 height 16
click at [157, 301] on div "Web" at bounding box center [151, 302] width 15 height 10
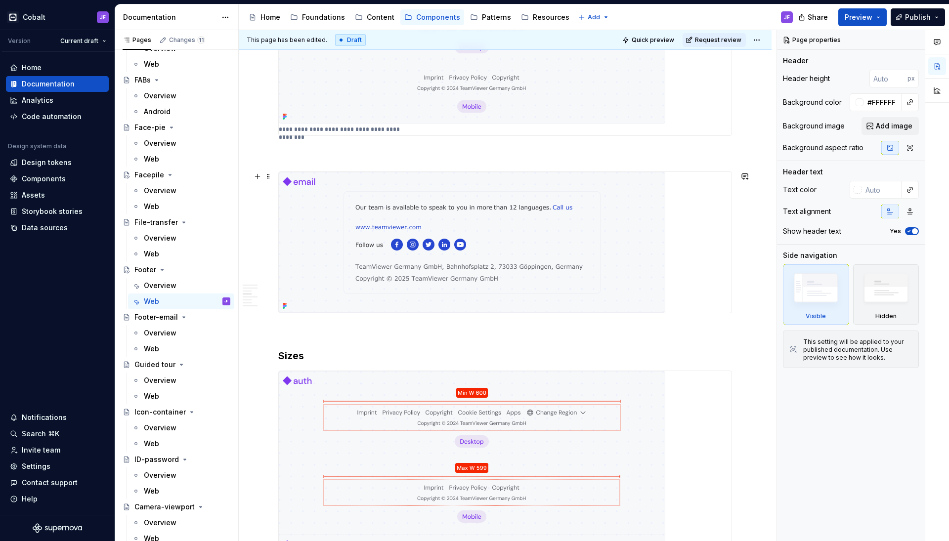
scroll to position [894, 0]
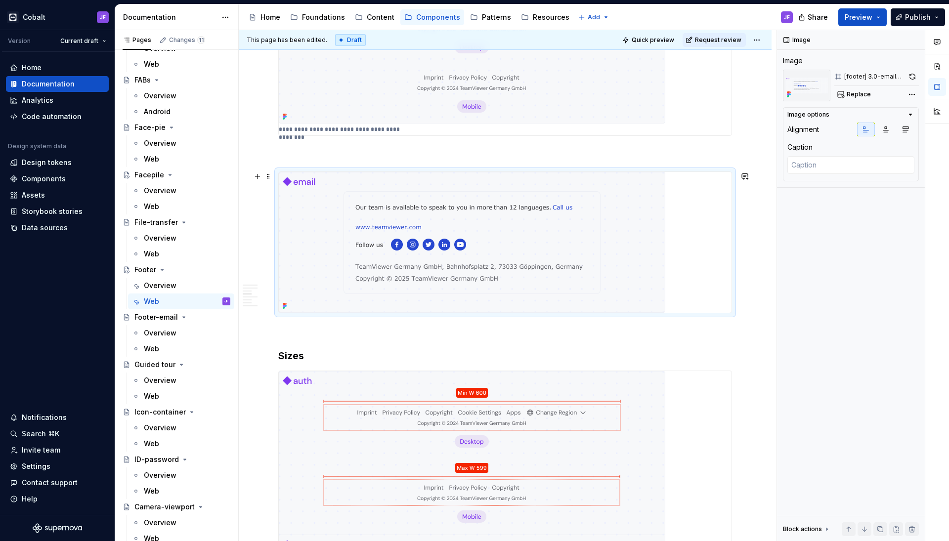
click at [475, 248] on img at bounding box center [472, 242] width 387 height 141
click at [747, 166] on textarea at bounding box center [851, 165] width 127 height 18
paste textarea "A footer, specifically tailored for use at the end of emails sent by the compan…"
type textarea "*"
type textarea "A footer, specifically tailored for use at the end of emails sent by the compan…"
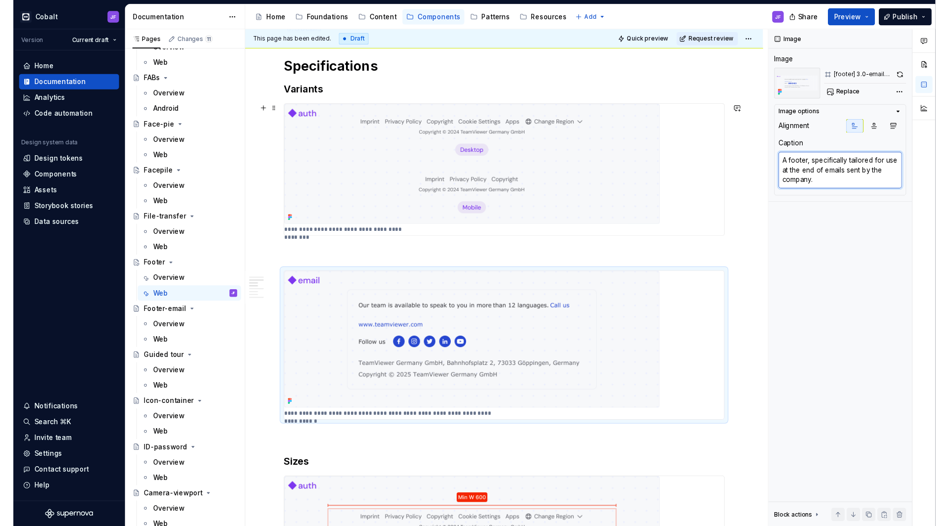
scroll to position [771, 0]
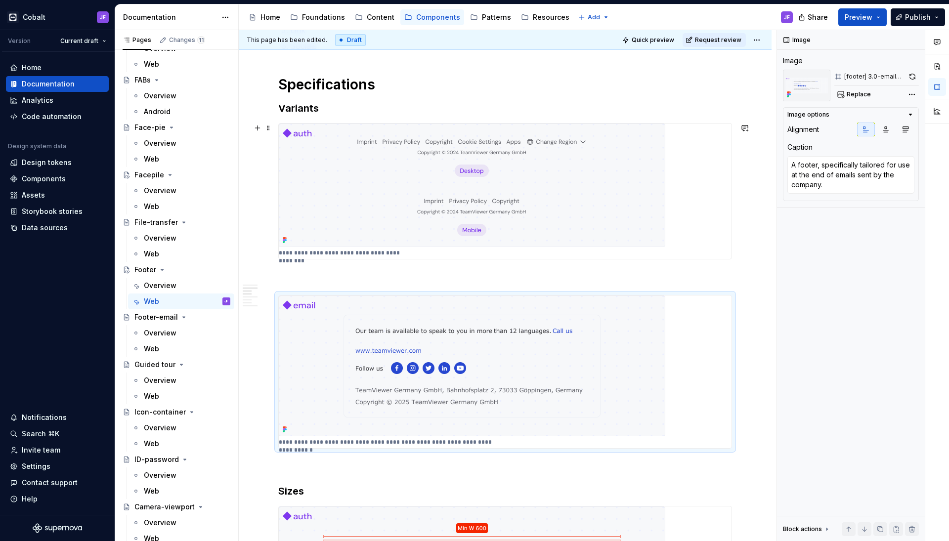
type textarea "*"
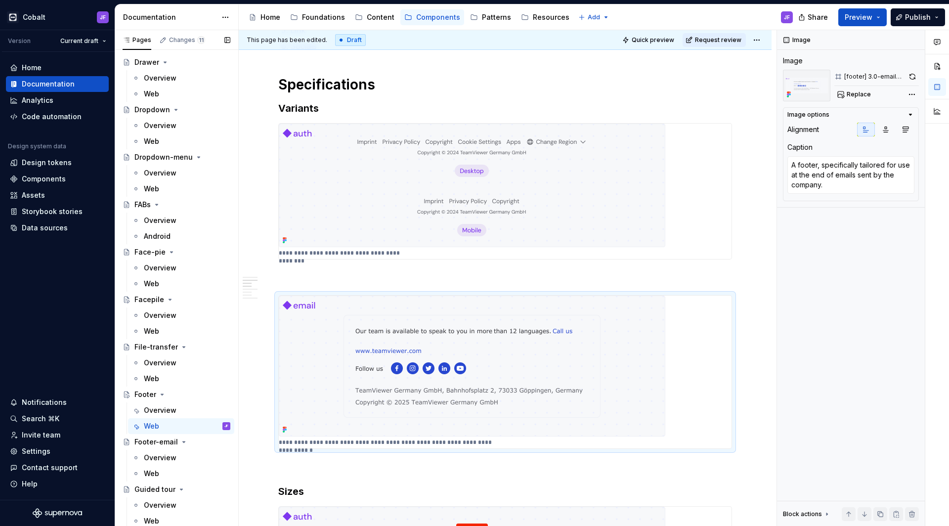
scroll to position [915, 0]
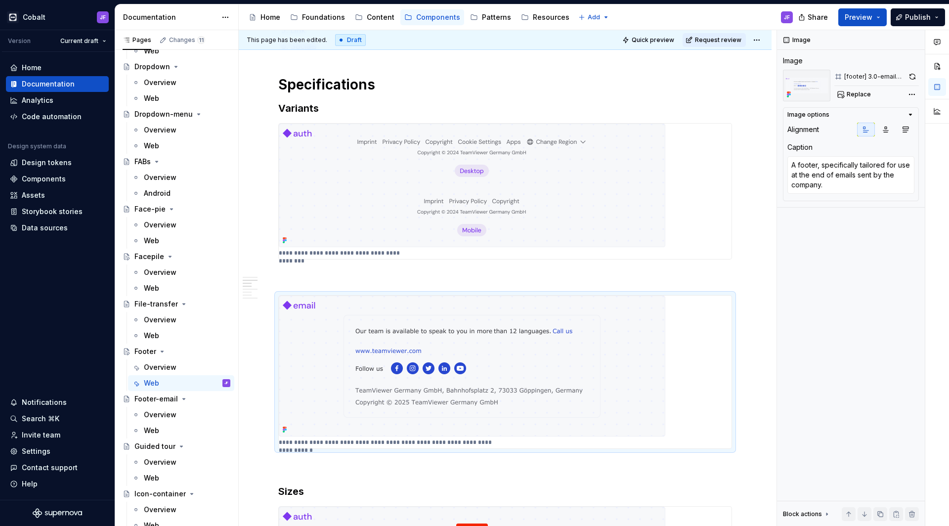
type textarea "A footer, specifically tailored for use at the end of emails sent by the compan…"
click at [289, 260] on div "**********" at bounding box center [505, 191] width 454 height 136
type textarea "*"
type textarea "Used in the authentication screens or step page."
click at [338, 222] on img at bounding box center [472, 186] width 387 height 124
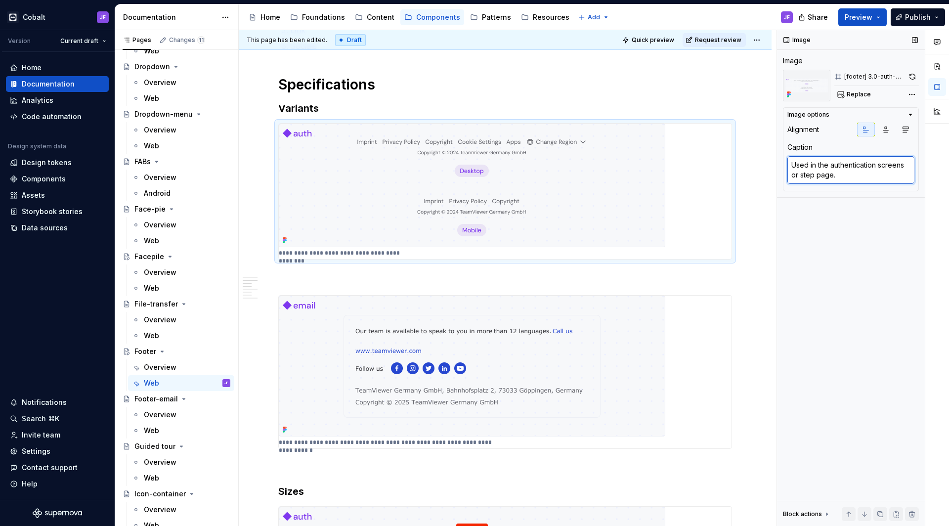
click at [747, 165] on textarea "Used in the authentication screens or step page." at bounding box center [851, 170] width 127 height 28
drag, startPoint x: 431, startPoint y: 214, endPoint x: 532, endPoint y: 214, distance: 101.8
click at [747, 175] on textarea "Used in the authentication screens or step page." at bounding box center [851, 170] width 127 height 28
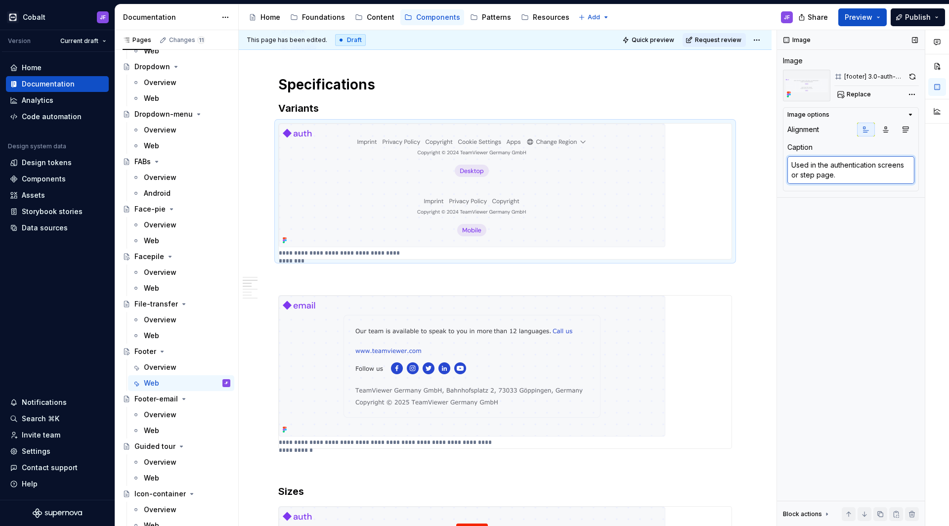
click at [747, 175] on textarea "Used in the authentication screens or step page." at bounding box center [851, 170] width 127 height 28
paste textarea "authentication screens or step pages"
type textarea "*"
type textarea "Used in authentication screens or step pages."
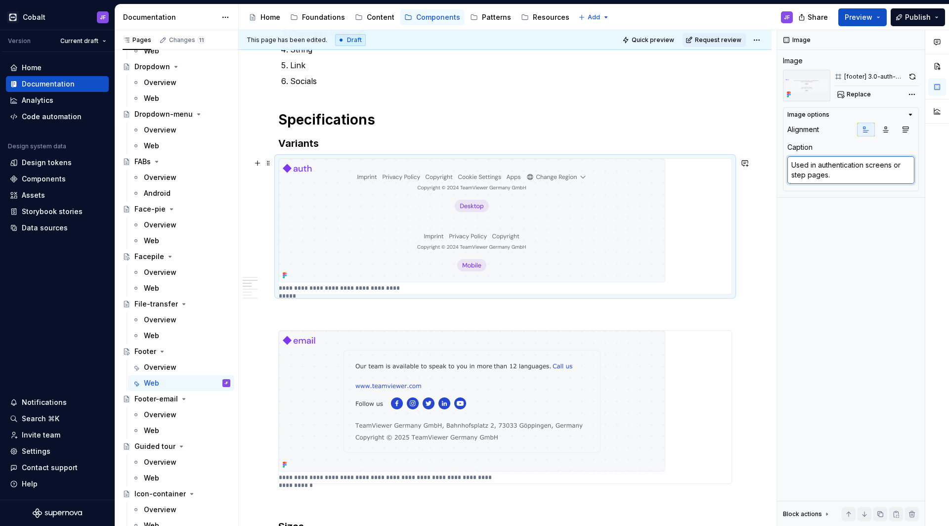
scroll to position [737, 0]
type textarea "*"
type textarea "A footer, specifically tailored for use at the end of emails sent by the compan…"
click at [543, 395] on img at bounding box center [472, 400] width 387 height 141
click at [747, 181] on textarea "A footer, specifically tailored for use at the end of emails sent by the compan…" at bounding box center [851, 175] width 127 height 38
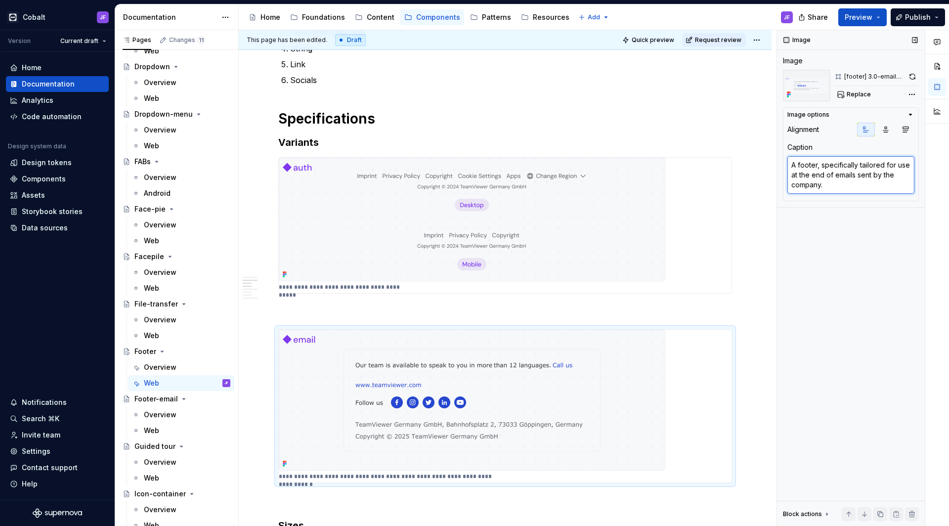
click at [747, 181] on textarea "A footer, specifically tailored for use at the end of emails sent by the compan…" at bounding box center [851, 175] width 127 height 38
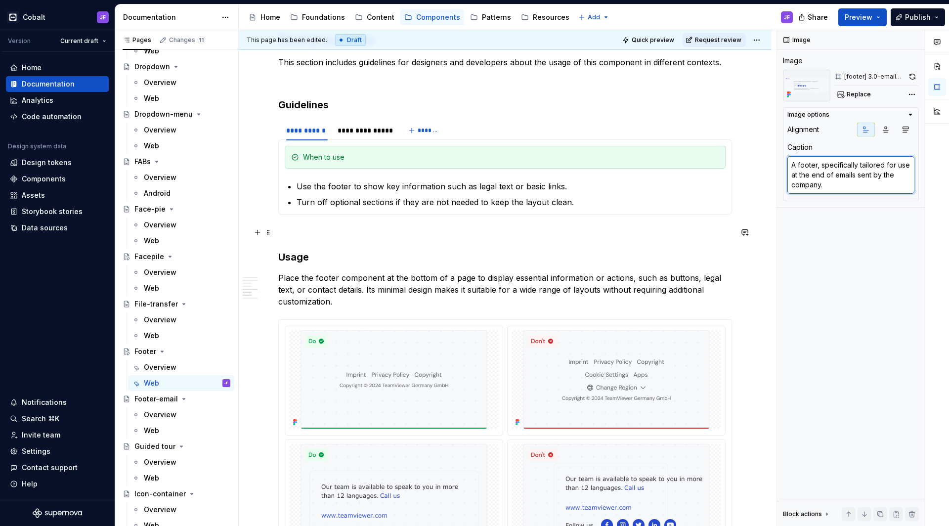
scroll to position [1707, 0]
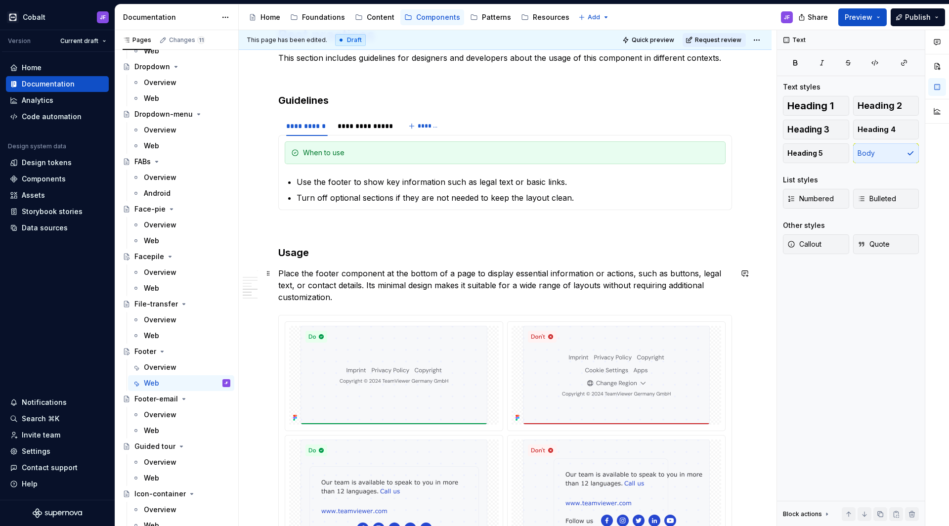
click at [345, 267] on p "Place the footer component at the bottom of a page to display essential informa…" at bounding box center [505, 285] width 454 height 36
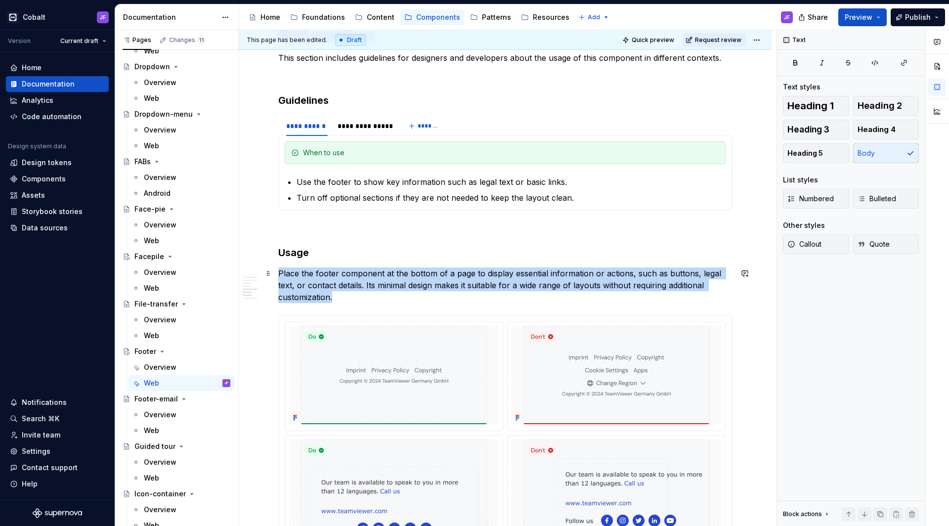
click at [345, 267] on p "Place the footer component at the bottom of a page to display essential informa…" at bounding box center [505, 285] width 454 height 36
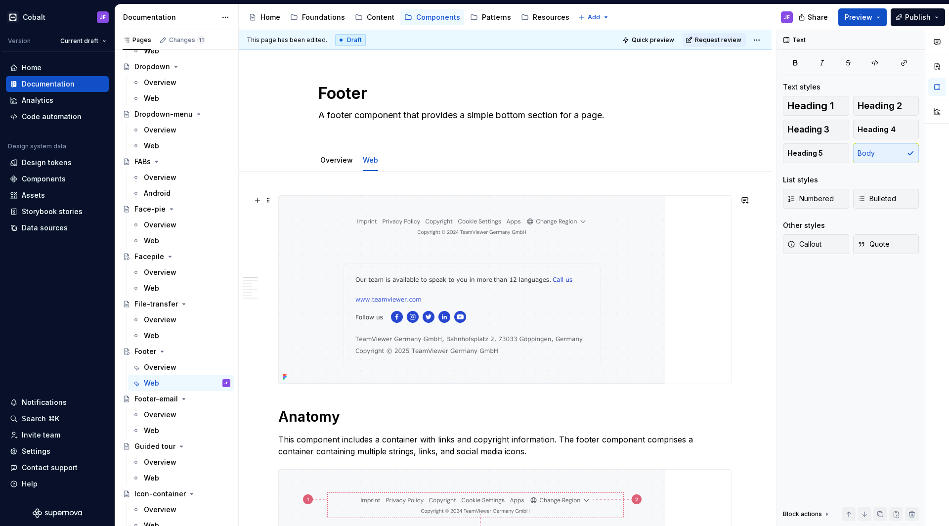
scroll to position [0, 0]
click at [339, 164] on link "Overview" at bounding box center [336, 160] width 33 height 8
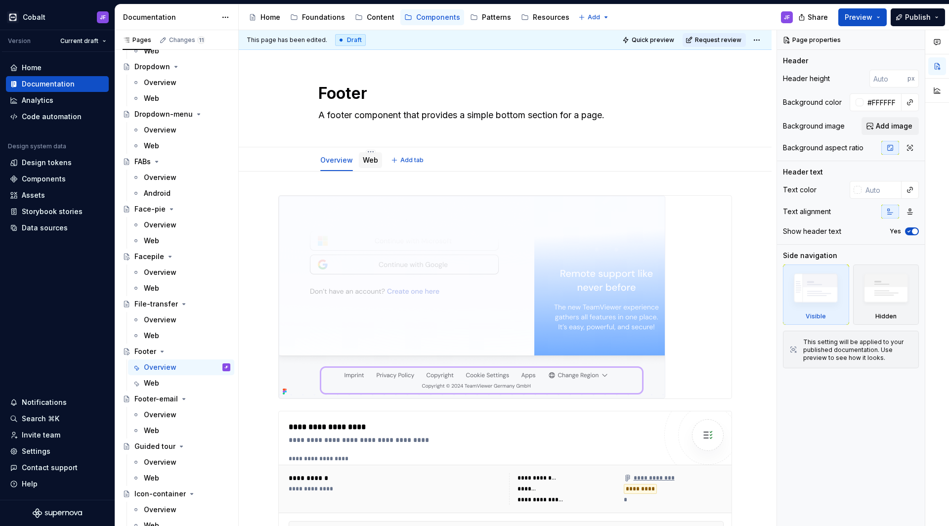
click at [367, 162] on link "Web" at bounding box center [370, 160] width 15 height 8
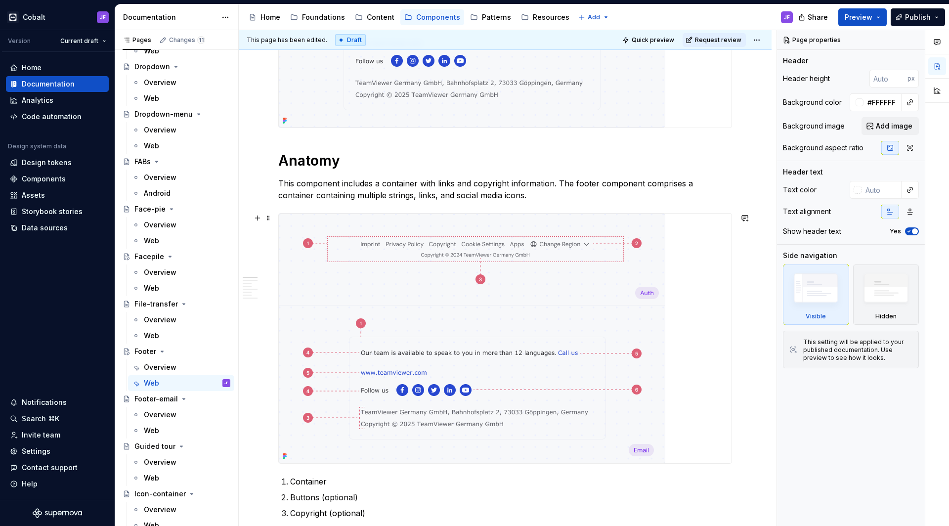
scroll to position [260, 0]
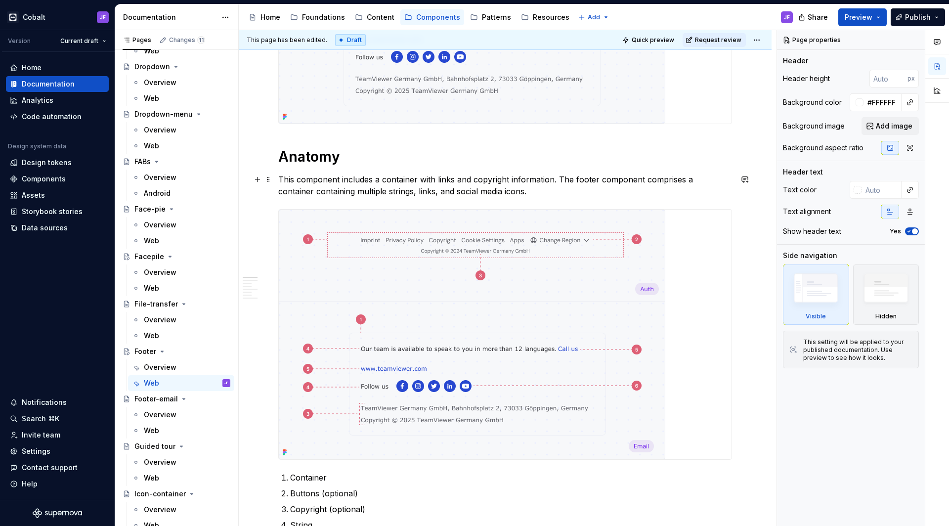
click at [420, 179] on p "This component includes a container with links and copyright information. The f…" at bounding box center [505, 186] width 454 height 24
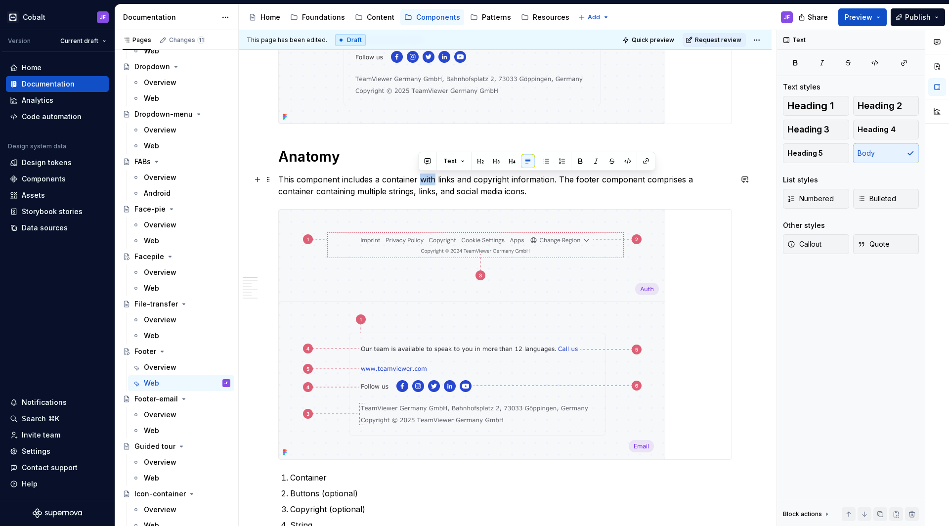
click at [420, 179] on p "This component includes a container with links and copyright information. The f…" at bounding box center [505, 186] width 454 height 24
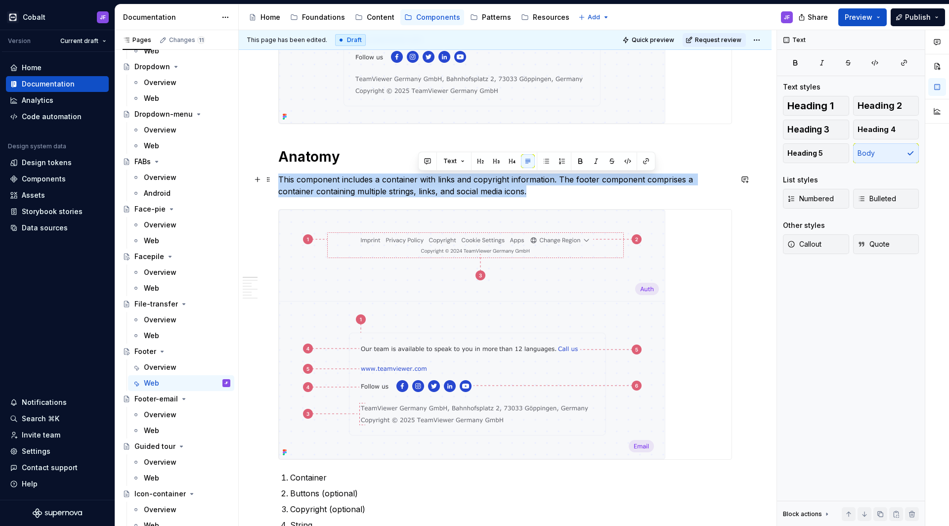
click at [420, 179] on p "This component includes a container with links and copyright information. The f…" at bounding box center [505, 186] width 454 height 24
copy p "This component includes a container with links and copyright information. The f…"
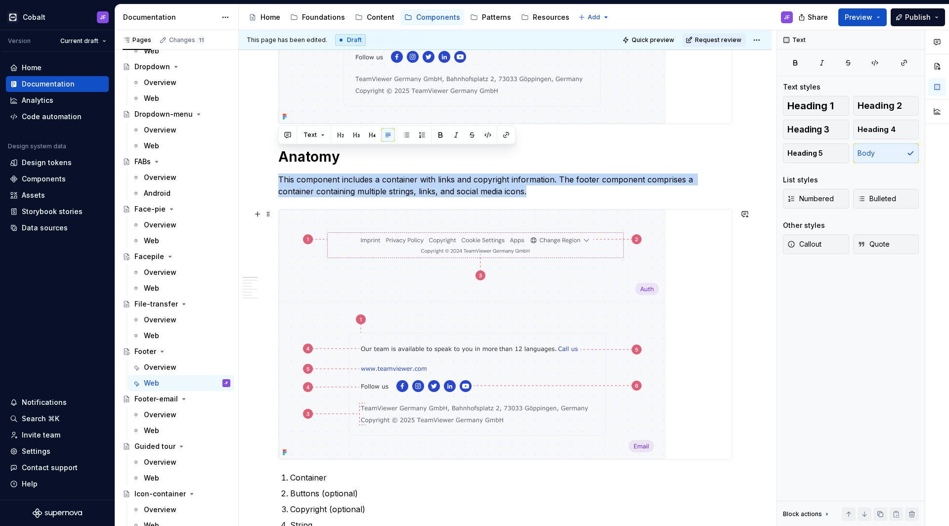
scroll to position [401, 0]
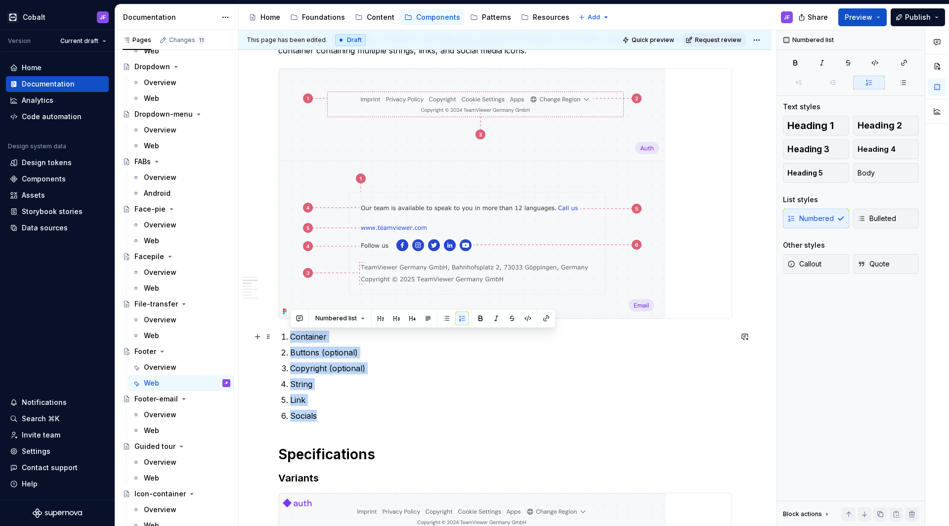
drag, startPoint x: 332, startPoint y: 412, endPoint x: 282, endPoint y: 338, distance: 89.8
click at [290, 338] on ol "Container Buttons (optional) Copyright (optional) String Link Socials" at bounding box center [511, 376] width 442 height 91
copy ol "Container Buttons (optional) Copyright (optional) String Link Socials"
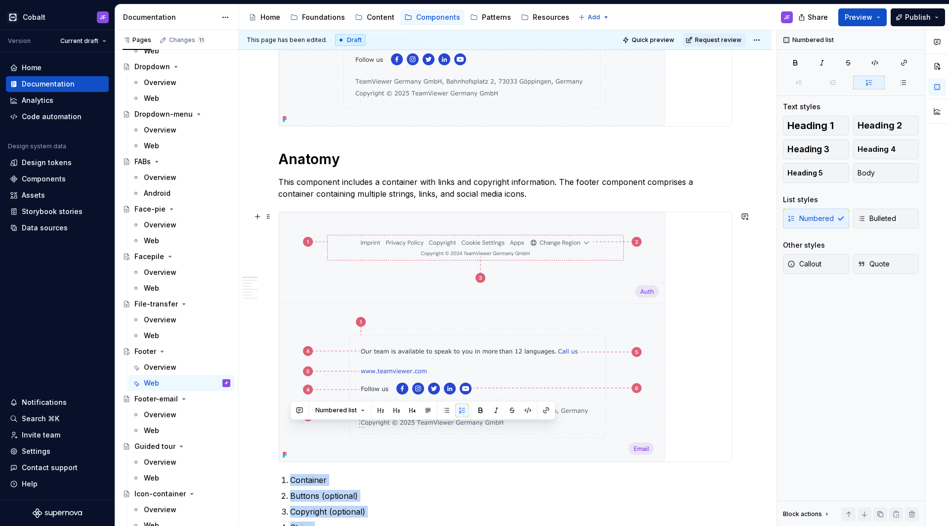
scroll to position [242, 0]
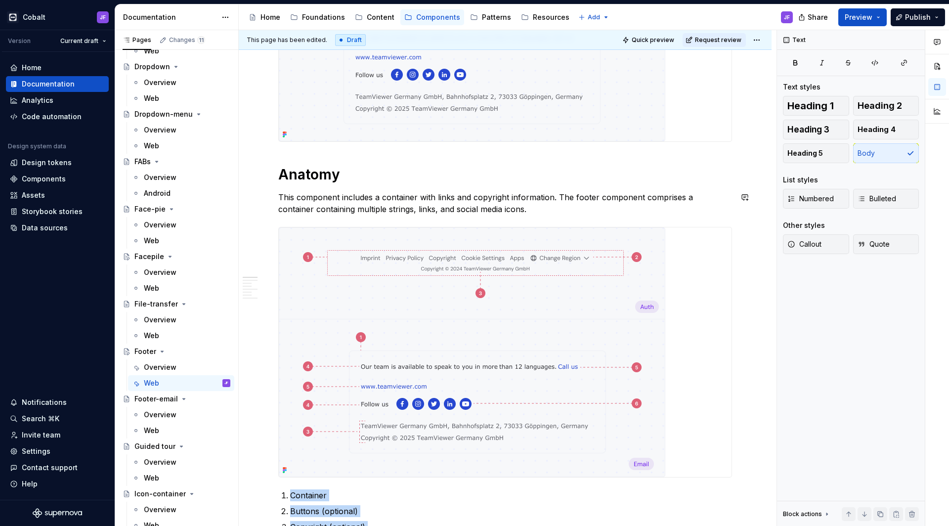
click at [403, 209] on p "This component includes a container with links and copyright information. The f…" at bounding box center [505, 203] width 454 height 24
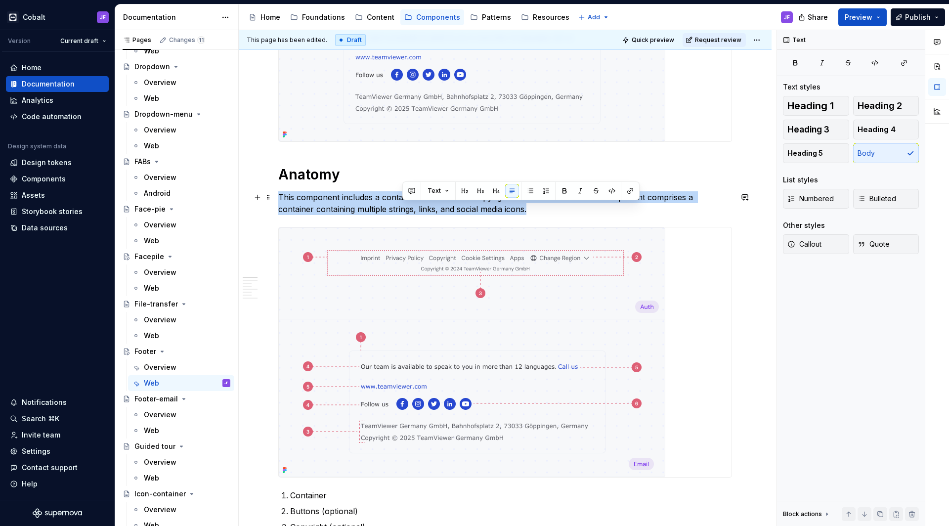
click at [403, 209] on p "This component includes a container with links and copyright information. The f…" at bounding box center [505, 203] width 454 height 24
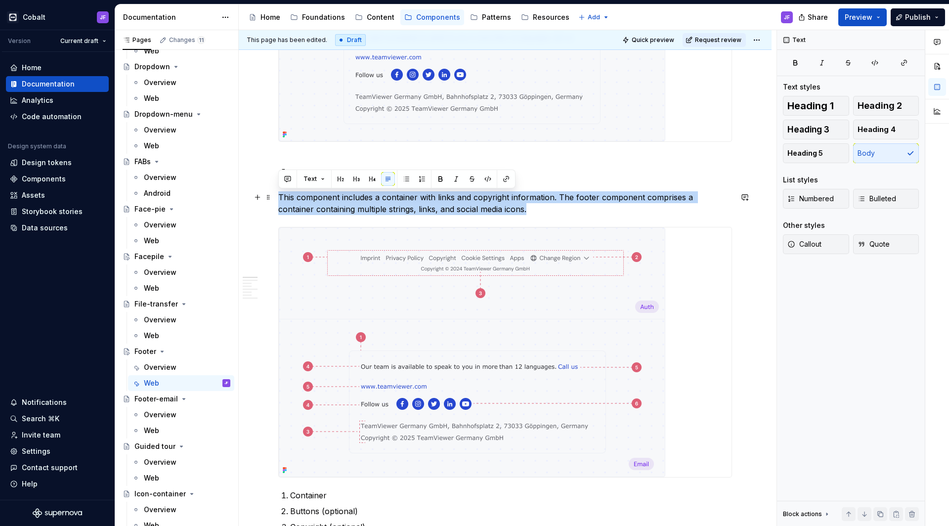
copy p "This component includes a container with links and copyright information. The f…"
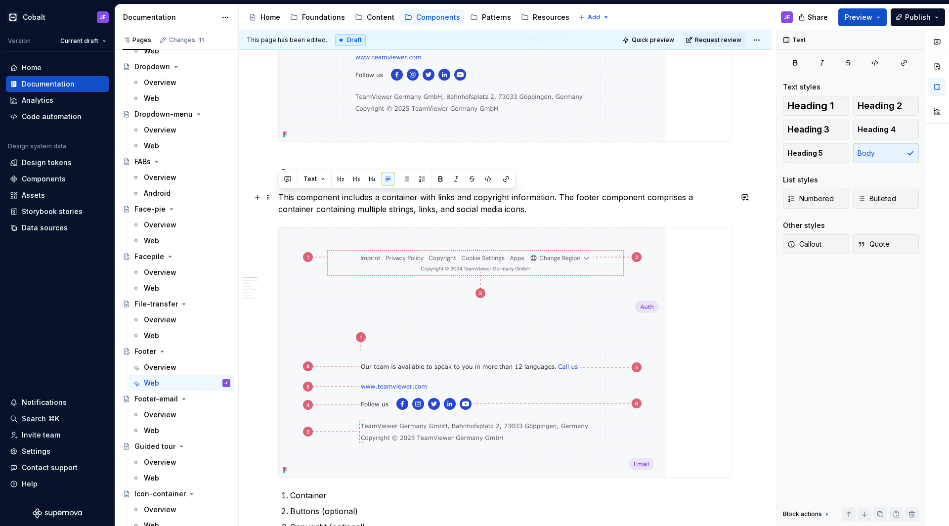
click at [418, 200] on p "This component includes a container with links and copyright information. The f…" at bounding box center [505, 203] width 454 height 24
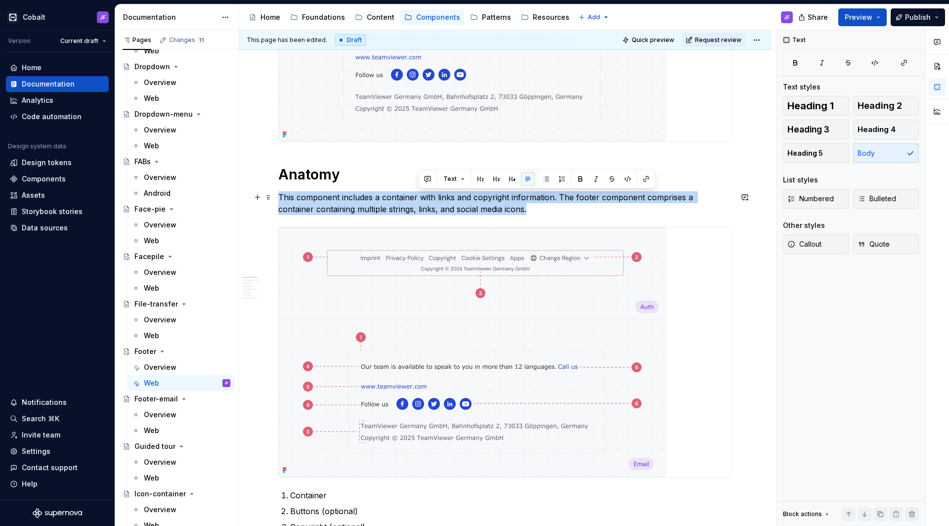
click at [418, 200] on p "This component includes a container with links and copyright information. The f…" at bounding box center [505, 203] width 454 height 24
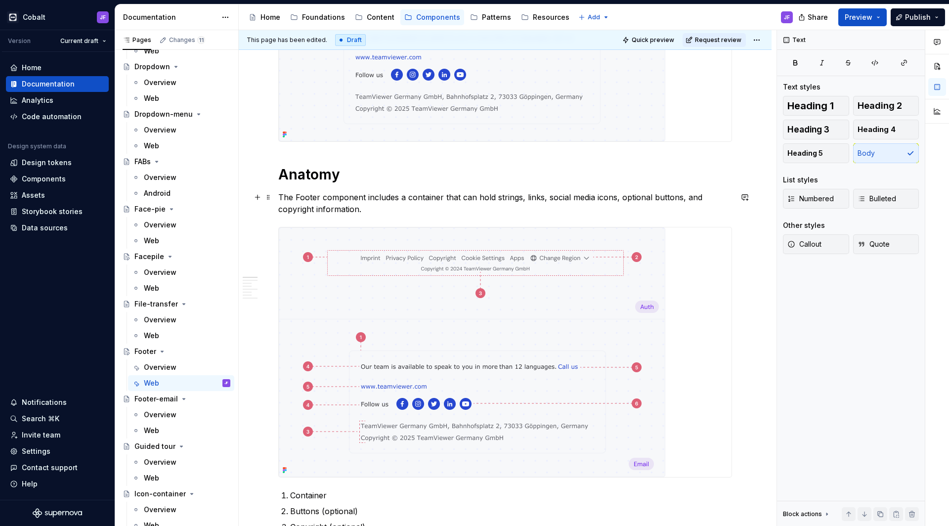
click at [408, 199] on p "The Footer component includes a container that can hold strings, links, social …" at bounding box center [505, 203] width 454 height 24
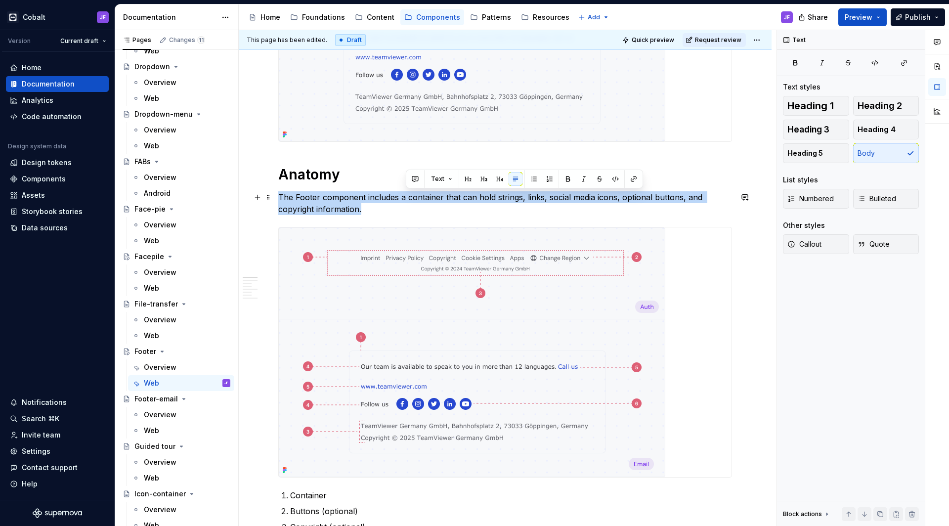
click at [408, 199] on p "The Footer component includes a container that can hold strings, links, social …" at bounding box center [505, 203] width 454 height 24
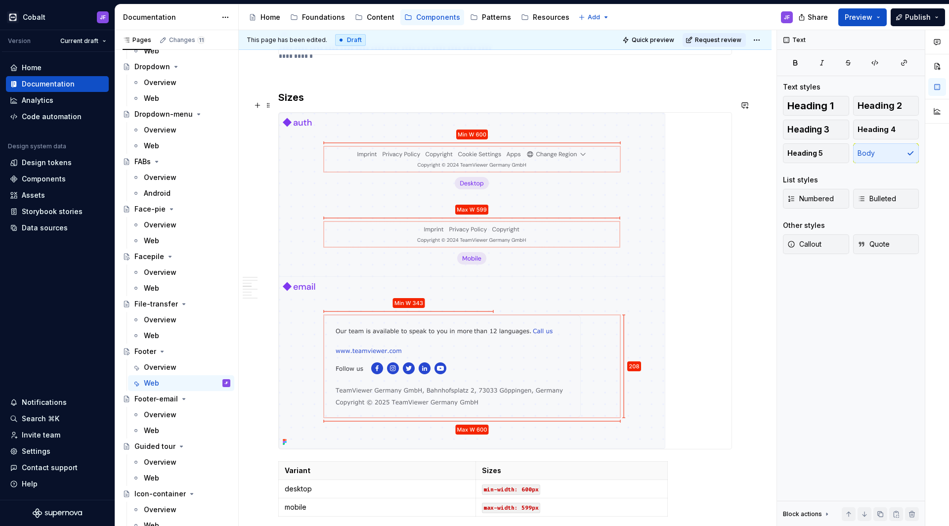
scroll to position [1177, 0]
type textarea "*"
click at [385, 180] on img at bounding box center [472, 280] width 387 height 336
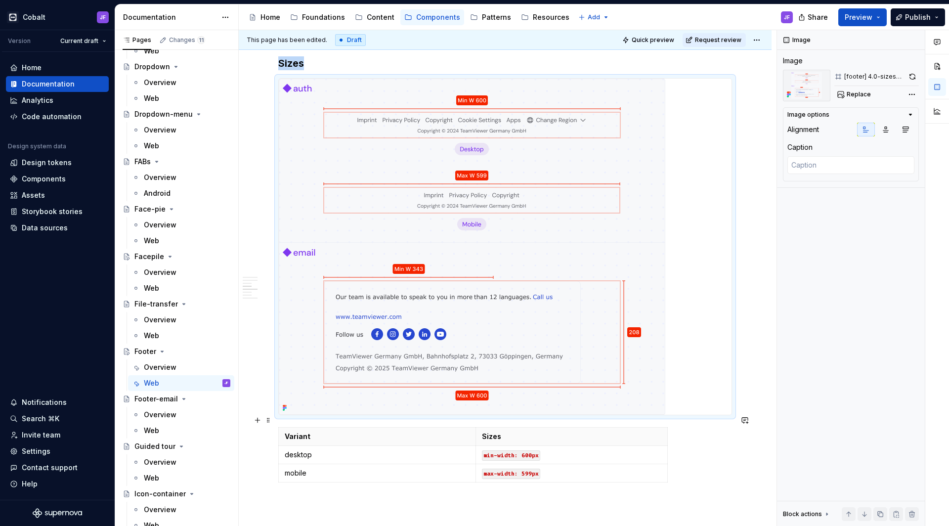
scroll to position [1211, 0]
click at [308, 427] on p "desktop" at bounding box center [377, 454] width 185 height 10
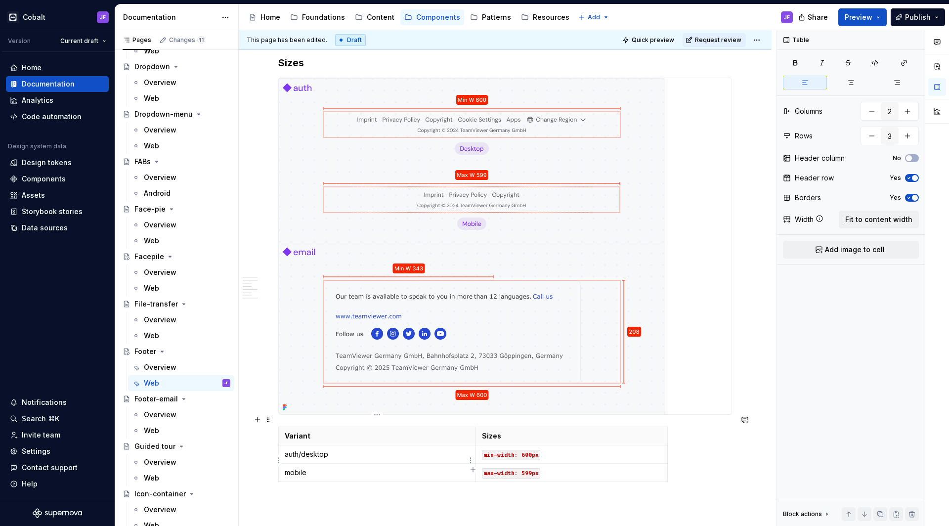
click at [285, 427] on p "mobile" at bounding box center [377, 473] width 185 height 10
click at [276, 427] on html "Cobalt JF Version Current draft Home Documentation Analytics Code automation De…" at bounding box center [474, 263] width 949 height 526
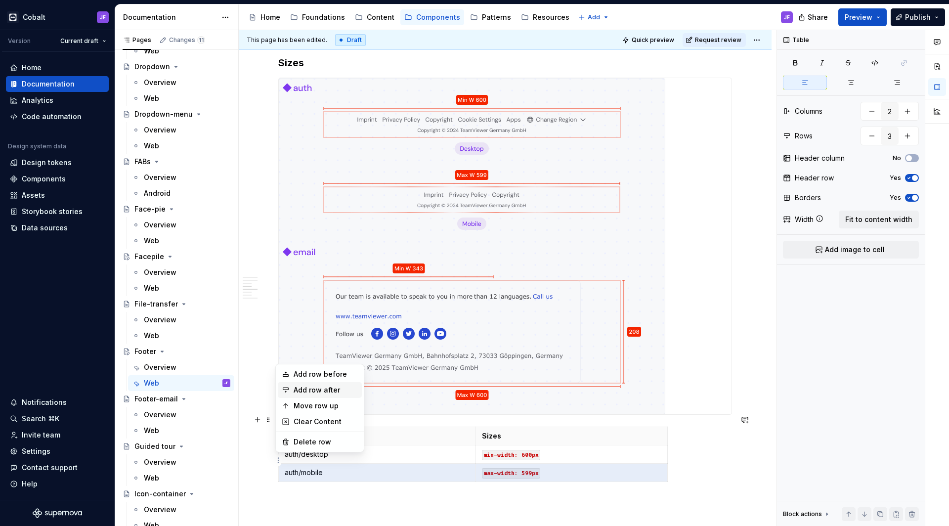
click at [333, 391] on div "Add row after" at bounding box center [326, 390] width 64 height 10
type input "4"
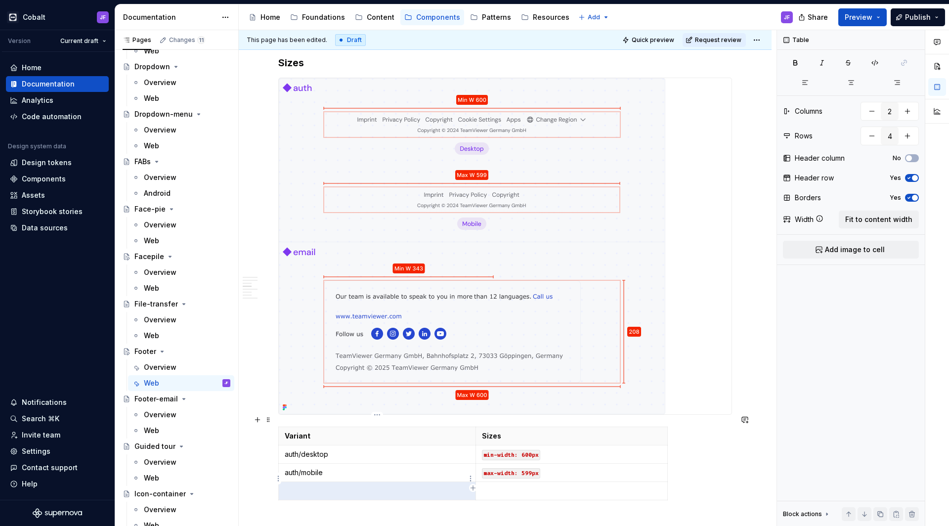
click at [308, 427] on p at bounding box center [377, 491] width 185 height 10
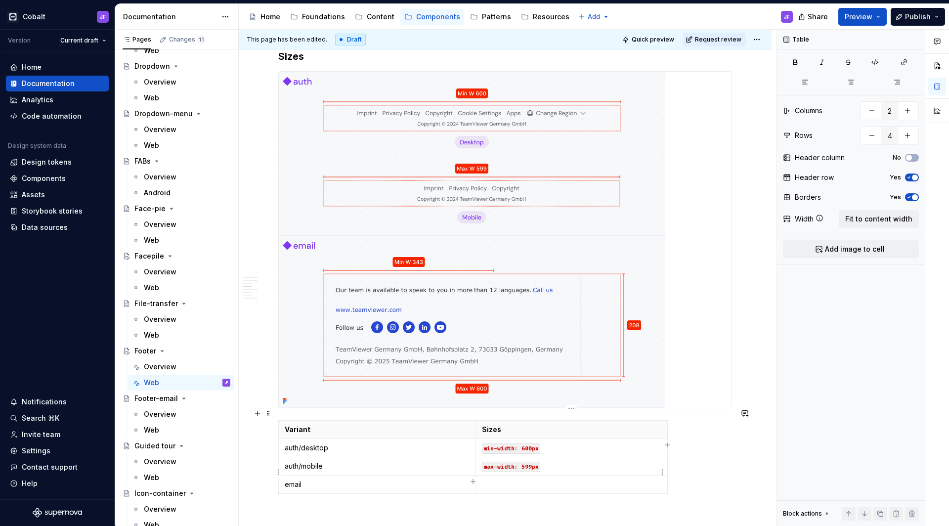
click at [512, 427] on p at bounding box center [571, 485] width 179 height 10
drag, startPoint x: 550, startPoint y: 453, endPoint x: 471, endPoint y: 453, distance: 79.6
click at [471, 427] on body "Cobalt JF Version Current draft Home Documentation Analytics Code automation De…" at bounding box center [474, 263] width 949 height 526
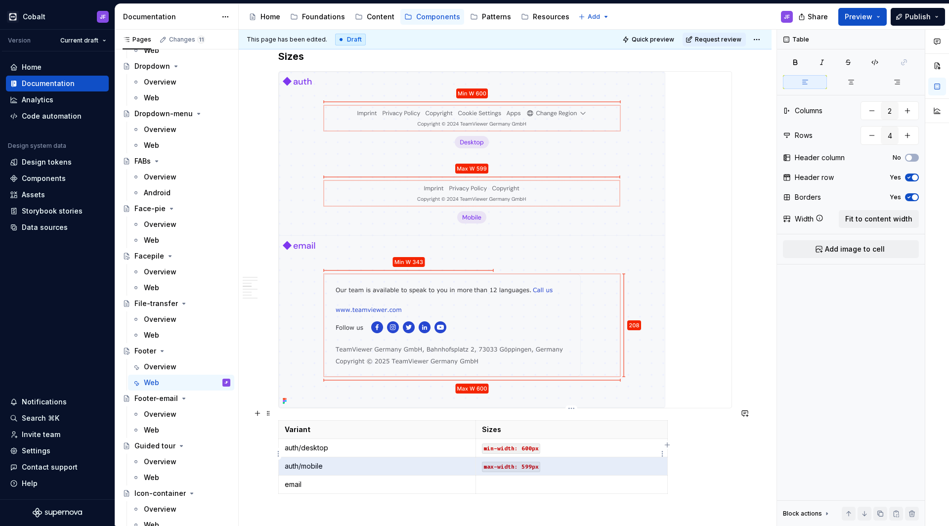
click at [497, 427] on code "max-width: 599px" at bounding box center [511, 467] width 58 height 10
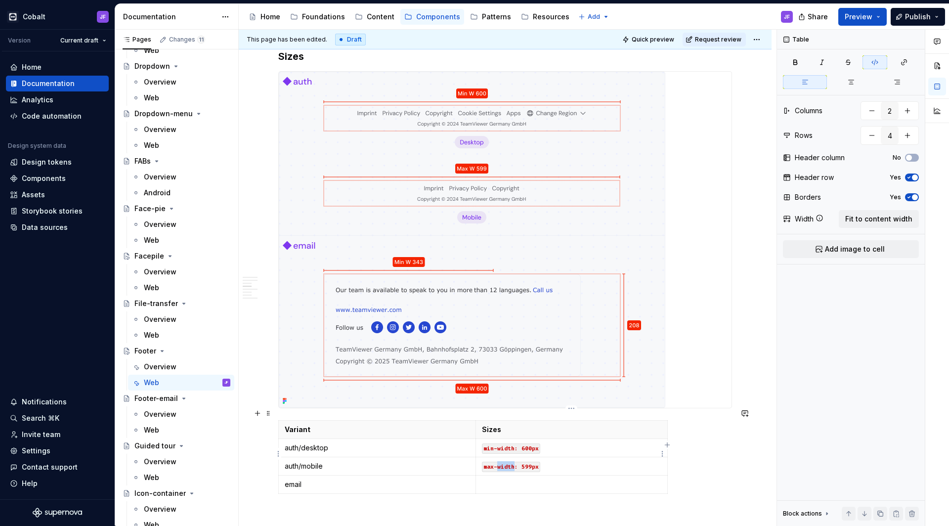
click at [497, 427] on code "max-width: 599px" at bounding box center [511, 467] width 58 height 10
click at [493, 427] on p at bounding box center [571, 485] width 179 height 10
click at [494, 427] on code "max-width: 599px" at bounding box center [511, 485] width 58 height 10
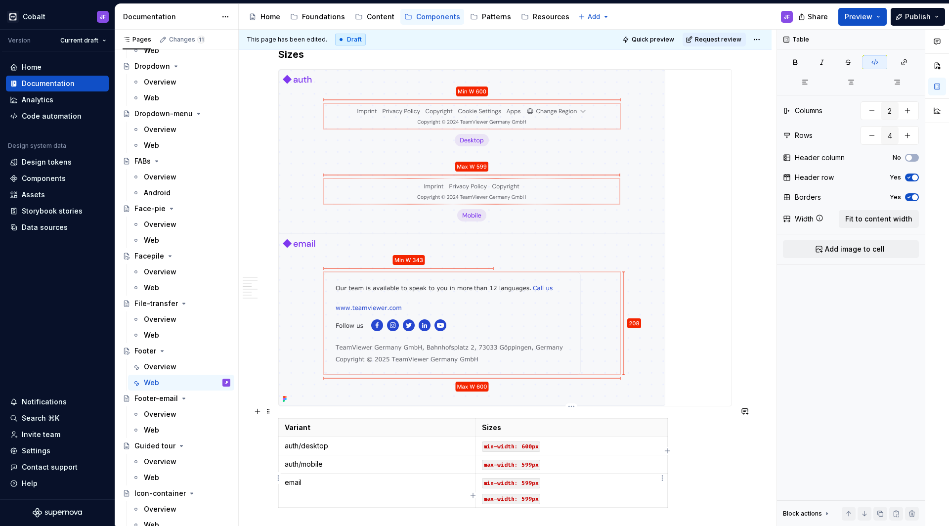
click at [529, 427] on code "min-width: 599px" at bounding box center [511, 483] width 58 height 10
click at [548, 284] on img at bounding box center [472, 238] width 387 height 336
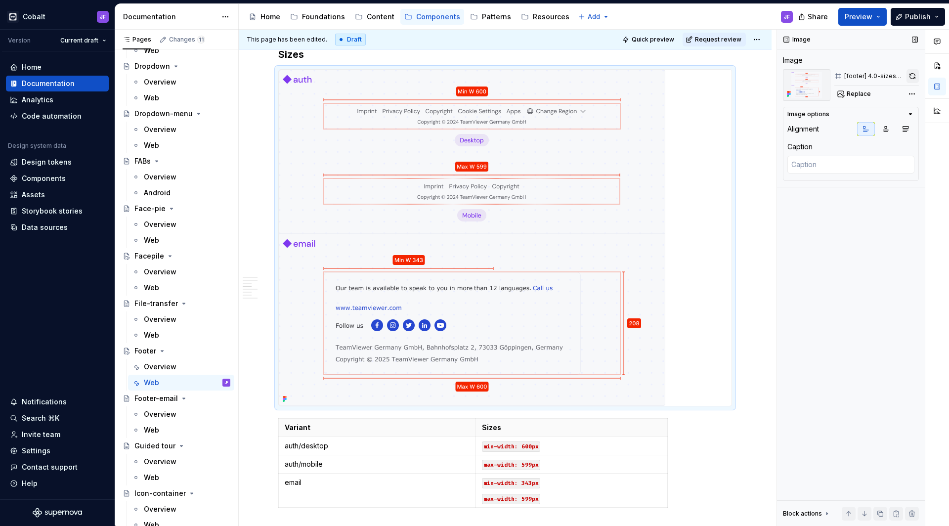
click at [747, 77] on button "button" at bounding box center [913, 76] width 12 height 14
click at [486, 427] on code "max-width: 599px" at bounding box center [511, 499] width 58 height 10
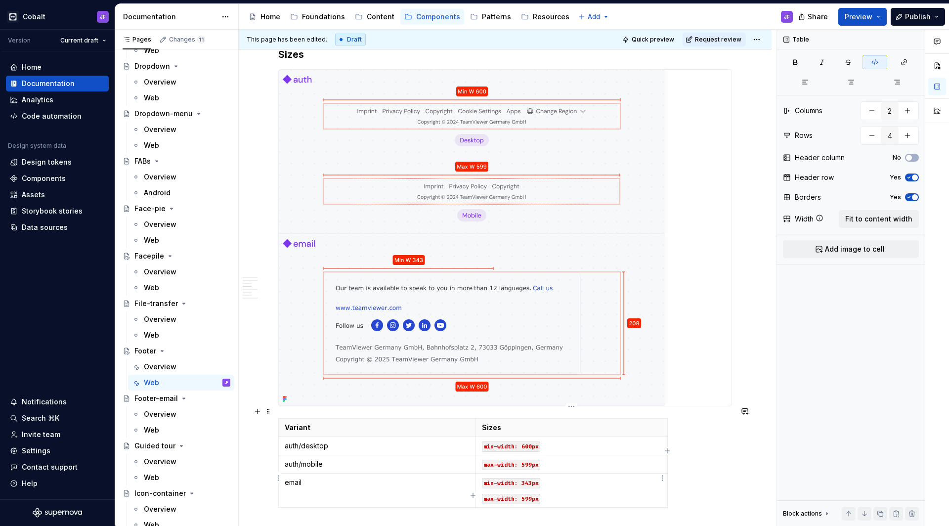
click at [481, 427] on div "**********" at bounding box center [505, 104] width 454 height 2256
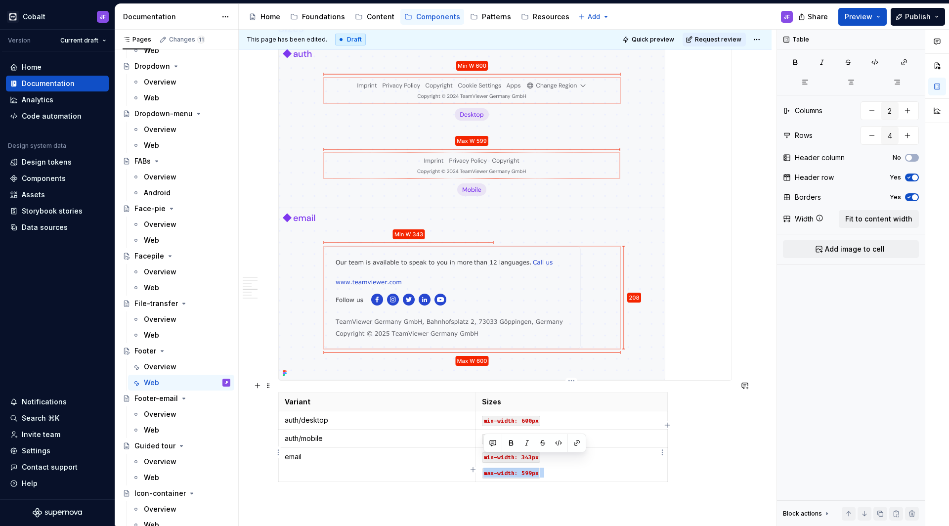
click at [484, 427] on code "max-width: 599px" at bounding box center [511, 473] width 58 height 10
click at [585, 427] on code "max-width: 599px" at bounding box center [573, 457] width 58 height 10
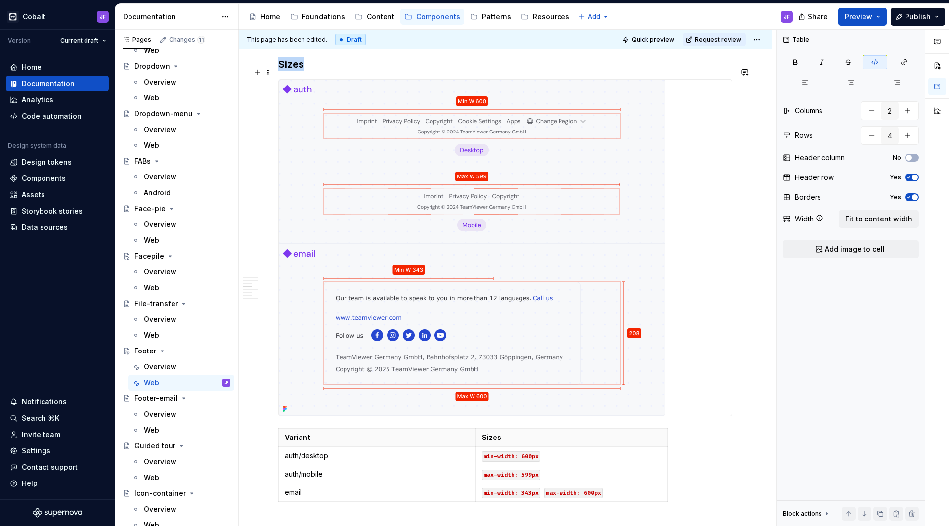
click at [509, 318] on img at bounding box center [472, 248] width 387 height 336
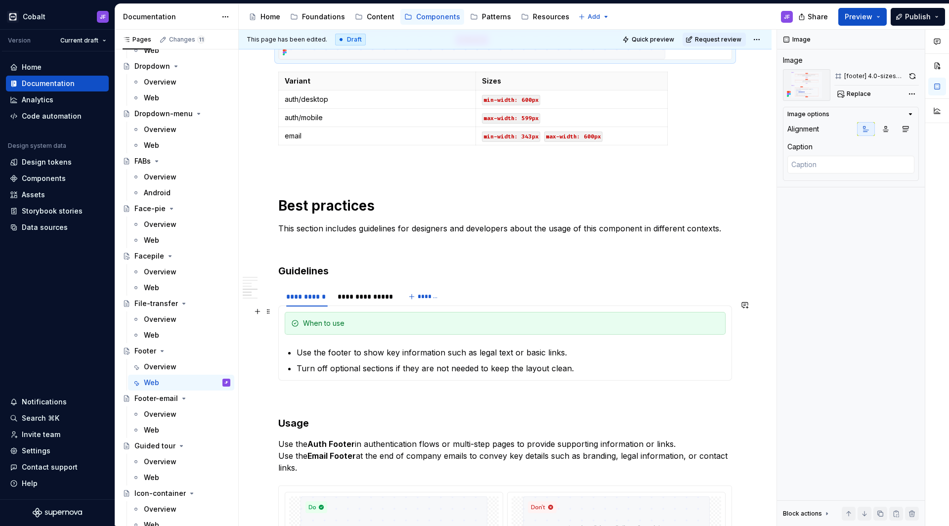
scroll to position [1567, 0]
click at [574, 346] on p "Use the footer to show key information such as legal text or basic links." at bounding box center [511, 352] width 429 height 12
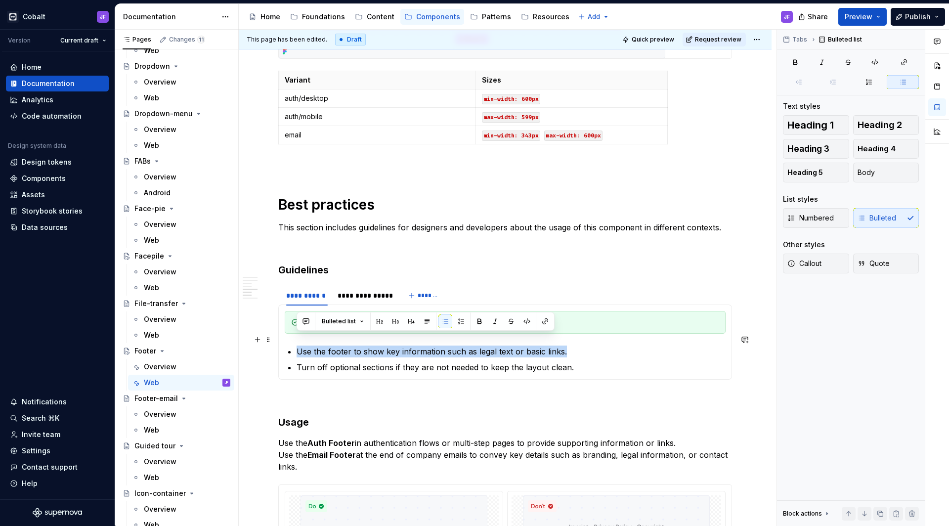
drag, startPoint x: 574, startPoint y: 341, endPoint x: 292, endPoint y: 343, distance: 282.3
click at [292, 343] on section-item-column "When to use Use the footer to show key information such as legal text or basic …" at bounding box center [505, 342] width 441 height 62
drag, startPoint x: 385, startPoint y: 341, endPoint x: 296, endPoint y: 339, distance: 89.0
click at [296, 339] on section-item-column "When to use Use the correct variant (Auth or Email) based on the context to ens…" at bounding box center [505, 342] width 441 height 62
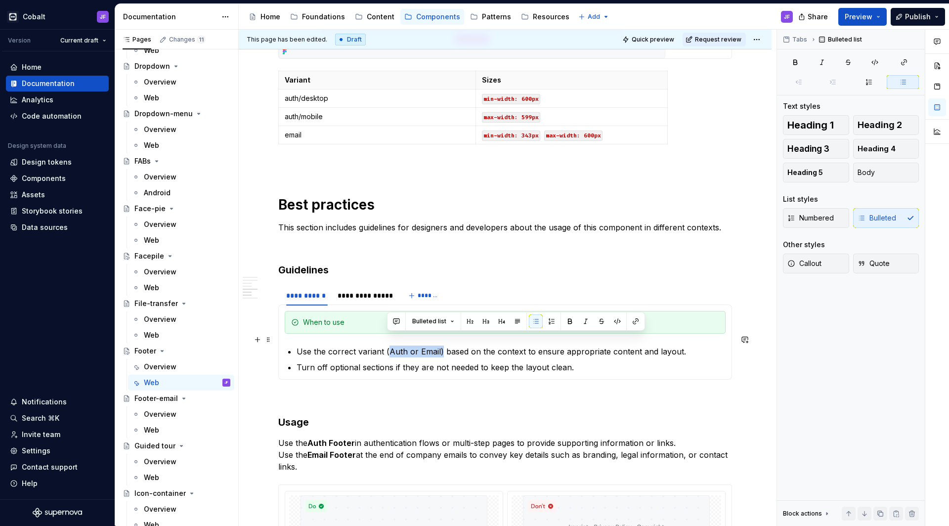
drag, startPoint x: 440, startPoint y: 341, endPoint x: 387, endPoint y: 338, distance: 53.0
click at [387, 346] on p "Use the correct variant (Auth or Email) based on the context to ensure appropri…" at bounding box center [511, 352] width 429 height 12
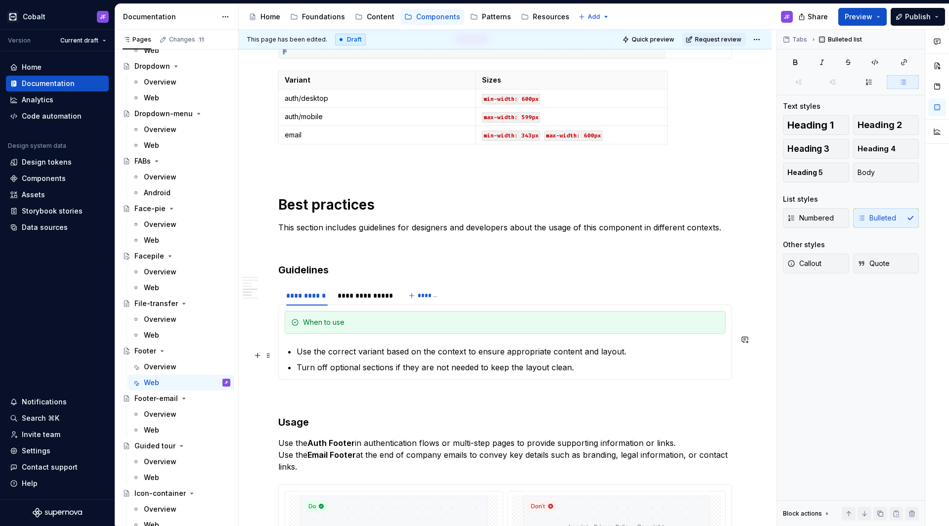
click at [466, 361] on p "Turn off optional sections if they are not needed to keep the layout clean." at bounding box center [511, 367] width 429 height 12
click at [354, 291] on div "**********" at bounding box center [365, 296] width 54 height 10
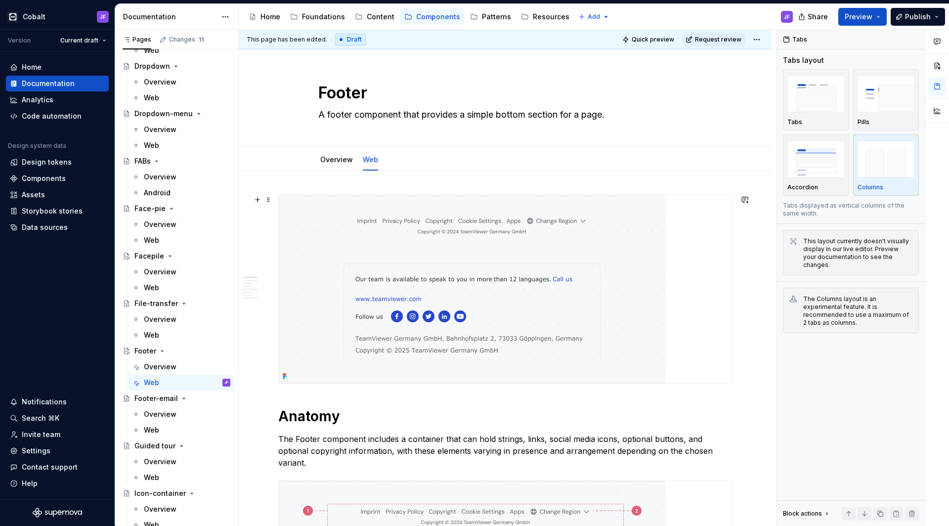
scroll to position [0, 0]
click at [349, 166] on div "Overview" at bounding box center [336, 160] width 41 height 16
click at [349, 161] on link "Overview" at bounding box center [336, 159] width 33 height 8
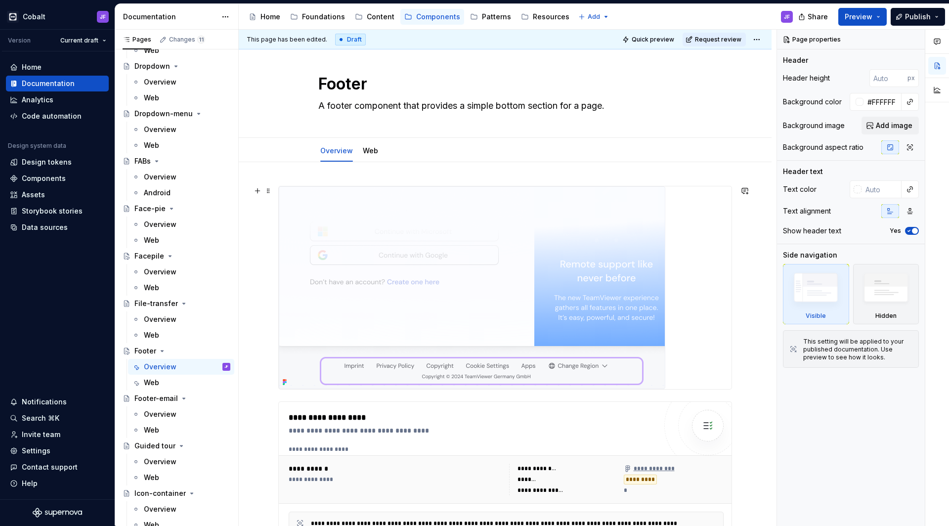
scroll to position [25, 0]
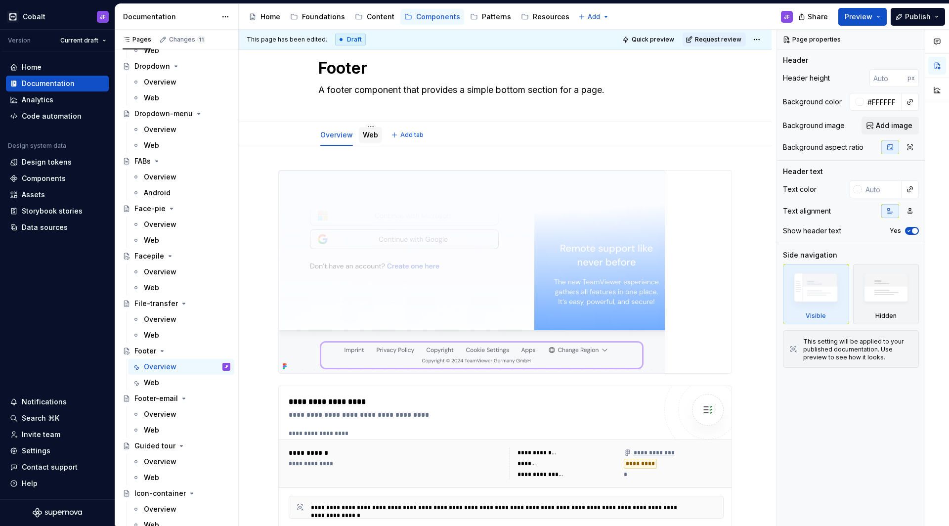
click at [368, 135] on link "Web" at bounding box center [370, 135] width 15 height 8
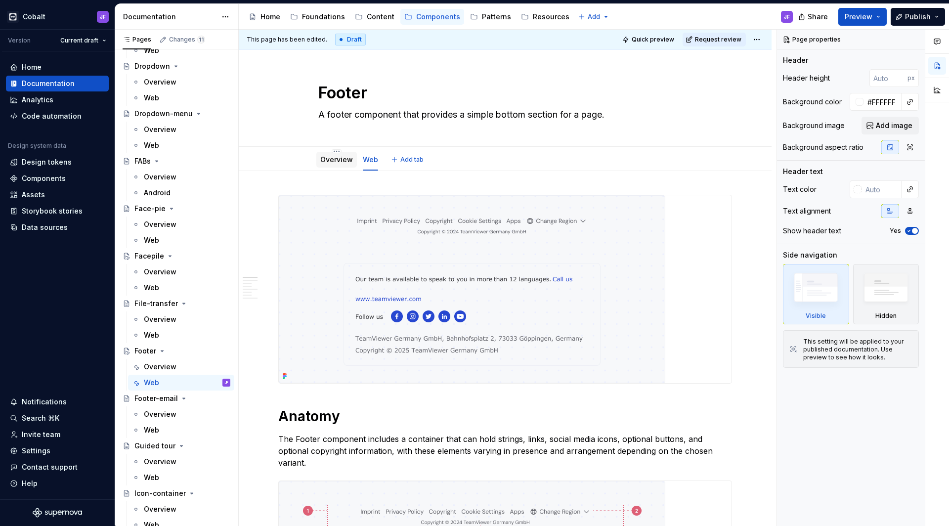
click at [343, 161] on link "Overview" at bounding box center [336, 159] width 33 height 8
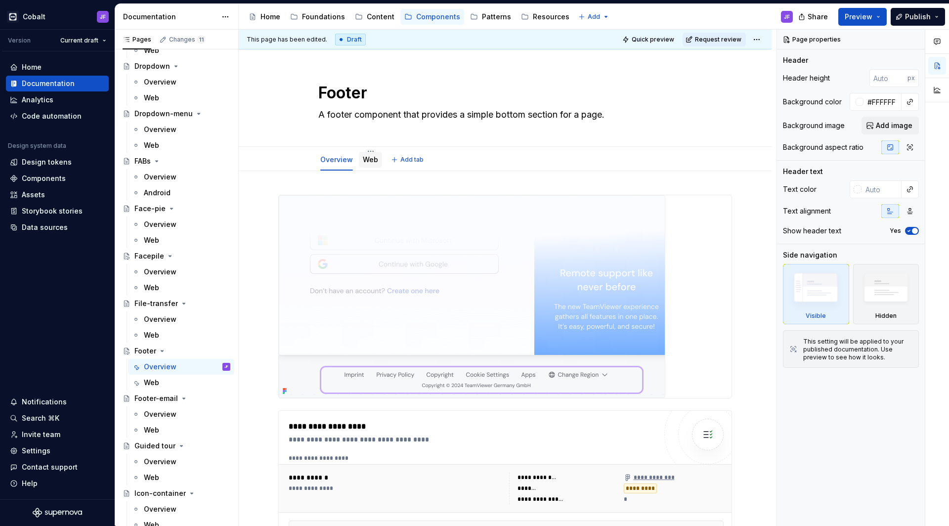
click at [370, 161] on link "Web" at bounding box center [370, 159] width 15 height 8
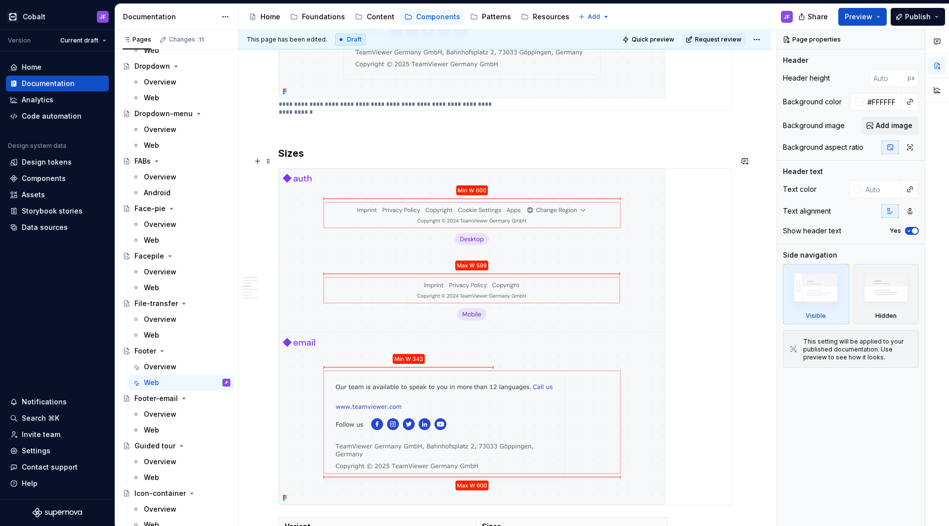
scroll to position [1122, 0]
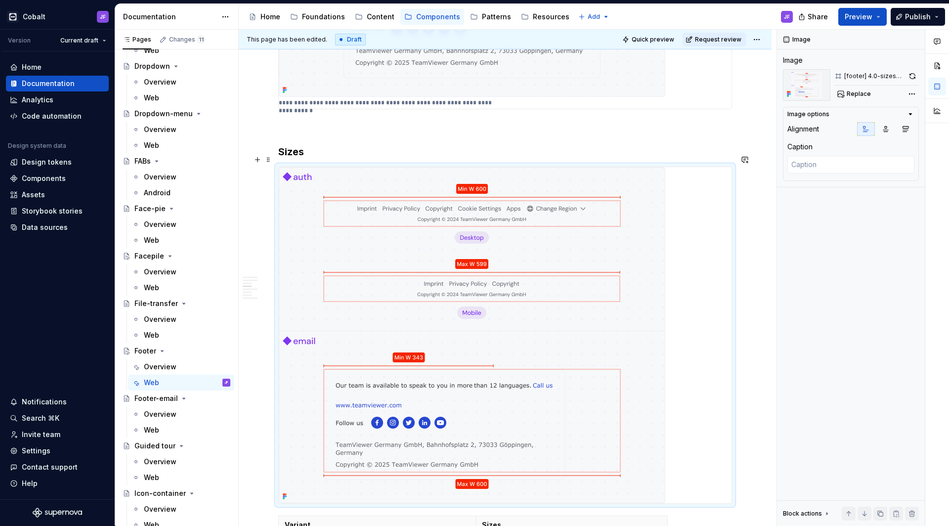
click at [406, 267] on img at bounding box center [472, 335] width 387 height 336
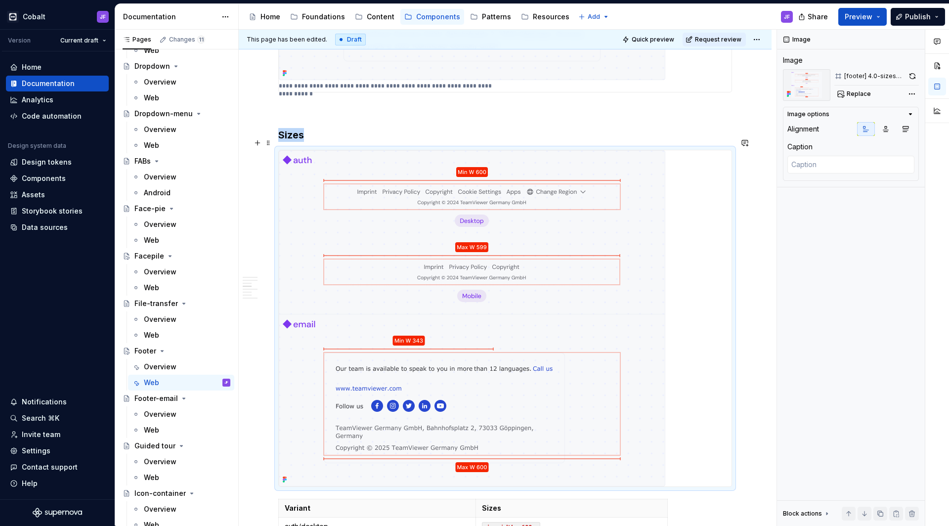
scroll to position [1144, 0]
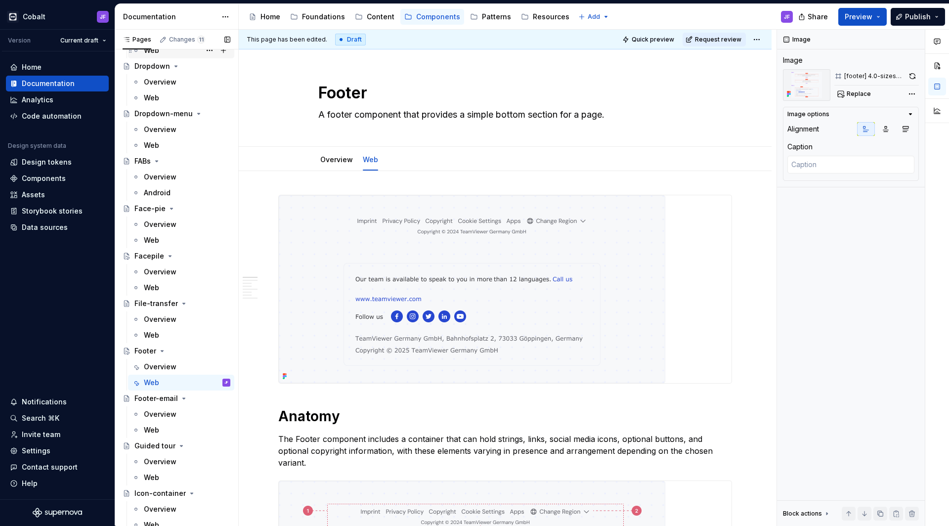
type textarea "*"
